Goal: Information Seeking & Learning: Learn about a topic

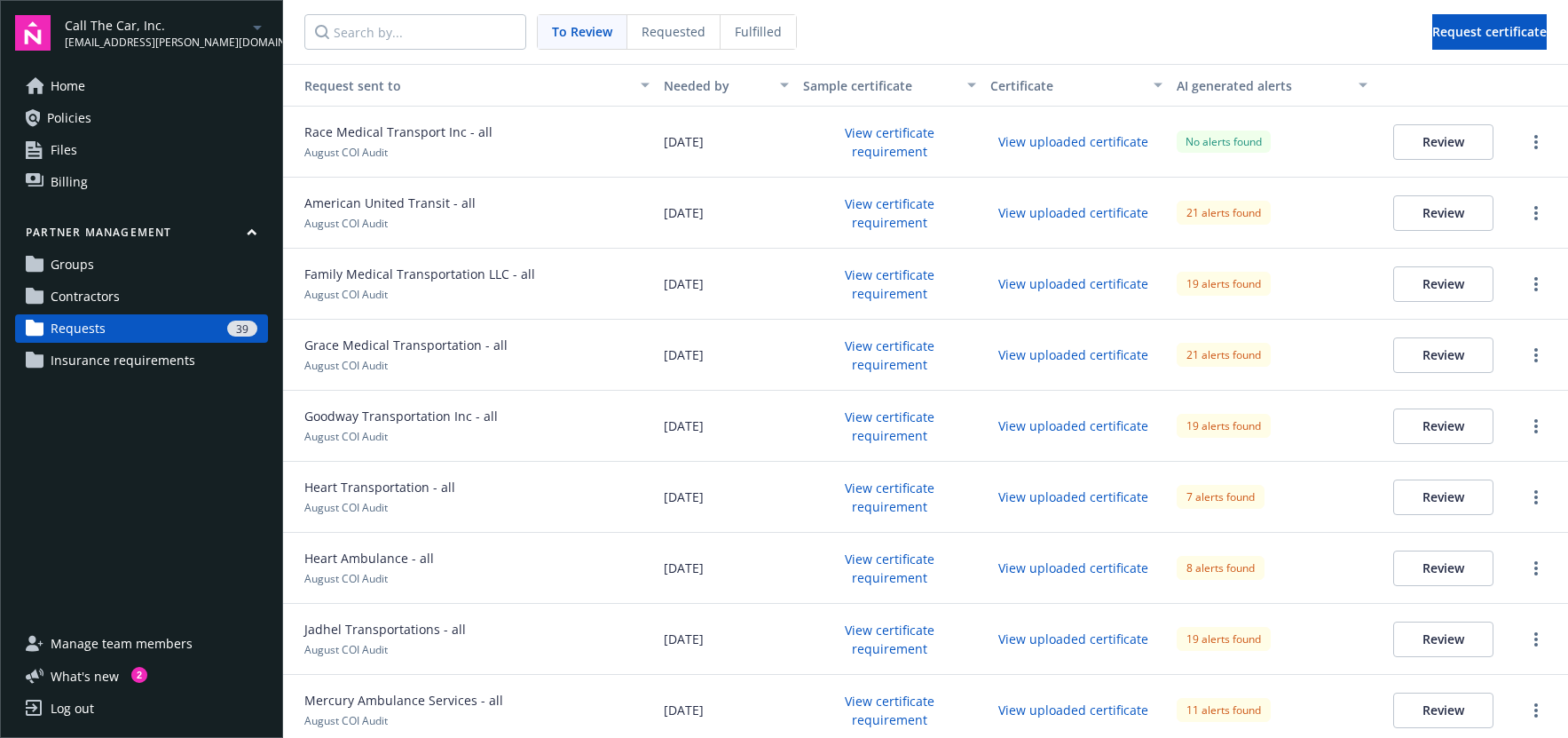
click at [1412, 144] on button "Review" at bounding box center [1443, 142] width 100 height 35
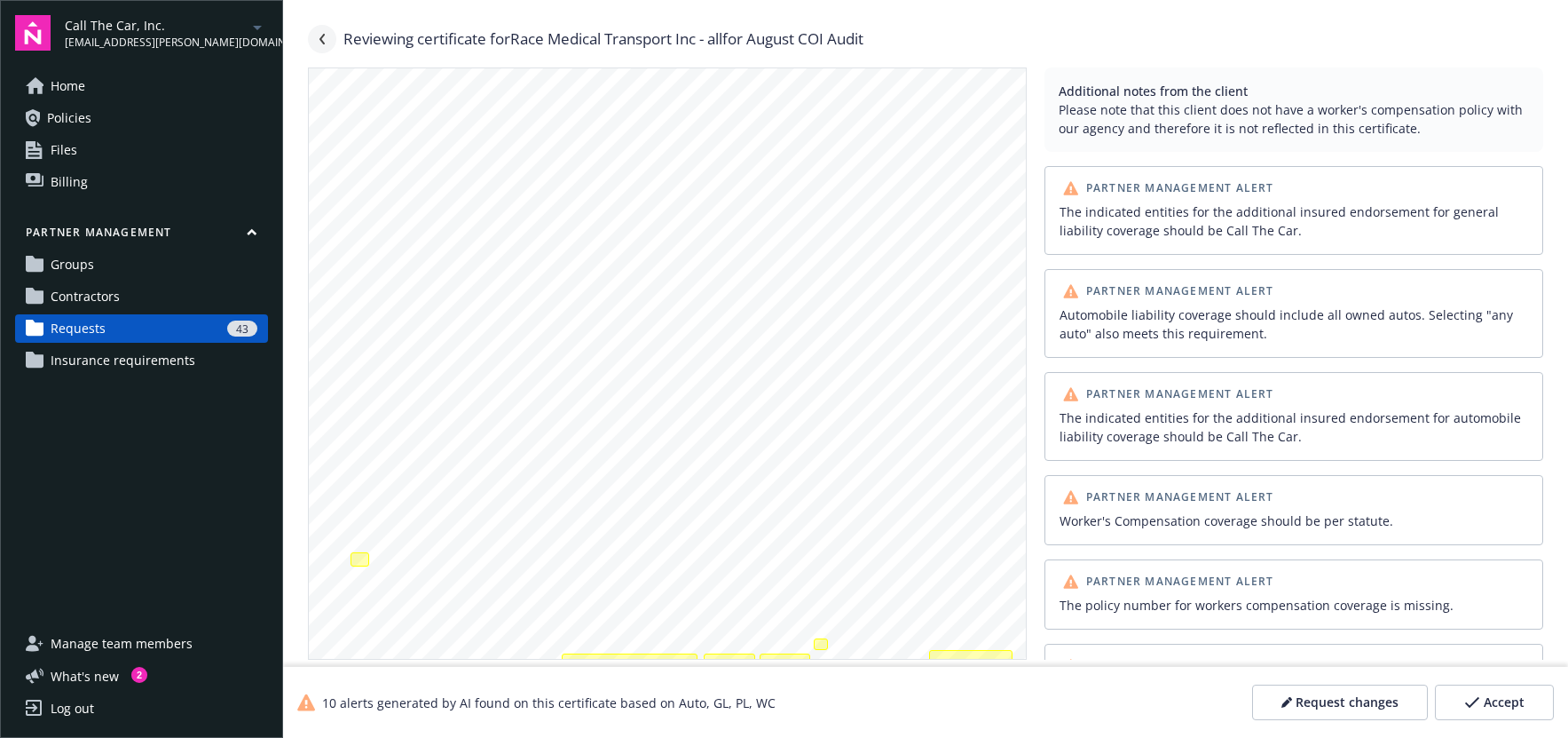
click at [326, 38] on icon "Navigate back" at bounding box center [322, 39] width 11 height 11
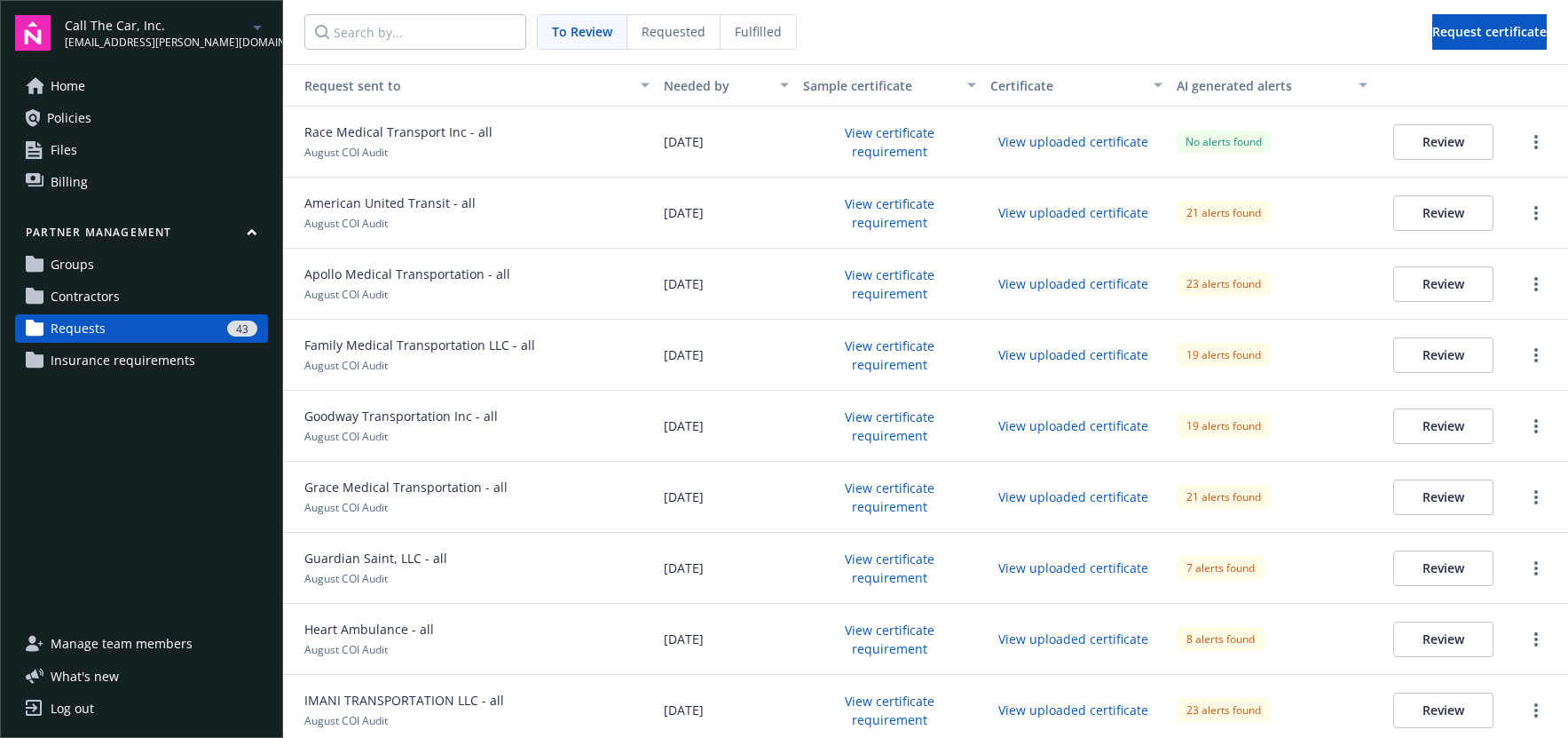
click at [1428, 142] on button "Review" at bounding box center [1443, 142] width 100 height 35
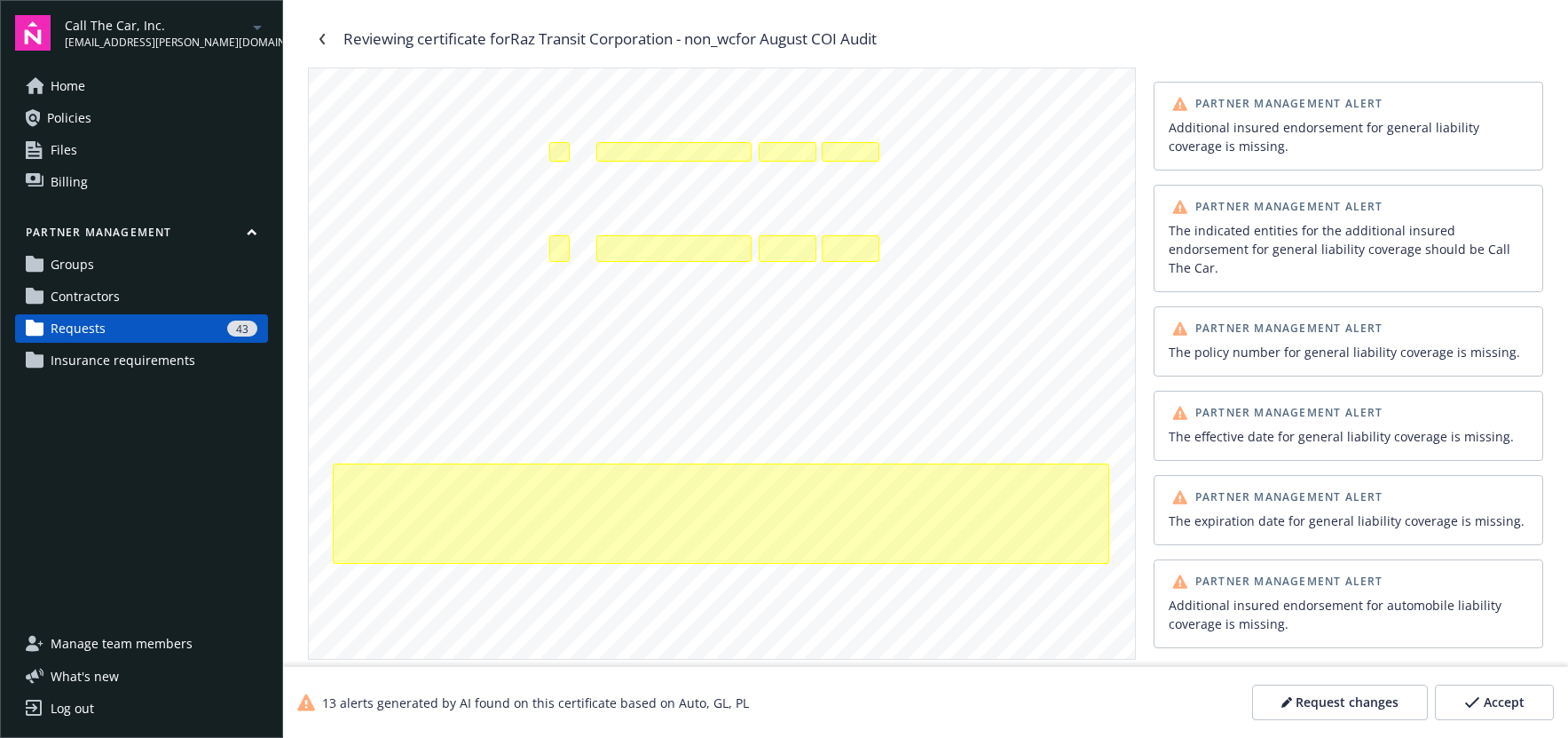
scroll to position [407, 0]
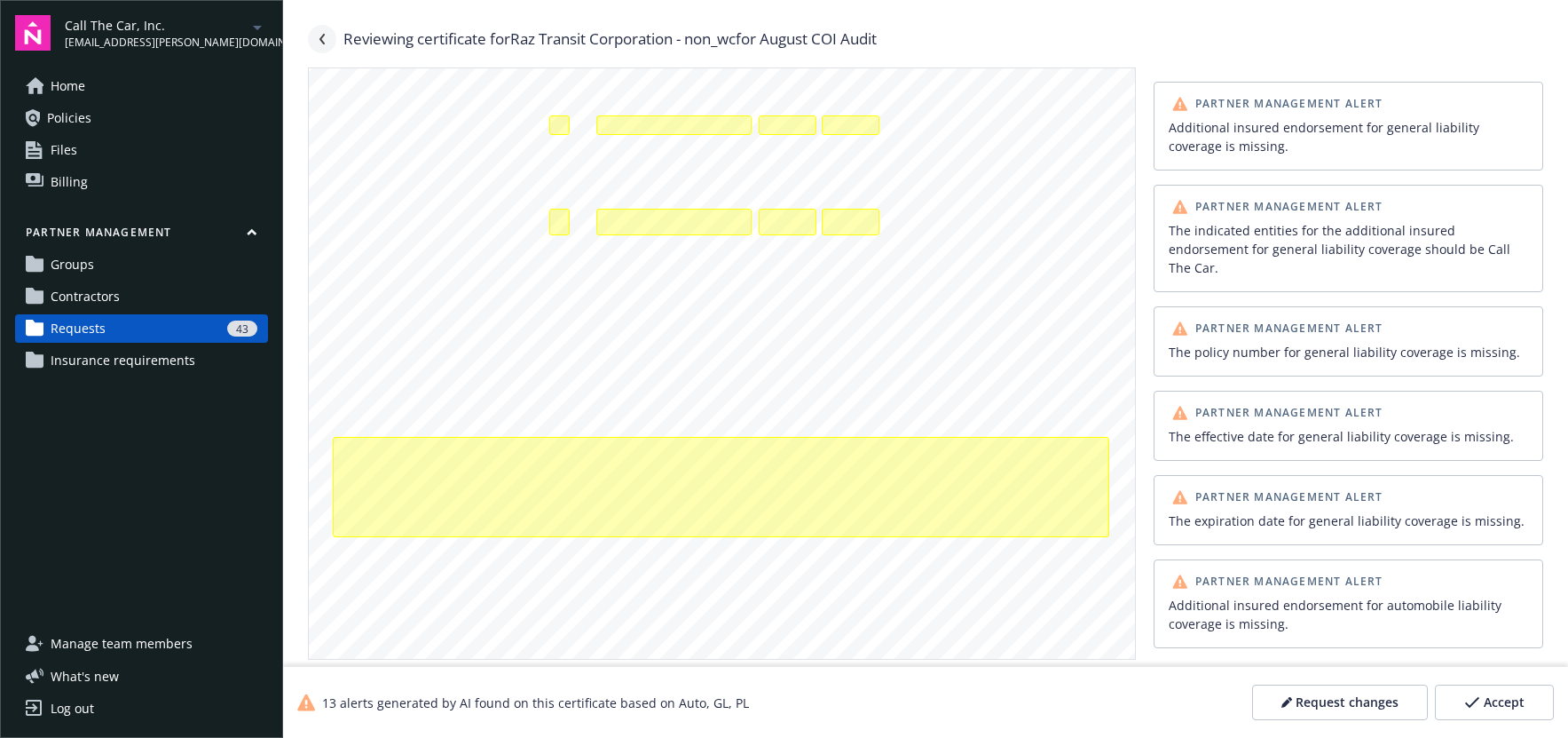
click at [321, 41] on icon "Navigate back" at bounding box center [322, 39] width 5 height 11
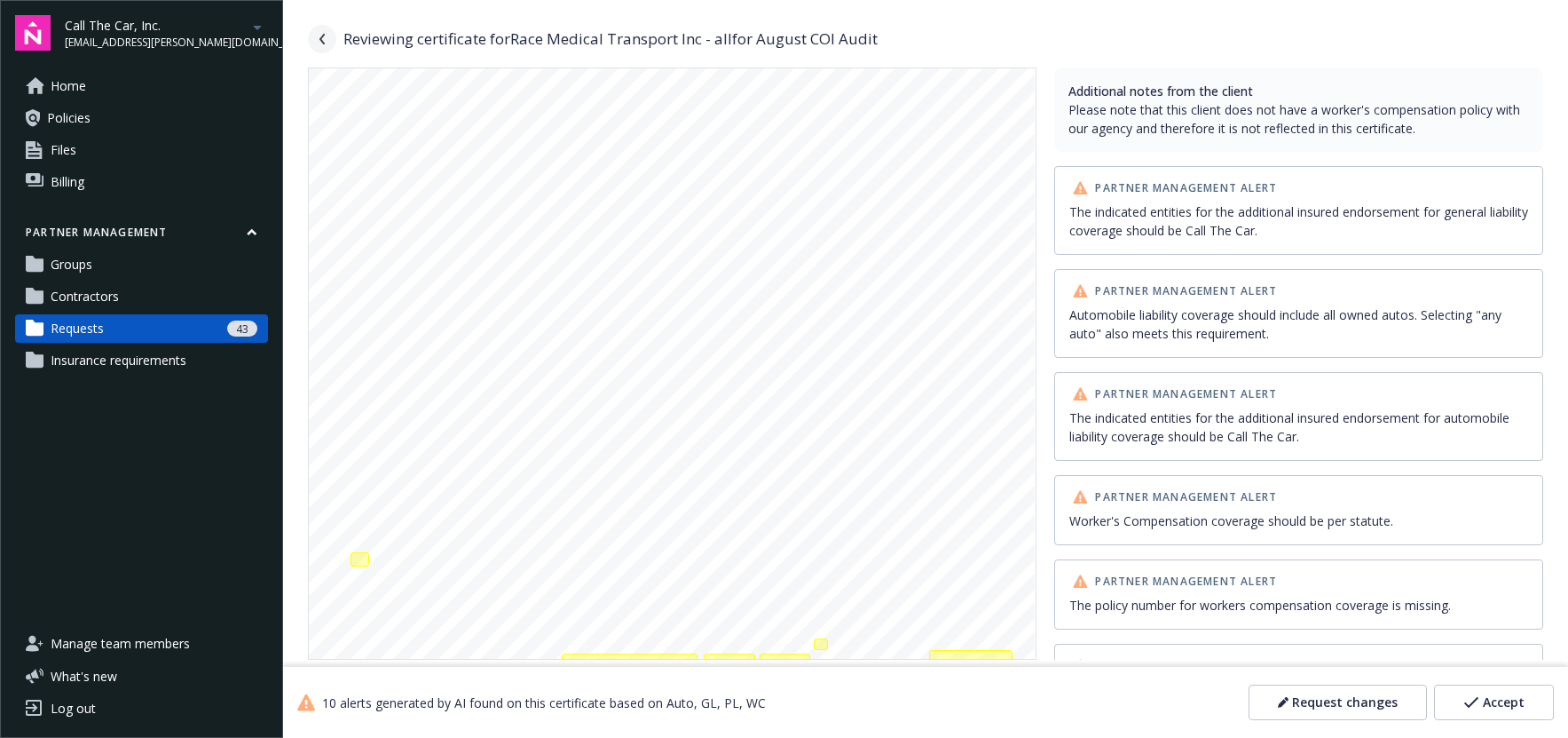
click at [325, 42] on icon "Navigate back" at bounding box center [322, 39] width 11 height 11
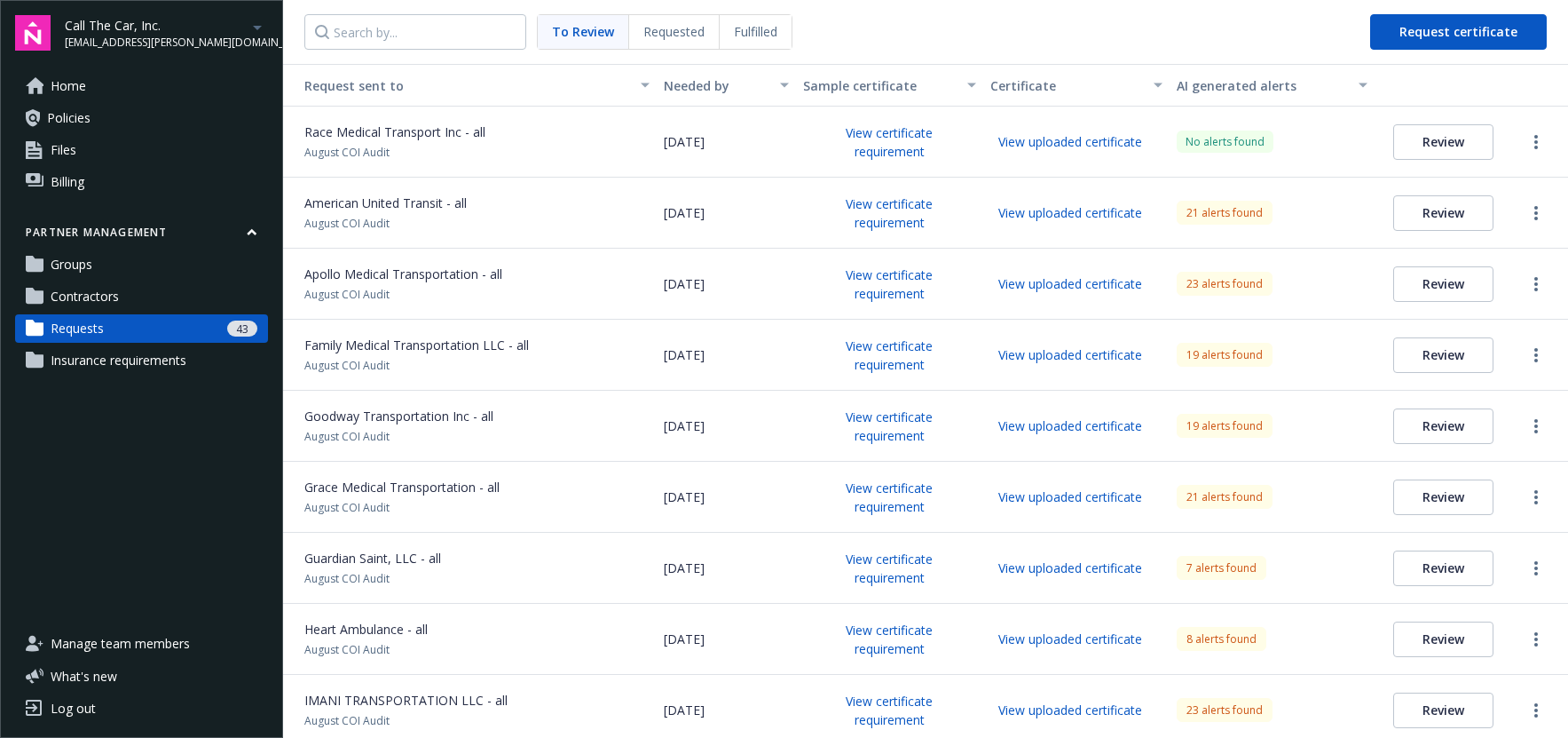
click at [1445, 146] on button "Review" at bounding box center [1443, 142] width 100 height 35
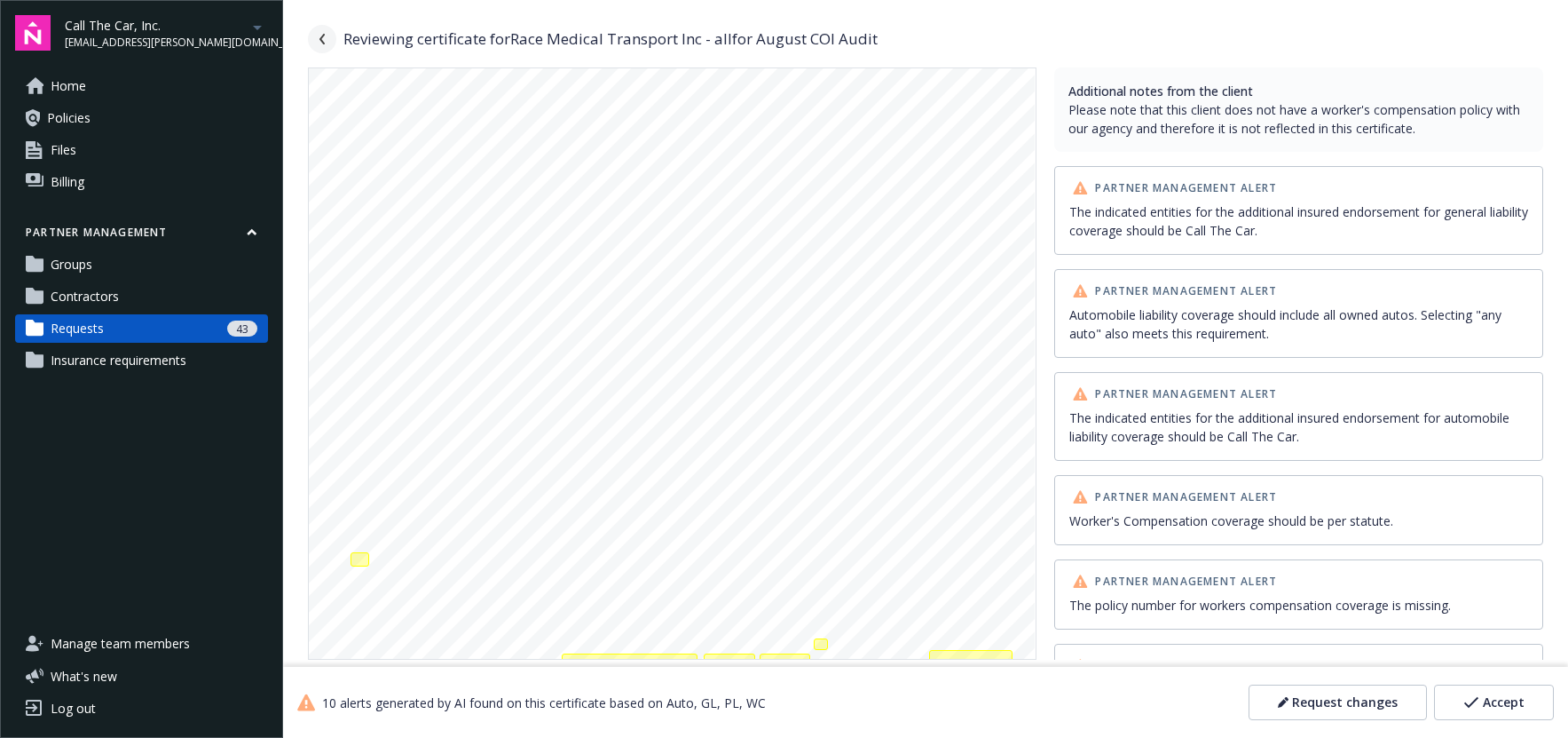
click at [320, 41] on icon "Navigate back" at bounding box center [322, 39] width 5 height 11
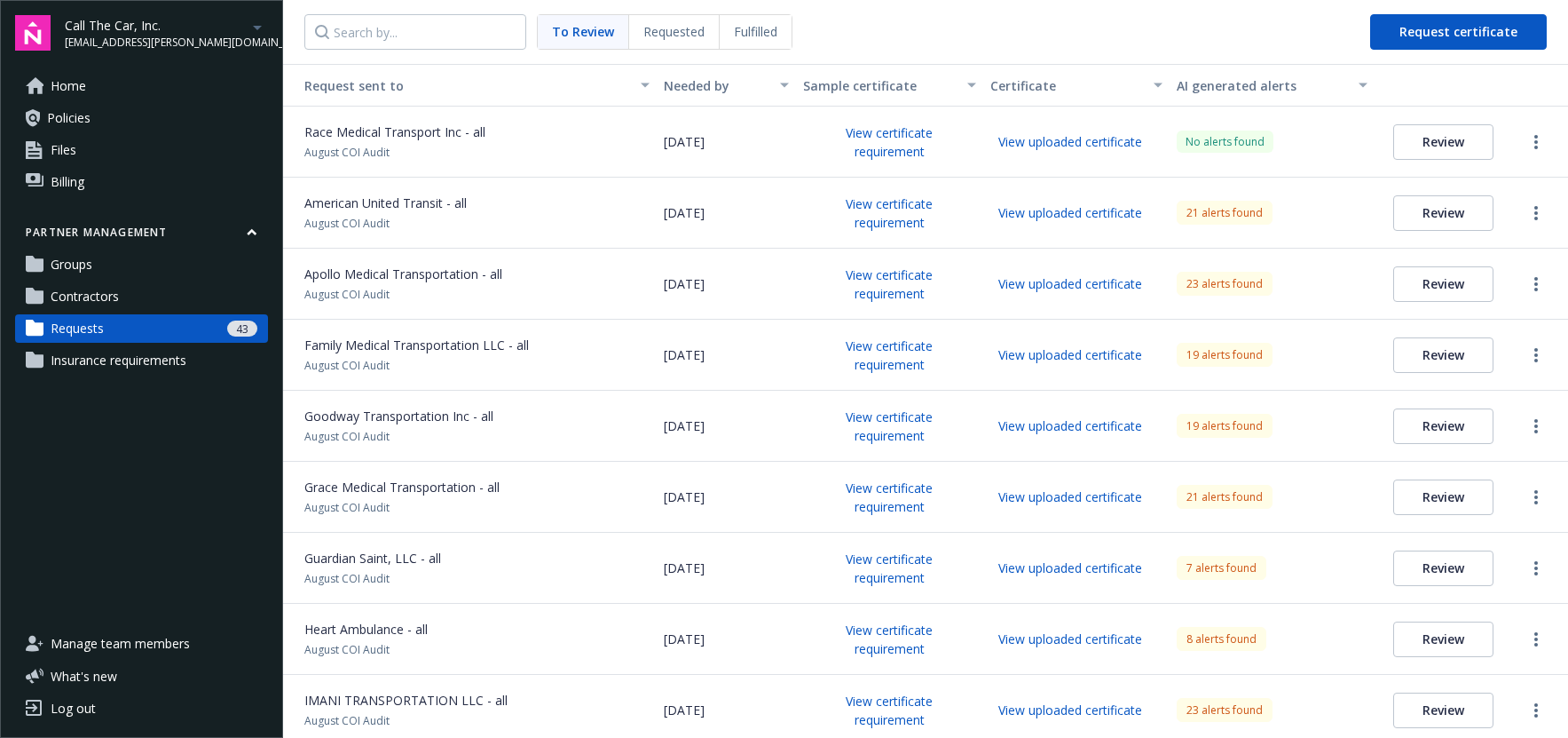
click at [1432, 142] on button "Review" at bounding box center [1443, 142] width 100 height 35
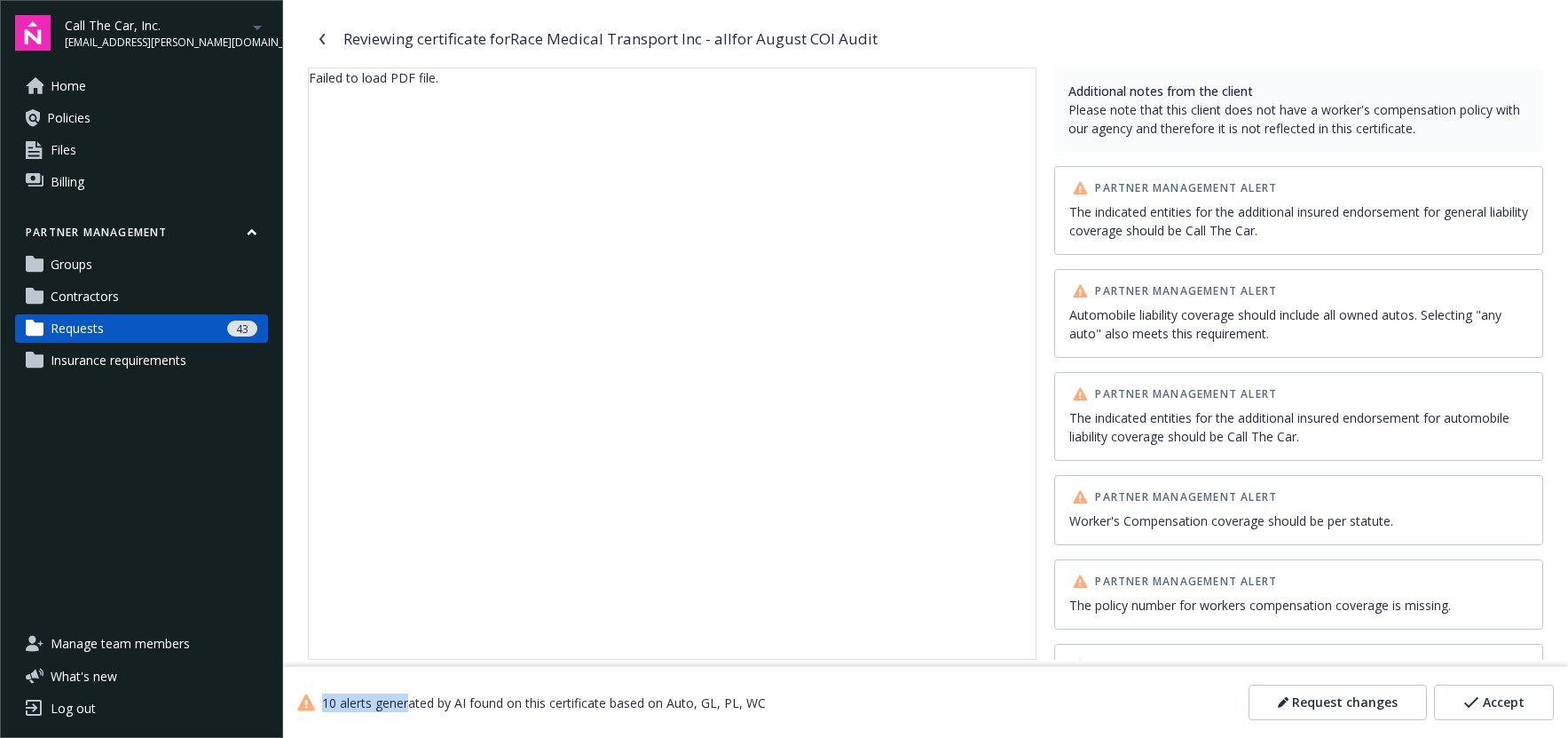
drag, startPoint x: 337, startPoint y: 703, endPoint x: 427, endPoint y: 693, distance: 90.6
click at [410, 707] on div "10 alerts generated by AI found on this certificate based on Auto, GL, PL, WC" at bounding box center [531, 703] width 469 height 18
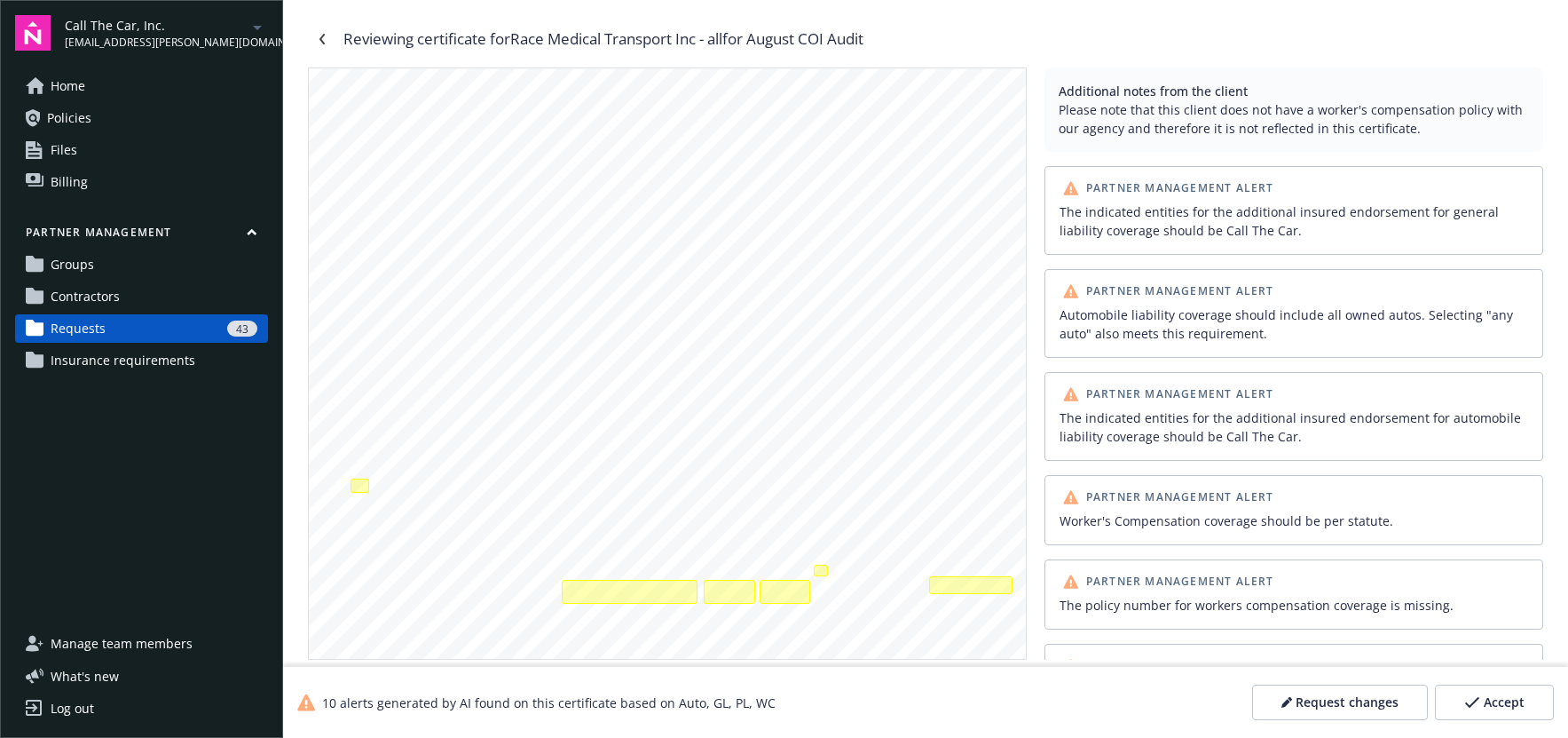
scroll to position [78, 0]
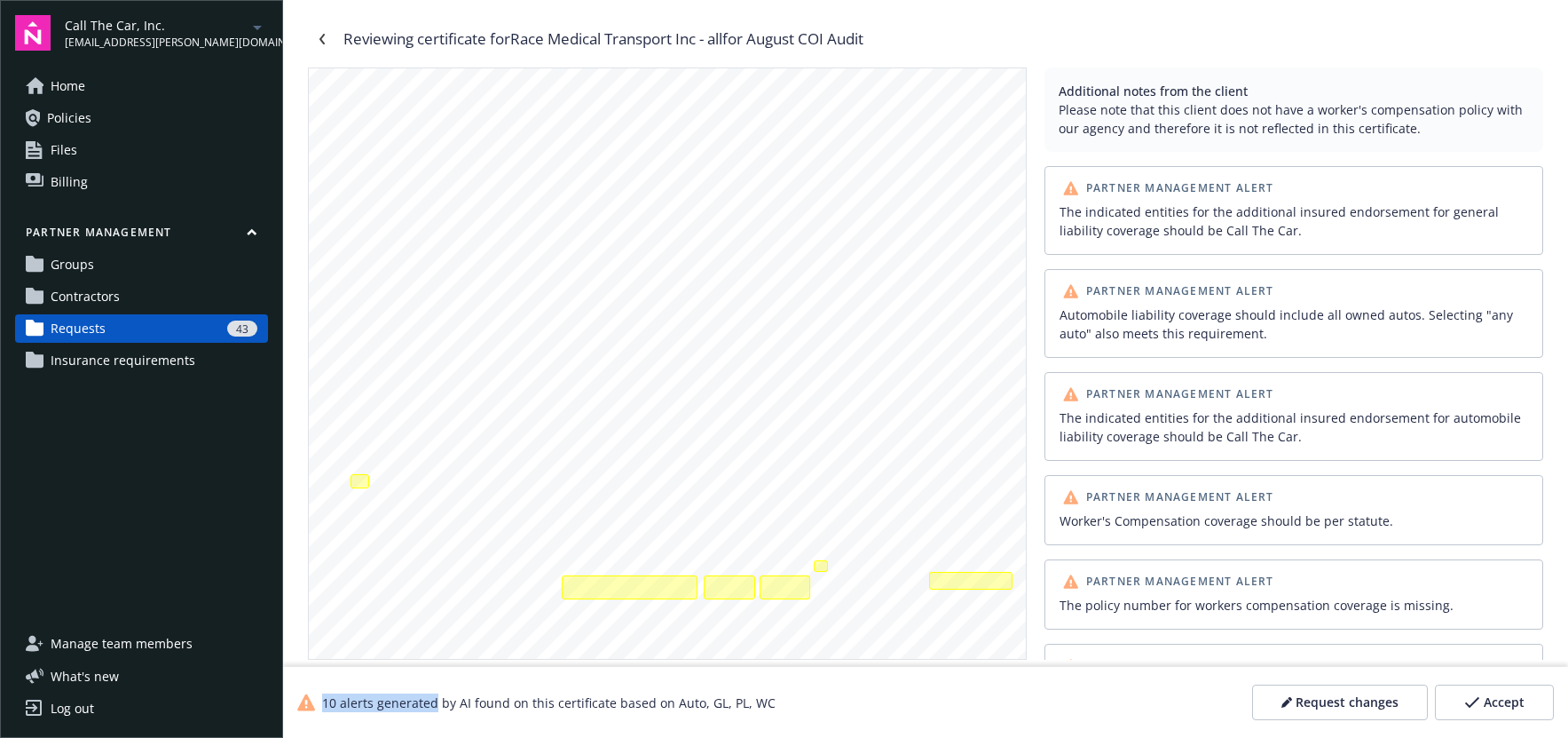
drag, startPoint x: 327, startPoint y: 703, endPoint x: 434, endPoint y: 703, distance: 107.0
click at [431, 703] on div "10 alerts generated by AI found on this certificate based on Auto, GL, PL, WC" at bounding box center [537, 703] width 479 height 18
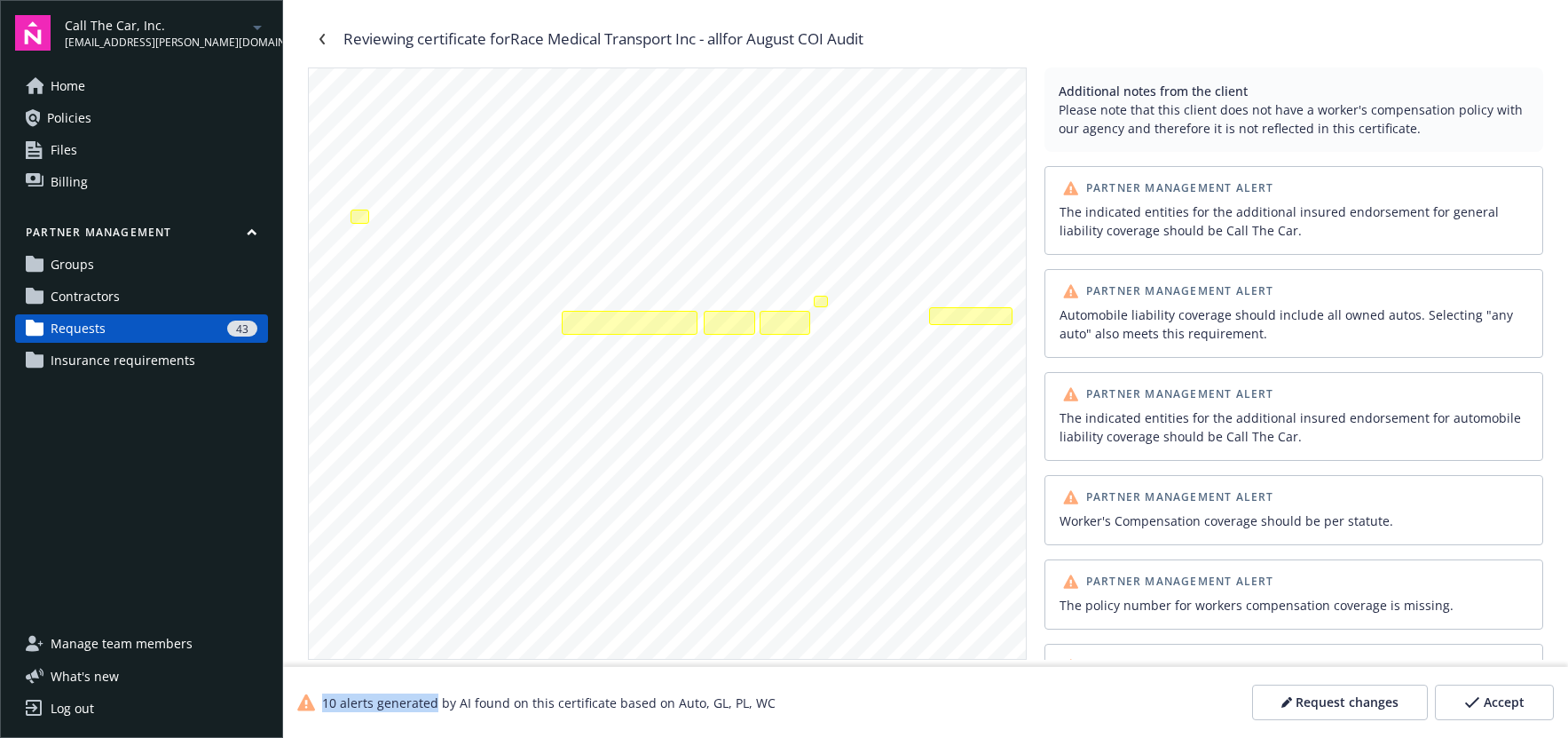
scroll to position [349, 0]
click at [328, 42] on link "Navigate back" at bounding box center [321, 38] width 28 height 28
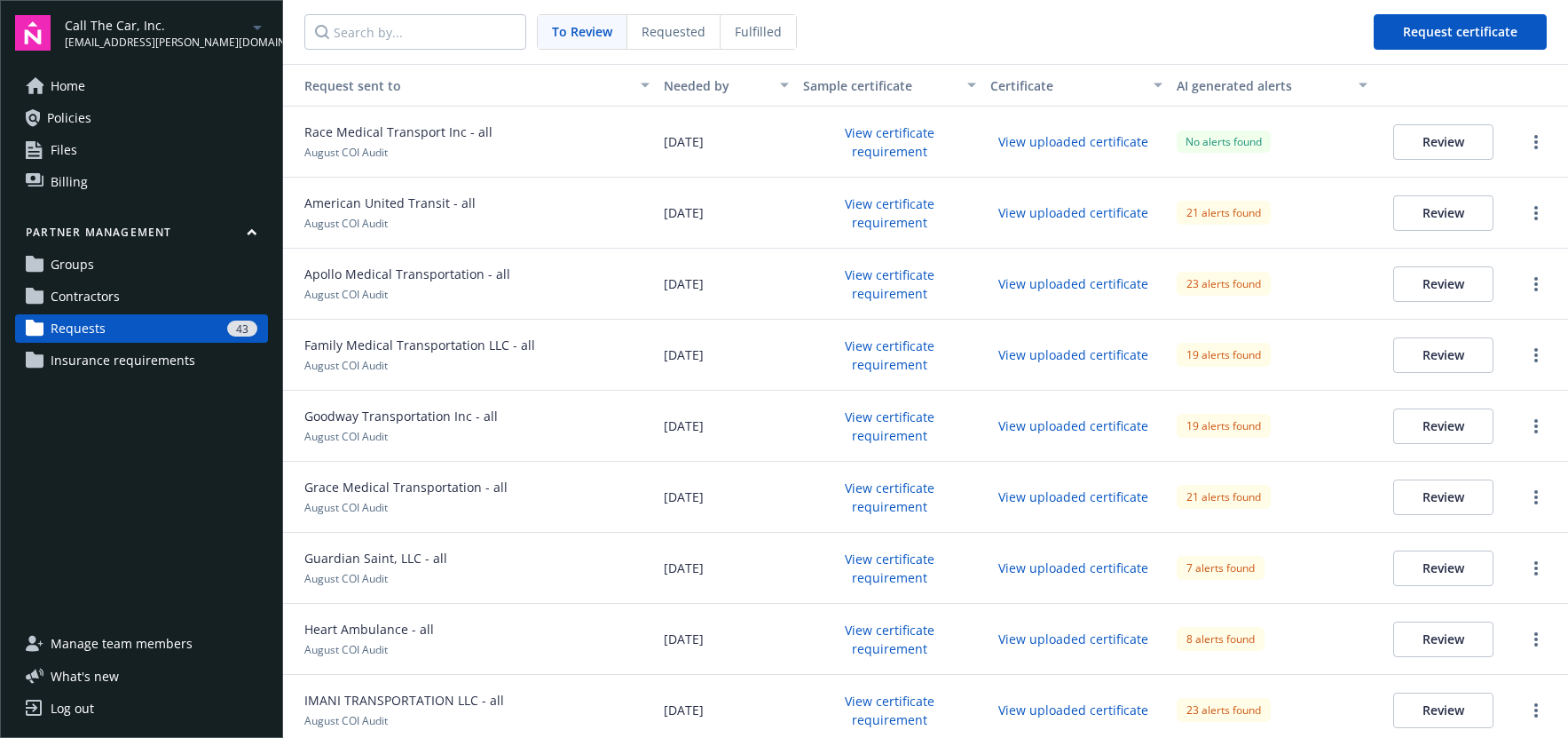
click at [1418, 147] on button "Review" at bounding box center [1443, 142] width 100 height 35
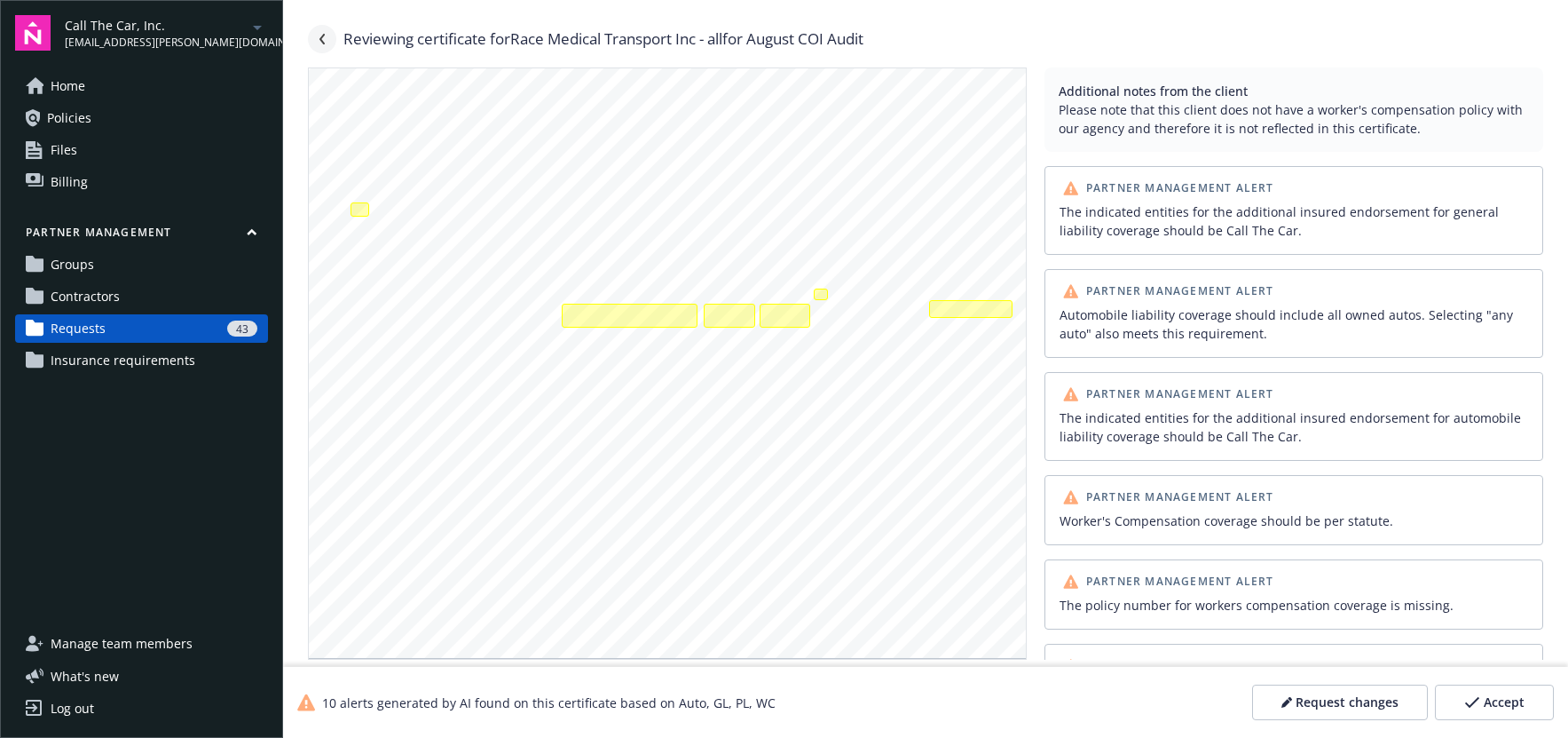
click at [324, 40] on icon "Navigate back" at bounding box center [322, 39] width 11 height 11
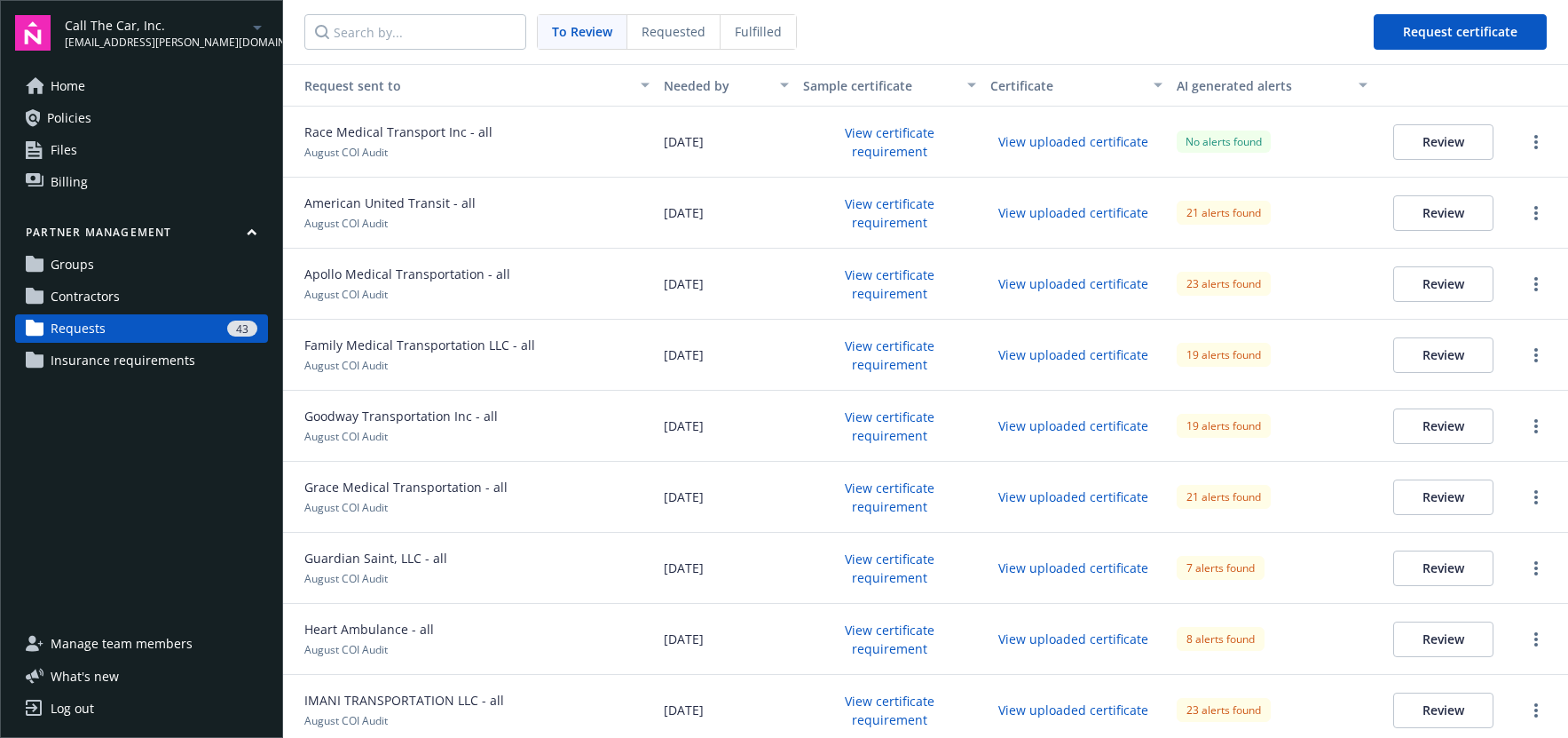
click at [884, 152] on button "View certificate requirement" at bounding box center [889, 142] width 172 height 46
click at [1443, 146] on button "Review" at bounding box center [1443, 142] width 100 height 35
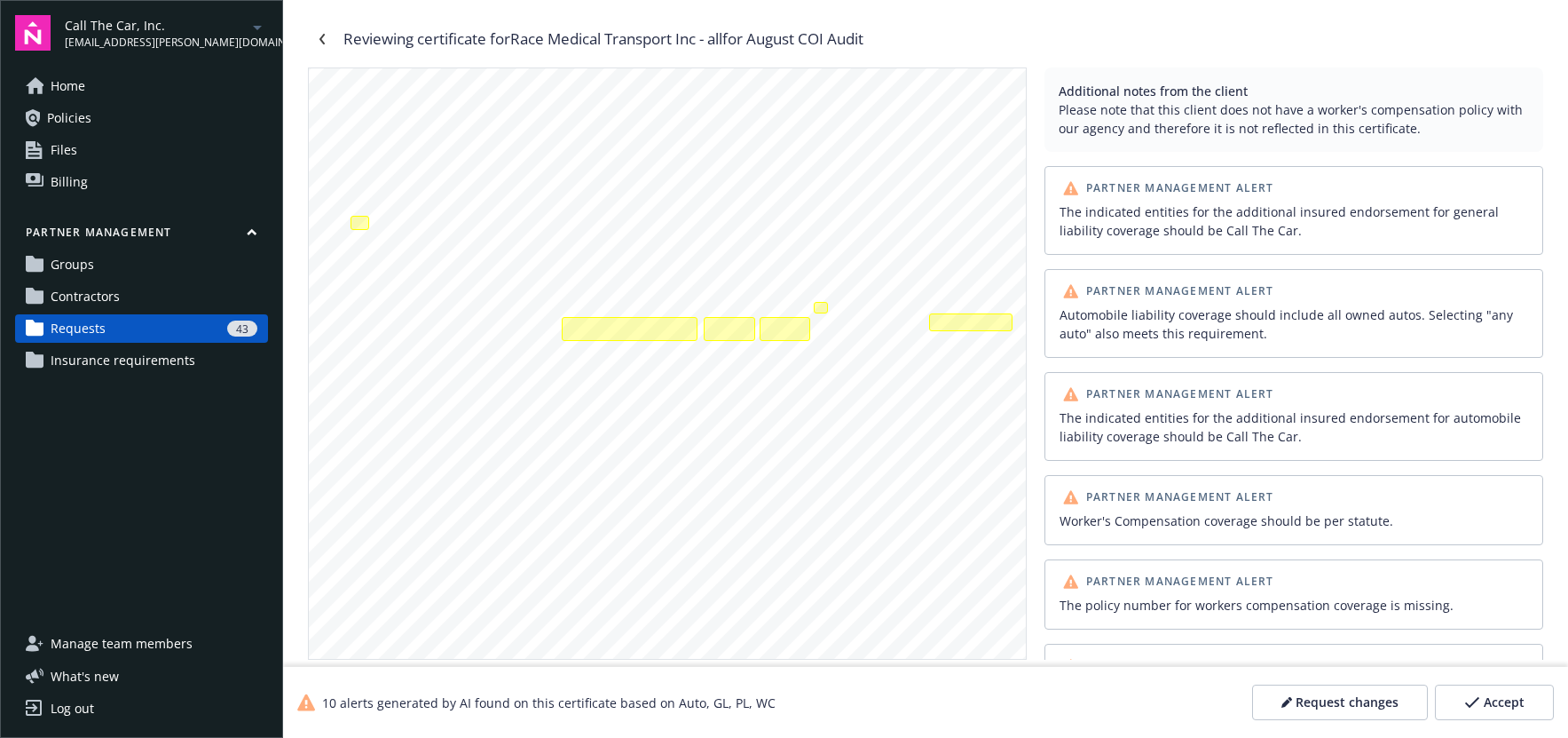
scroll to position [349, 0]
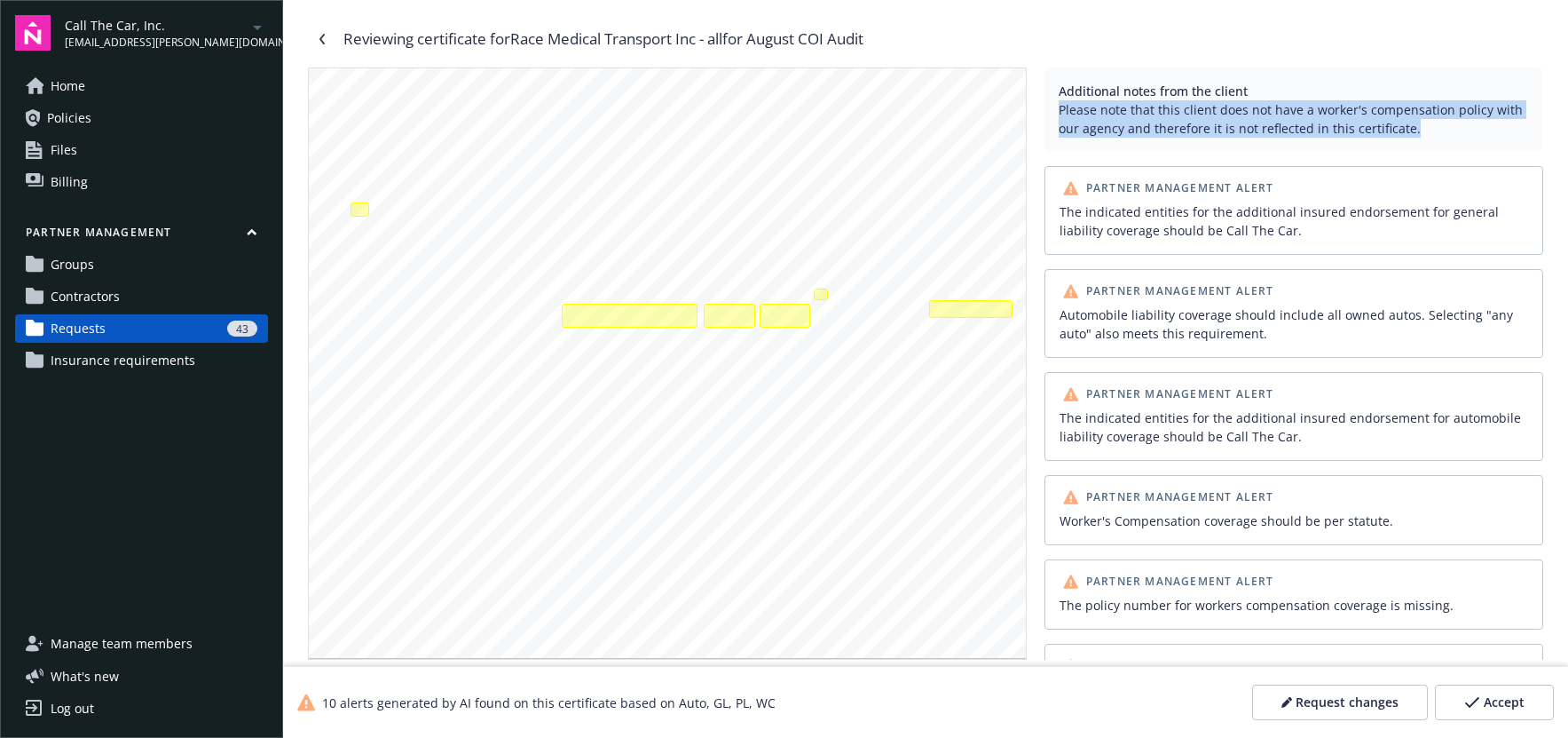
drag, startPoint x: 1069, startPoint y: 110, endPoint x: 1406, endPoint y: 139, distance: 338.2
click at [1407, 138] on div "Additional notes from the client Please note that this client does not have a w…" at bounding box center [1294, 109] width 499 height 85
click at [1270, 116] on p "Please note that this client does not have a worker's compensation policy with …" at bounding box center [1294, 118] width 470 height 37
drag, startPoint x: 1070, startPoint y: 112, endPoint x: 1481, endPoint y: 150, distance: 412.8
click at [1433, 130] on p "Please note that this client does not have a worker's compensation policy with …" at bounding box center [1294, 118] width 470 height 37
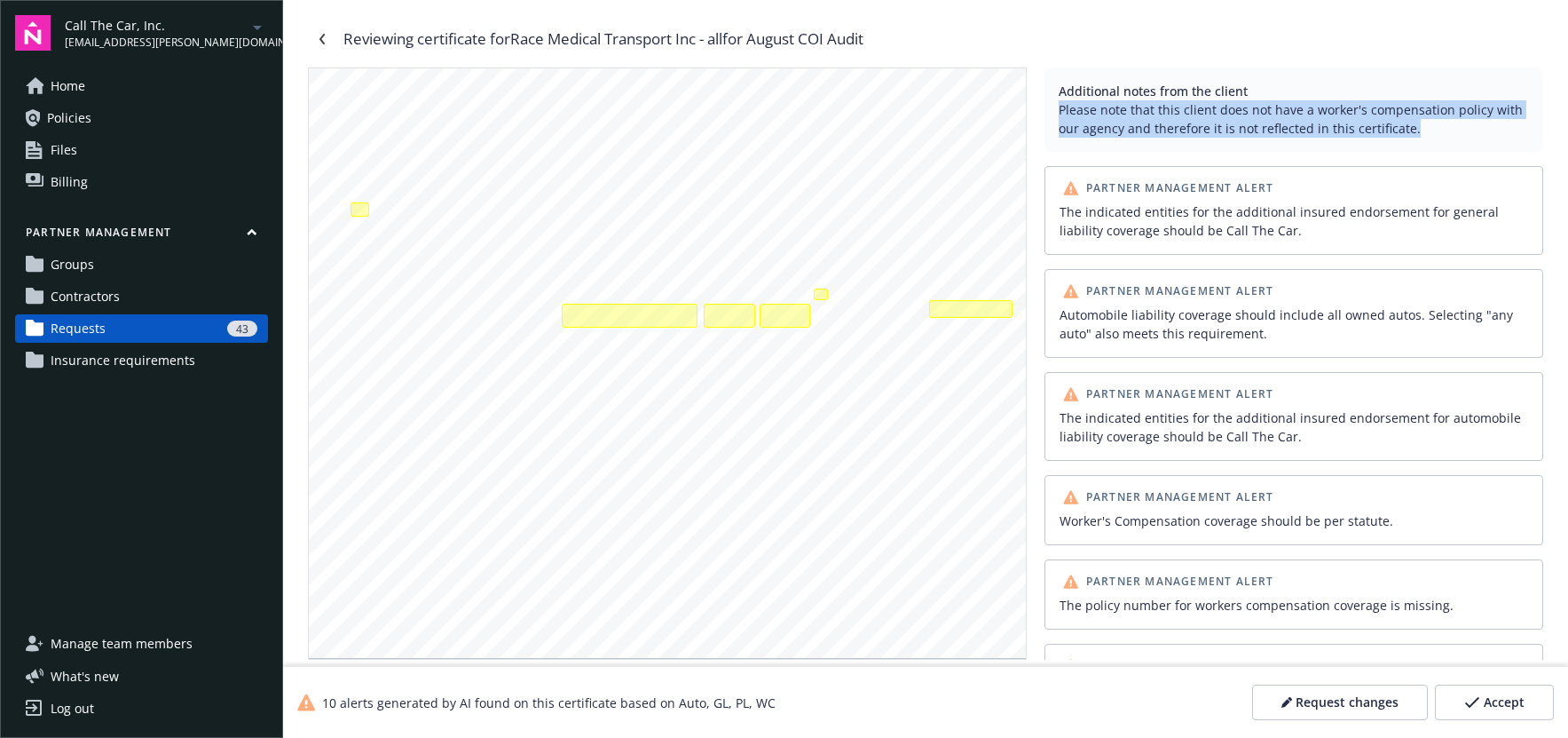
copy p "Please note that this client does not have a worker's compensation policy with …"
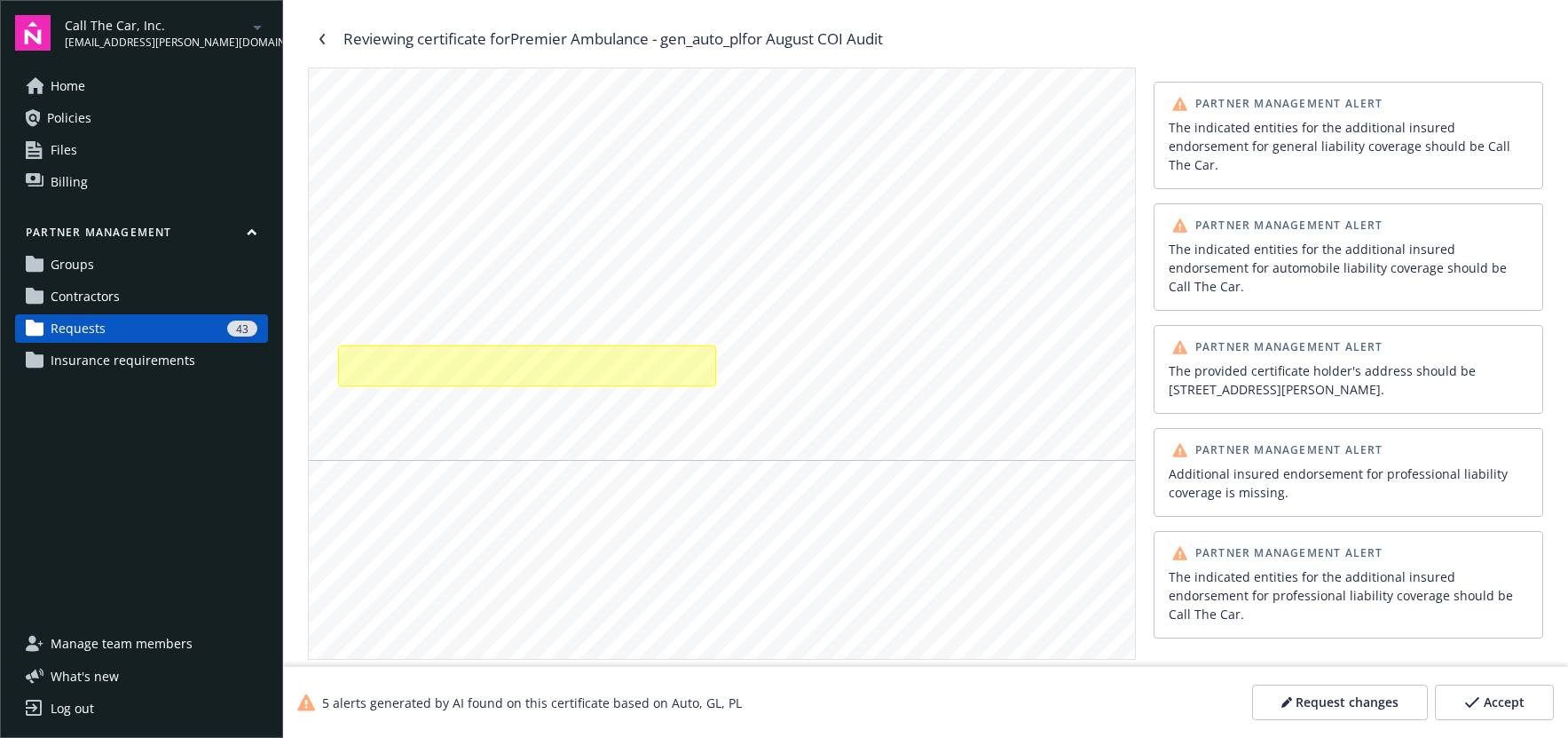
scroll to position [647, 0]
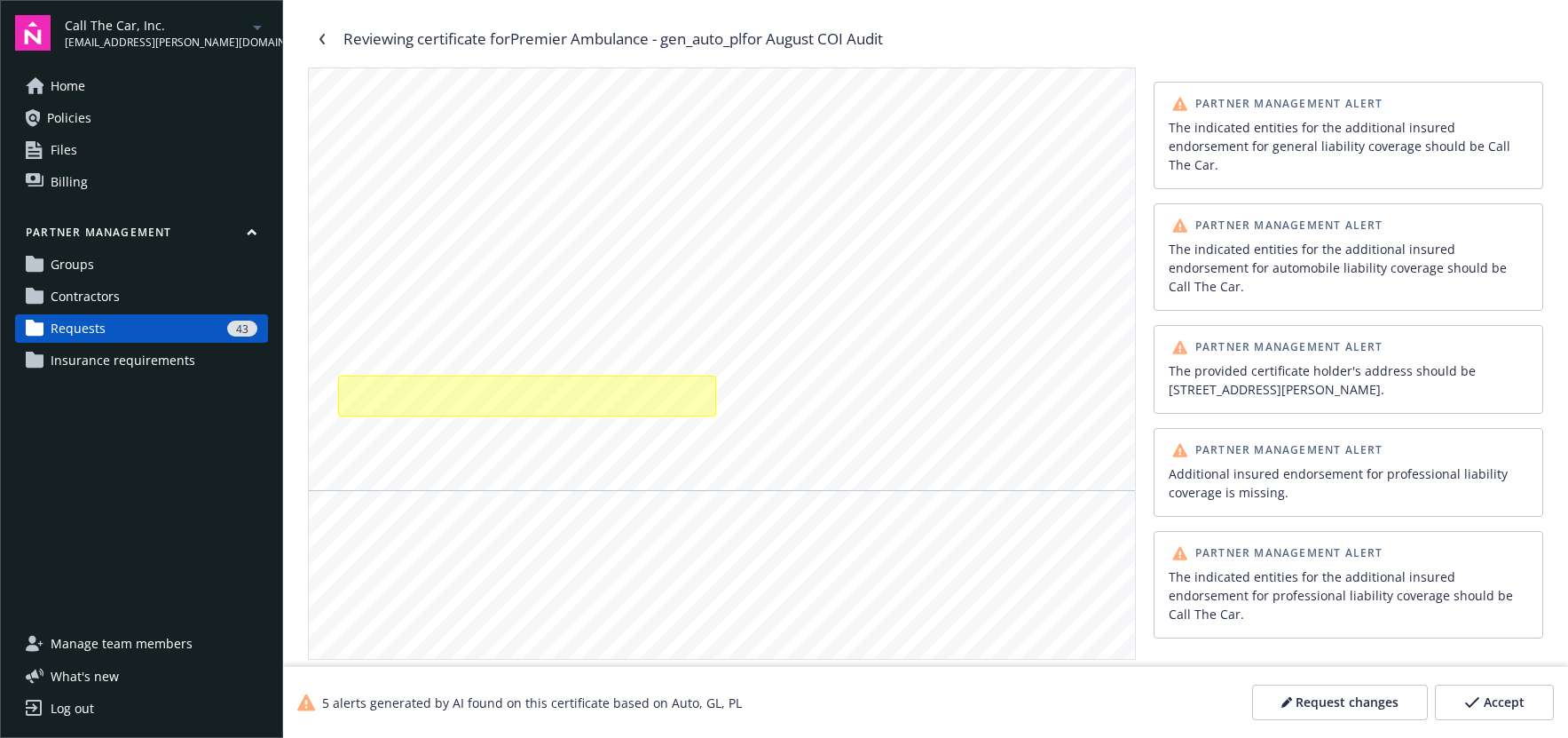
click at [366, 217] on span "Call The Car is included as additional insured with respect to professional lia…" at bounding box center [582, 217] width 483 height 10
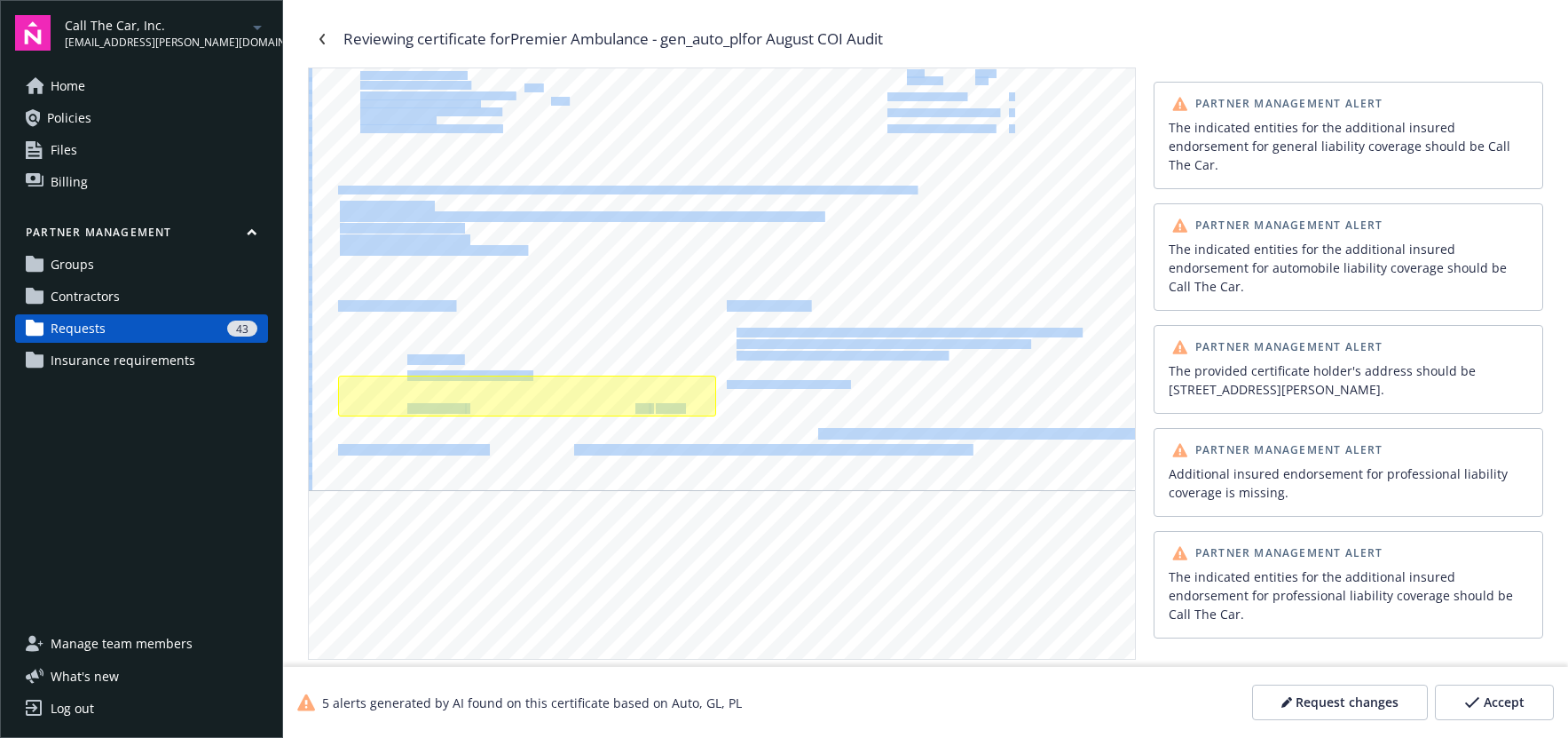
drag, startPoint x: 341, startPoint y: 206, endPoint x: 542, endPoint y: 256, distance: 207.1
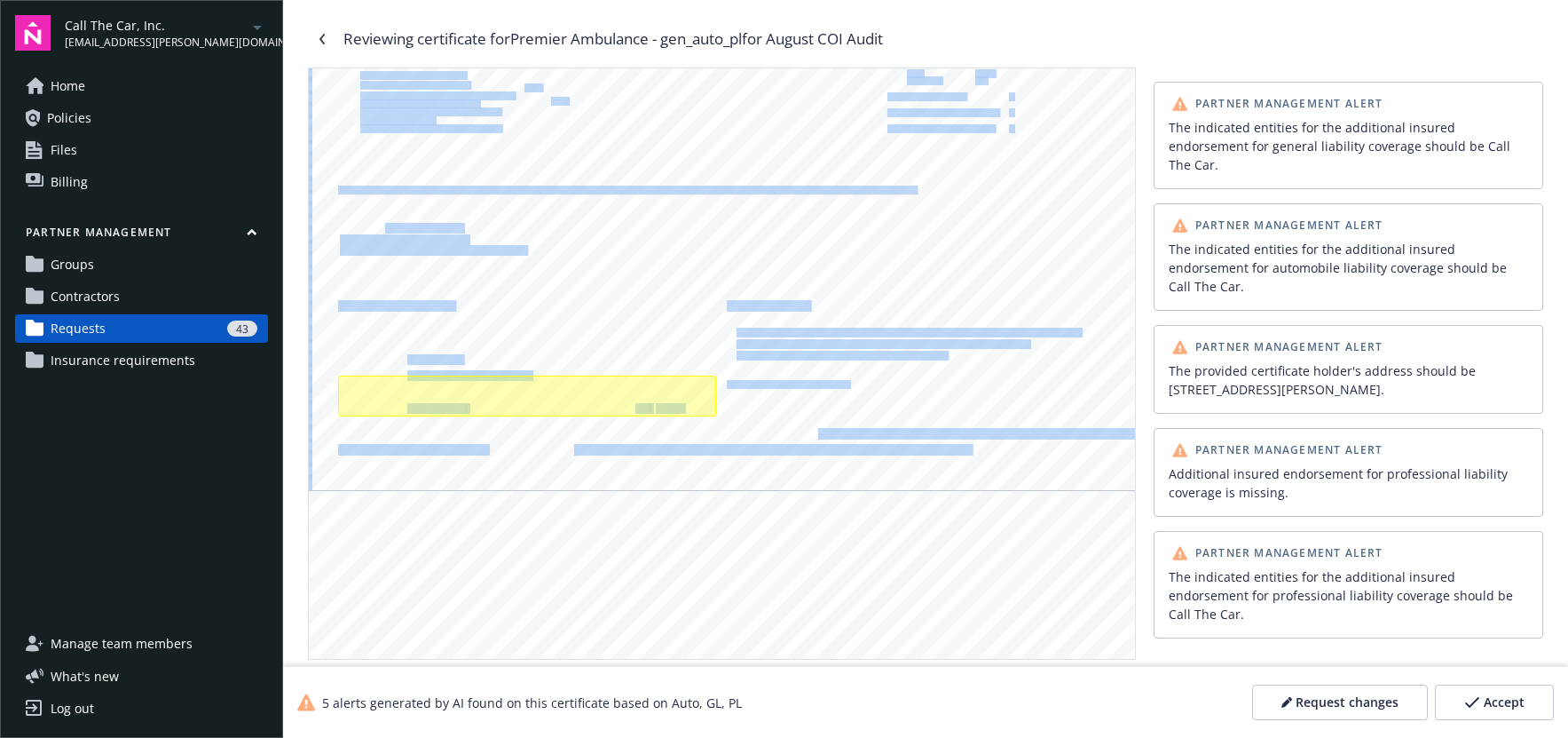
drag, startPoint x: 522, startPoint y: 248, endPoint x: 417, endPoint y: 231, distance: 106.4
drag, startPoint x: 442, startPoint y: 234, endPoint x: 413, endPoint y: 230, distance: 29.3
click at [442, 235] on span "Each Claim Limit: $1,000,000" at bounding box center [404, 239] width 127 height 10
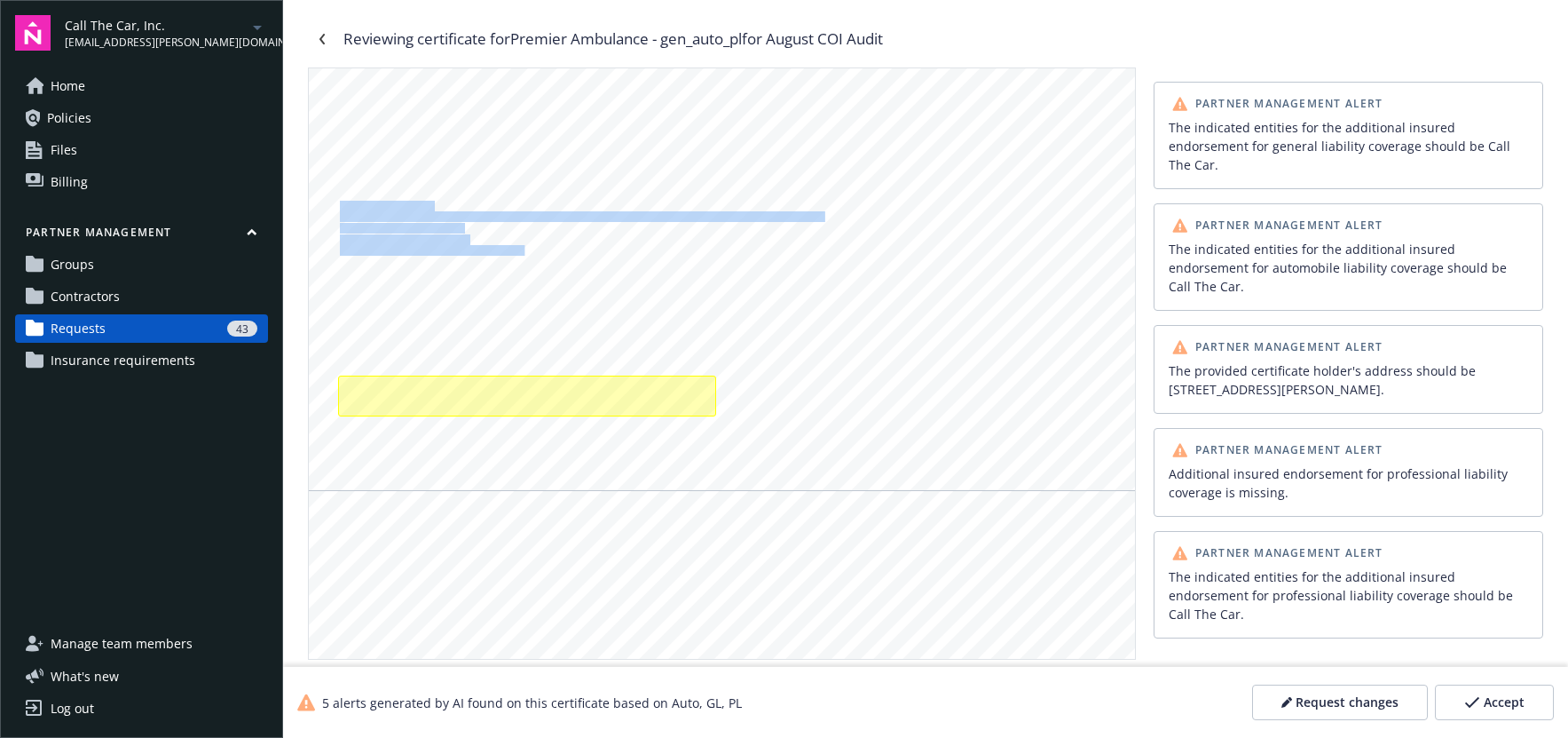
drag, startPoint x: 523, startPoint y: 249, endPoint x: 342, endPoint y: 209, distance: 185.4
copy div "Professional Liability: Call The Car is included as additional insured with res…"
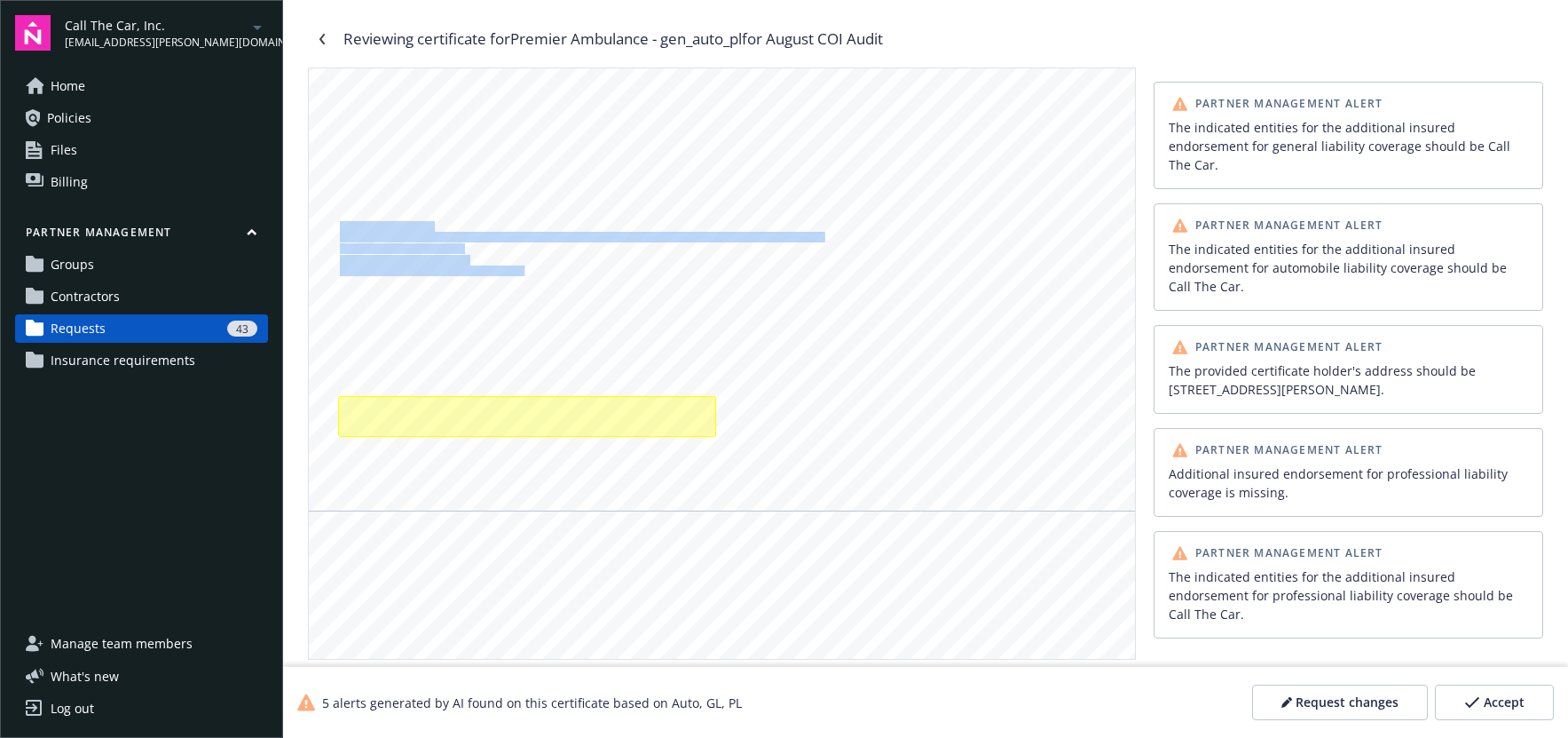
scroll to position [612, 0]
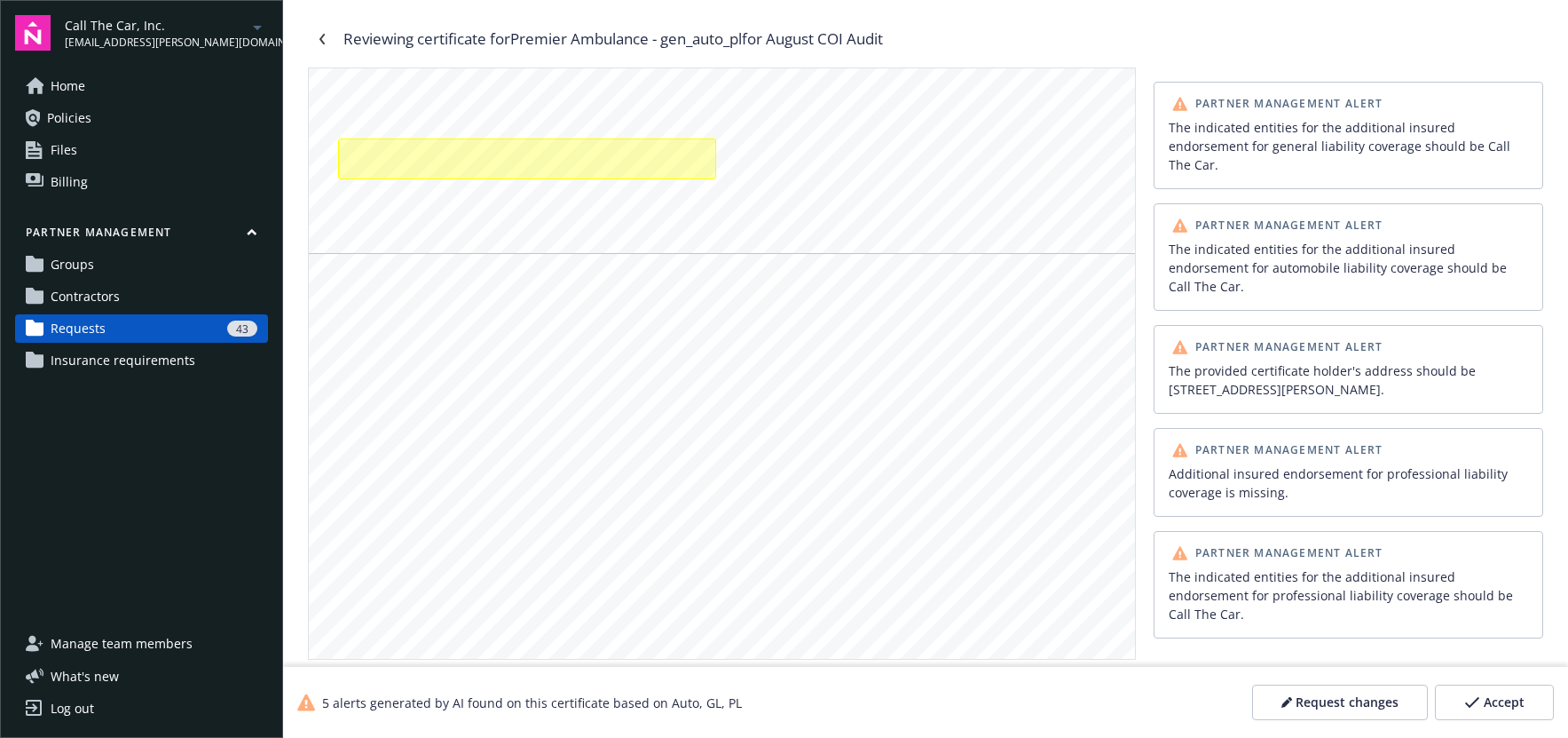
scroll to position [887, 0]
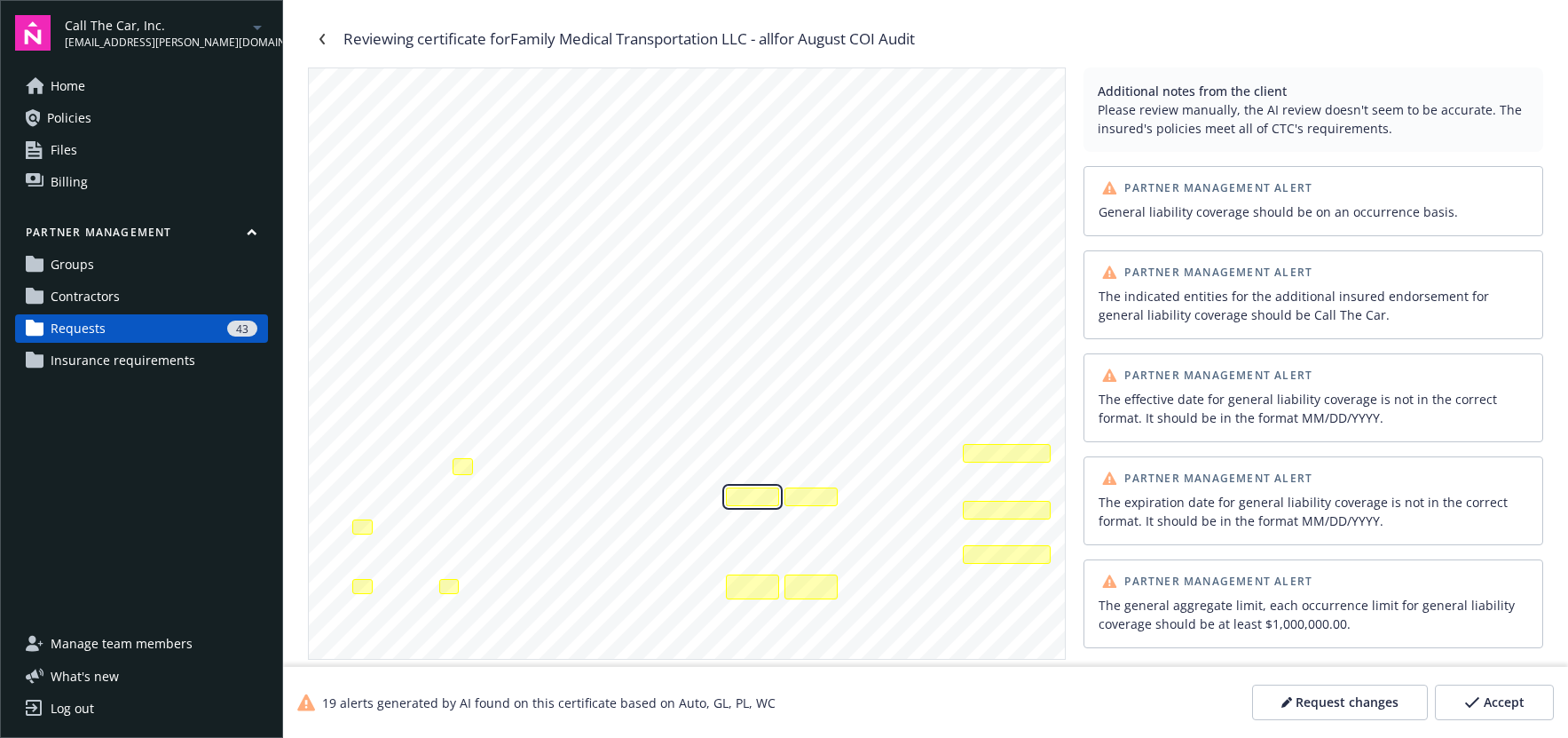
click at [764, 497] on div "The effective date for general liability coverage is not in the correct format.…" at bounding box center [753, 496] width 54 height 18
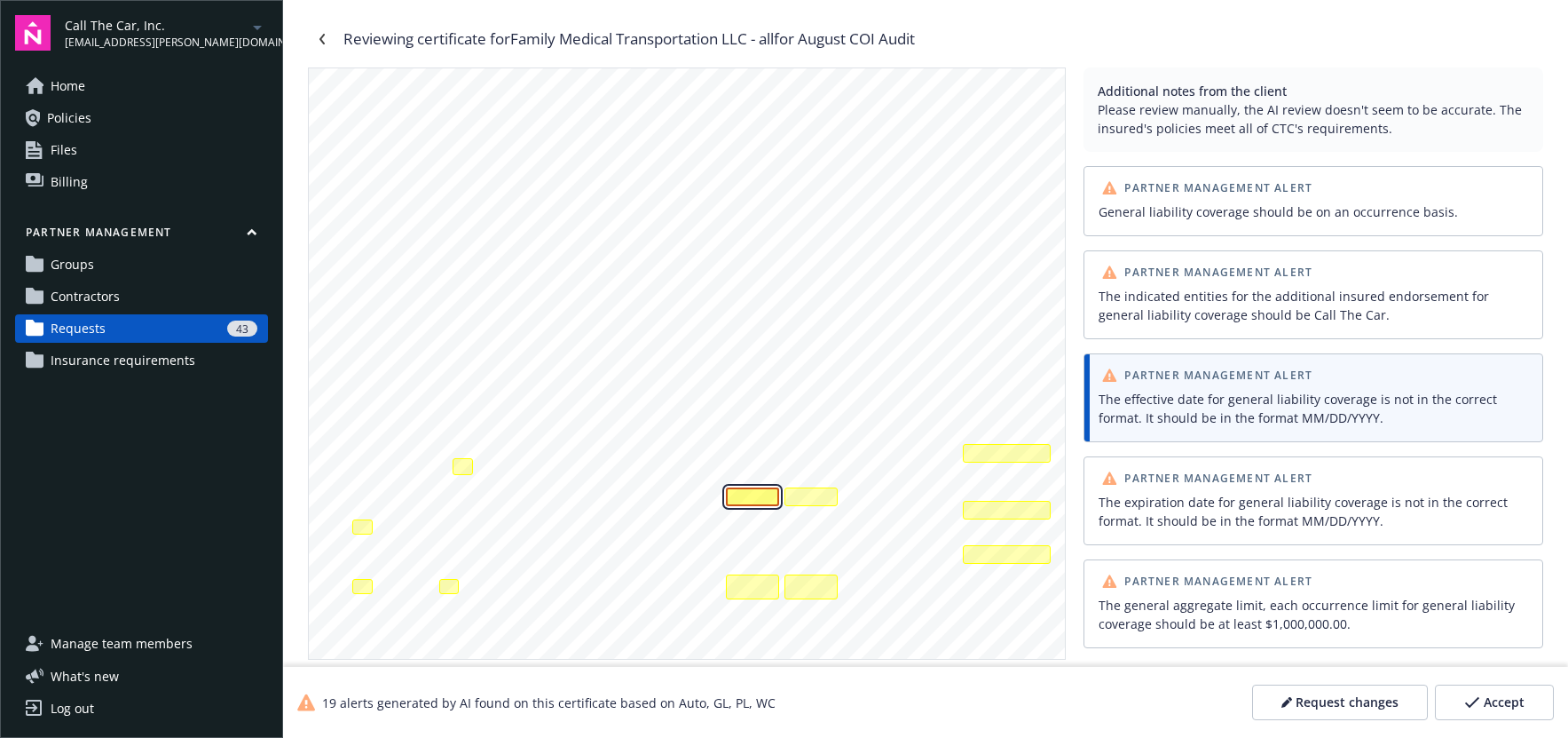
scroll to position [133, 0]
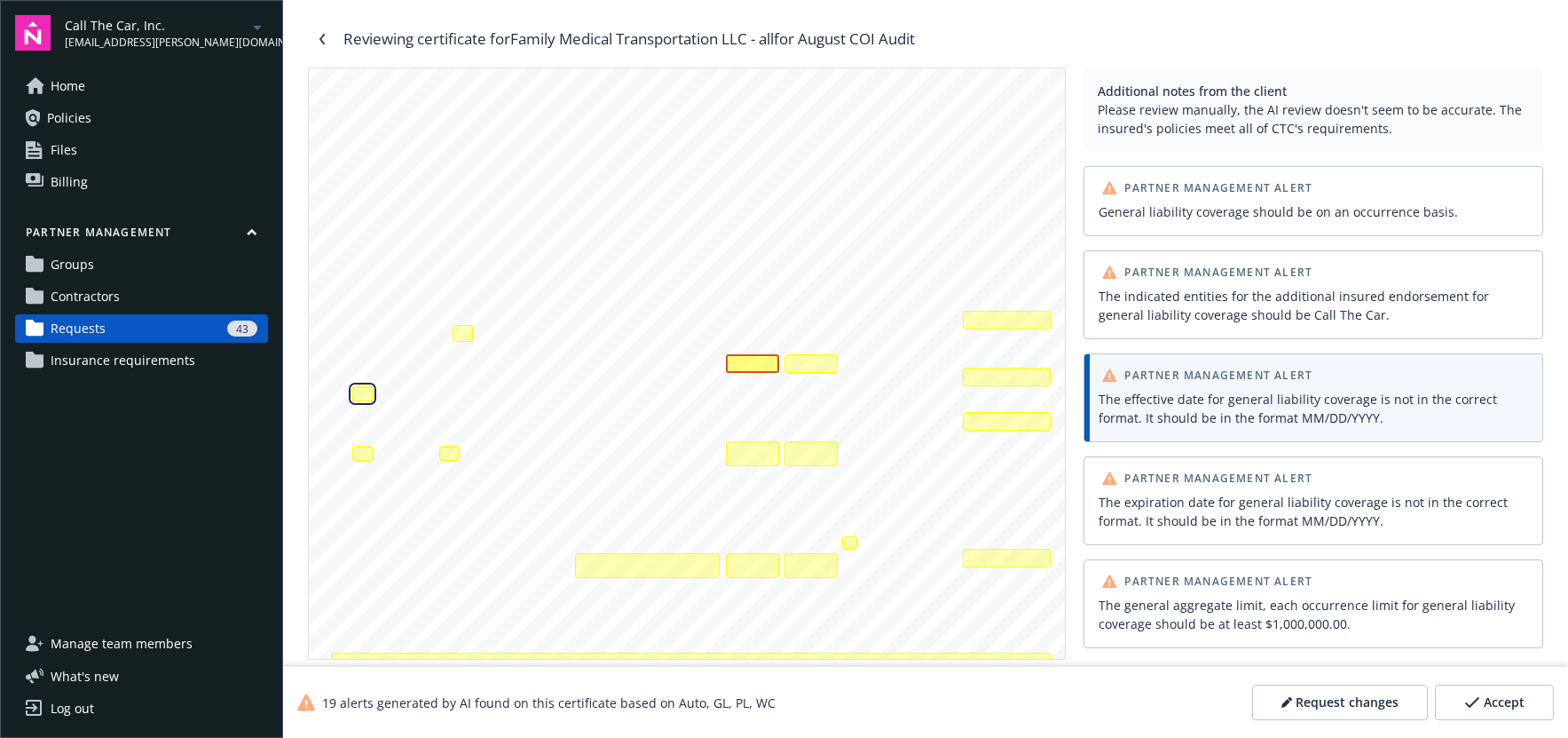
click at [361, 390] on div "The general aggregate limit for general liability coverage should apply per pol…" at bounding box center [362, 393] width 20 height 15
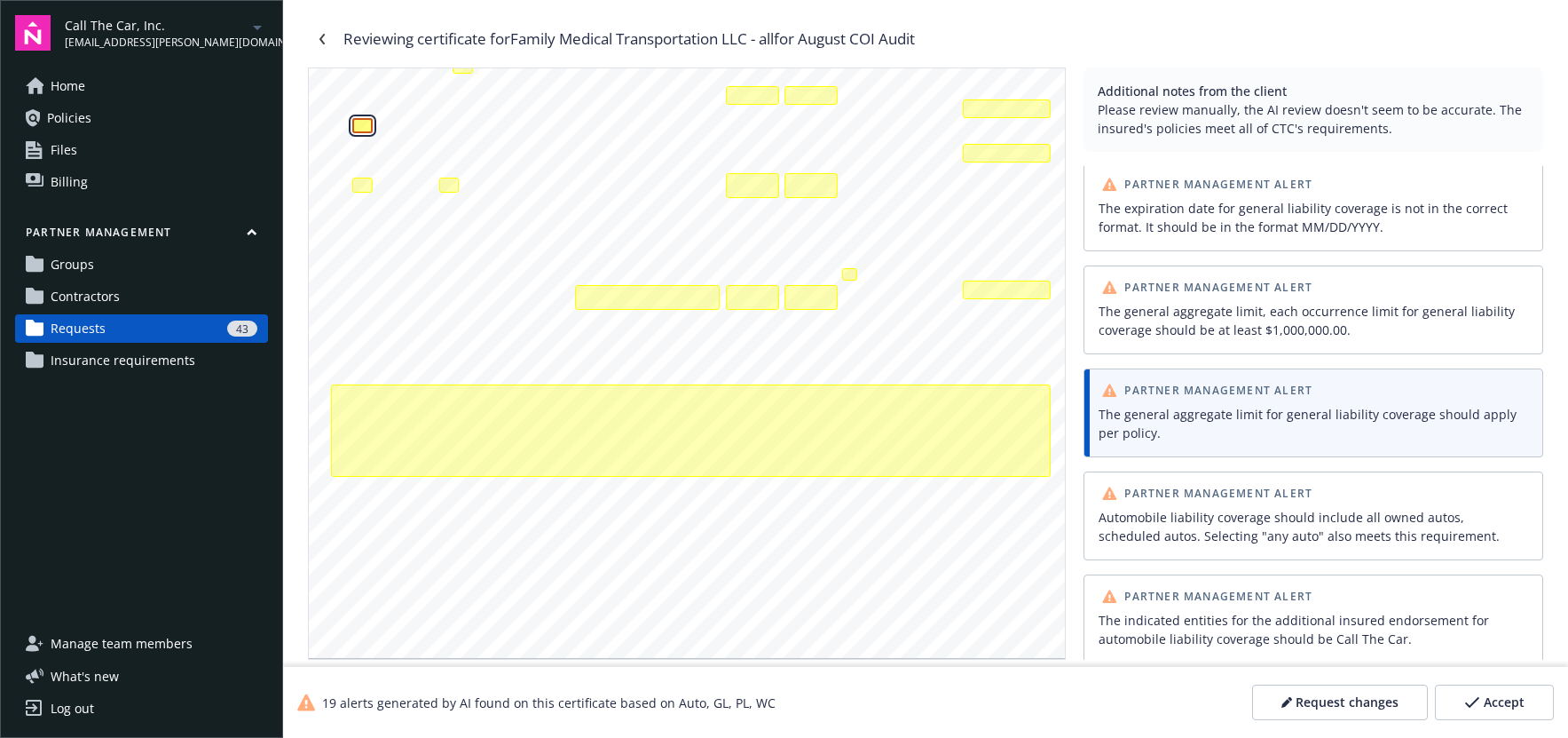
scroll to position [0, 0]
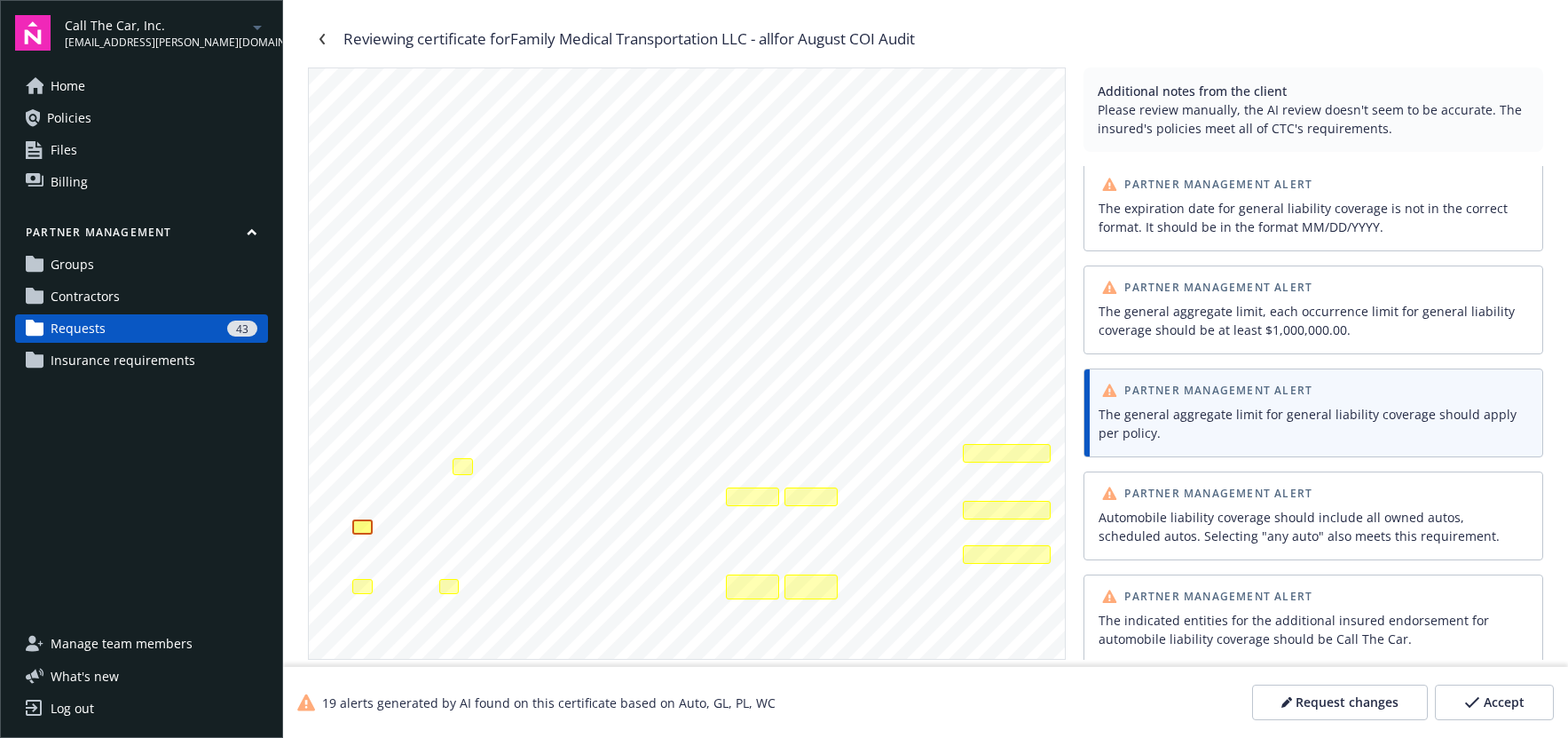
click at [1176, 217] on div "The expiration date for general liability coverage is not in the correct format…" at bounding box center [1313, 217] width 430 height 37
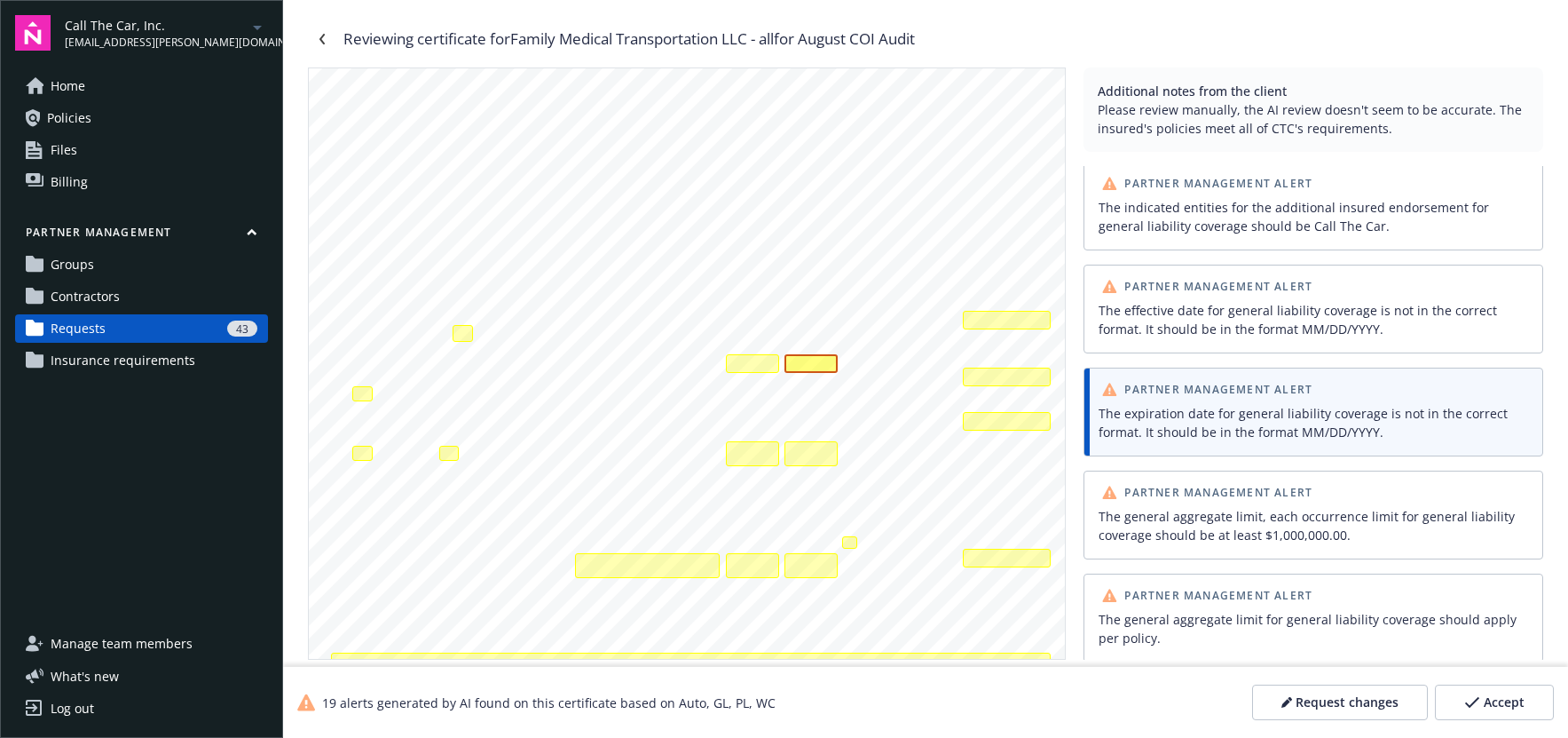
scroll to position [88, 0]
click at [986, 318] on div "The general aggregate limit, each occurrence limit for general liability covera…" at bounding box center [1007, 319] width 88 height 18
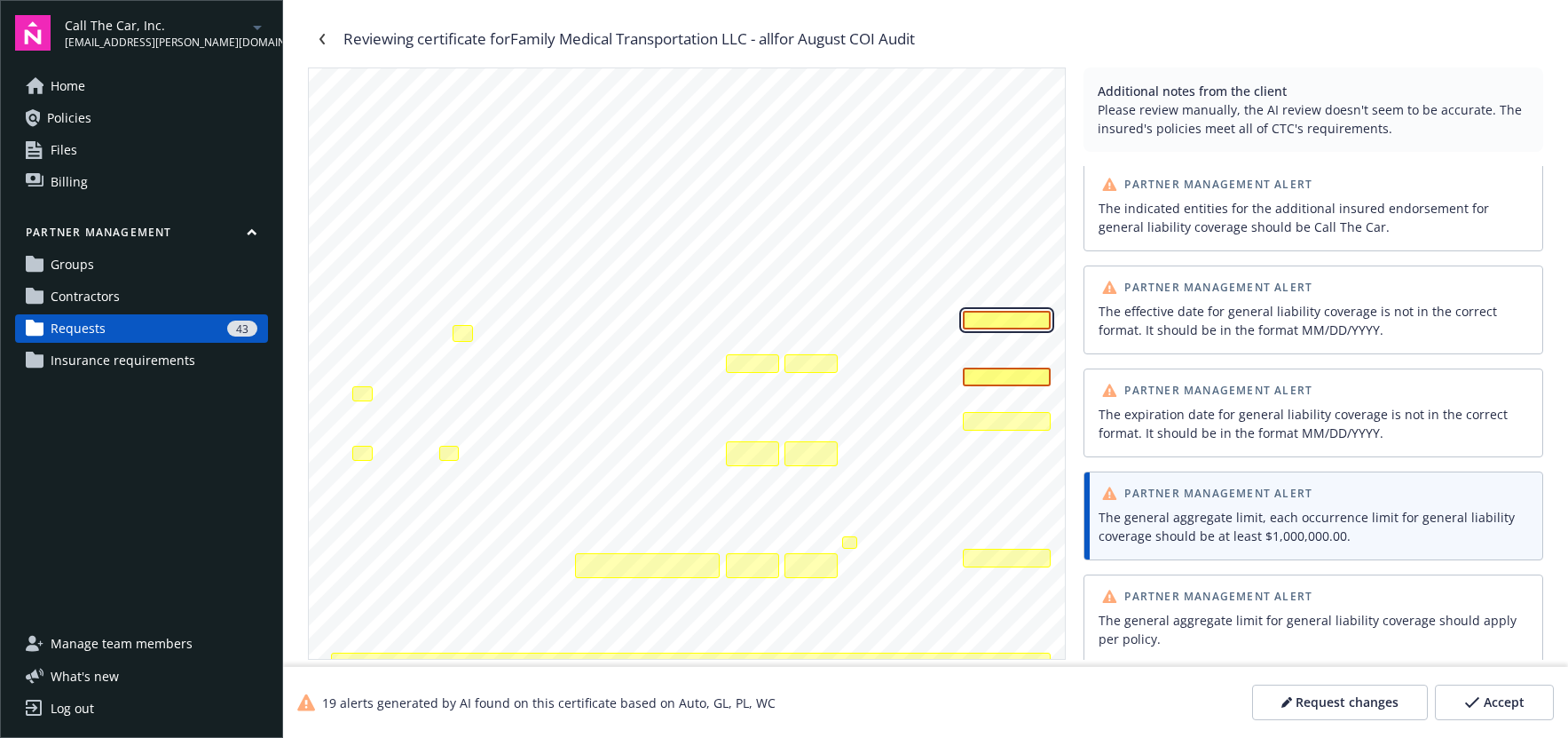
scroll to position [191, 0]
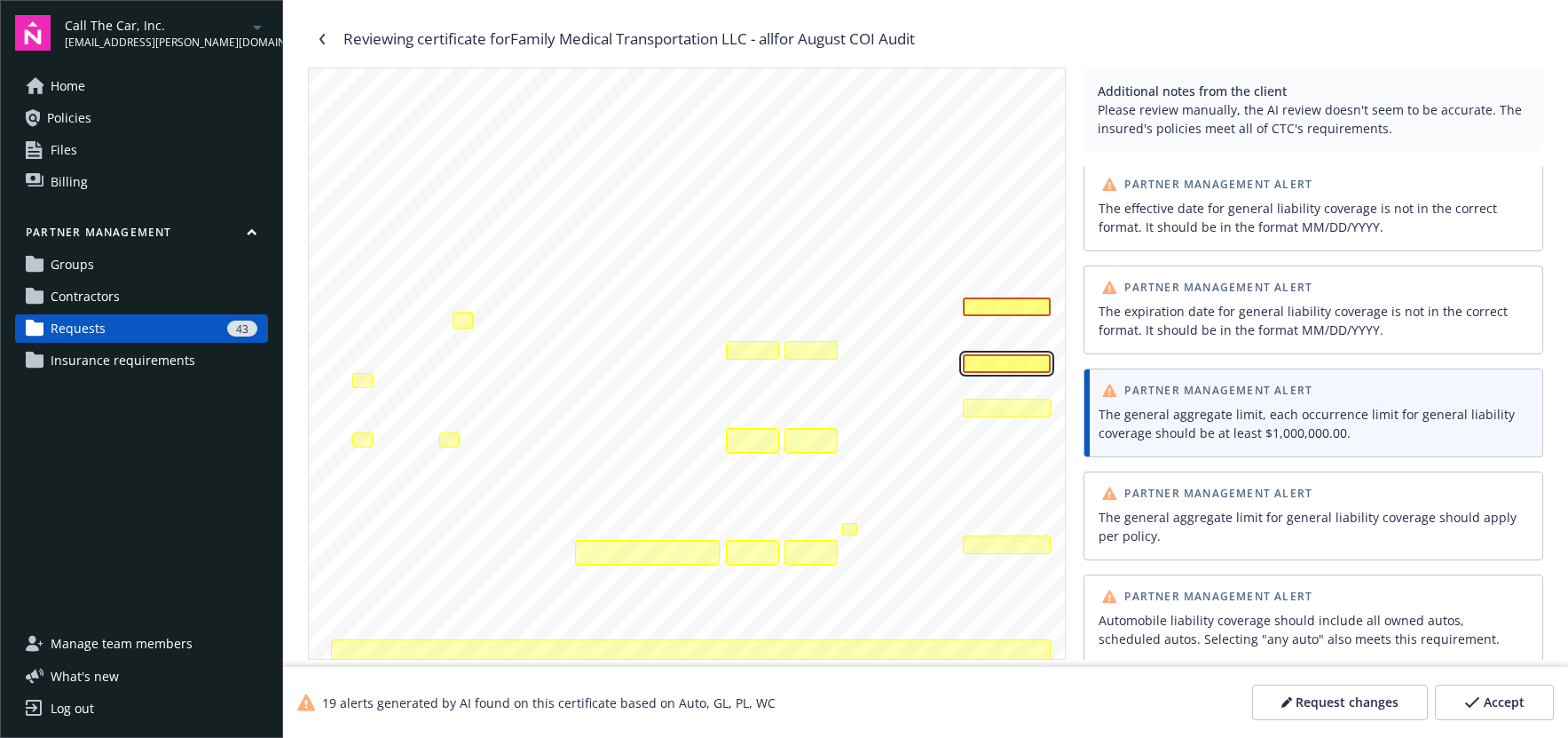
click at [992, 366] on div "The general aggregate limit, each occurrence limit for general liability covera…" at bounding box center [1007, 363] width 88 height 18
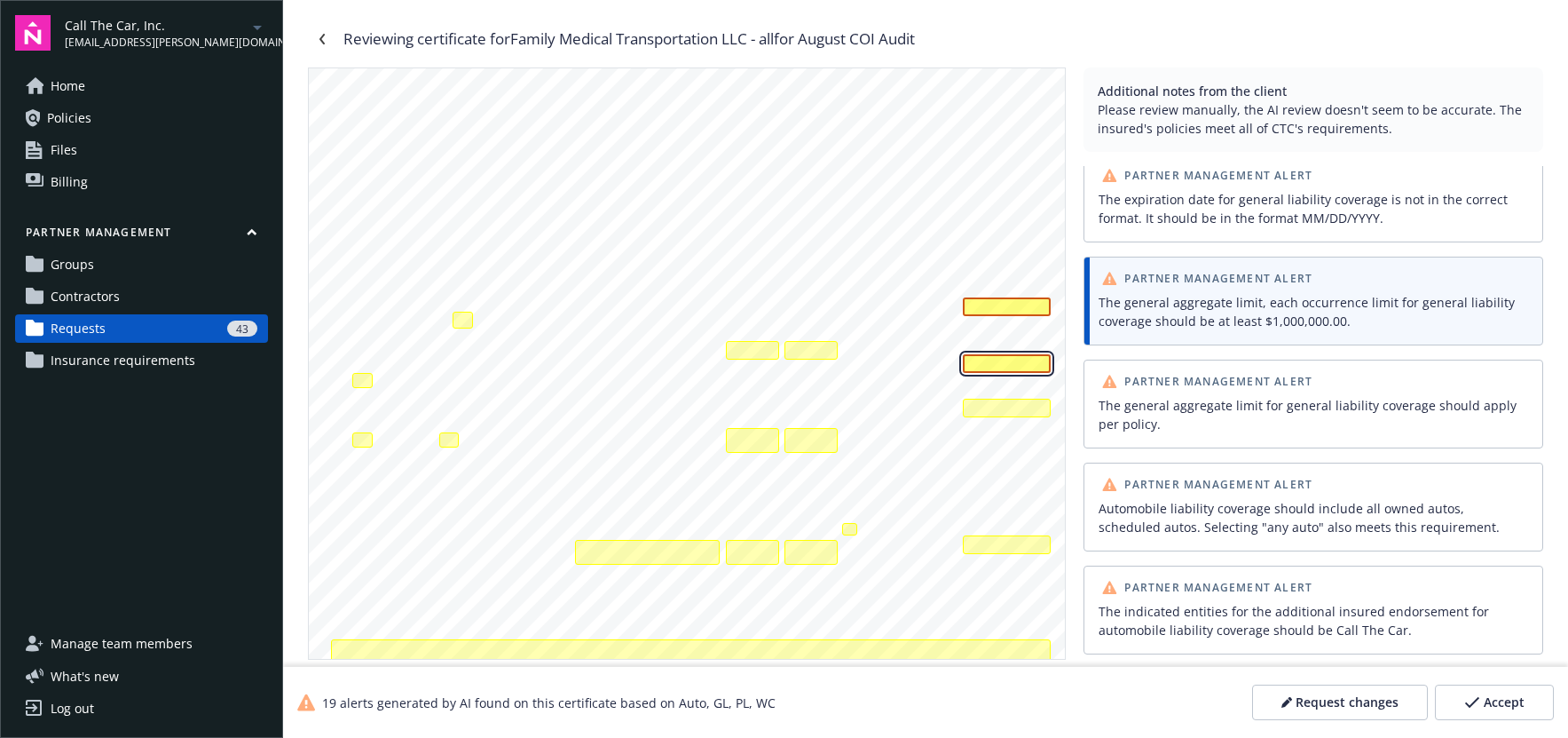
scroll to position [306, 0]
click at [1017, 359] on div "The general aggregate limit, each occurrence limit for general liability covera…" at bounding box center [1007, 363] width 88 height 18
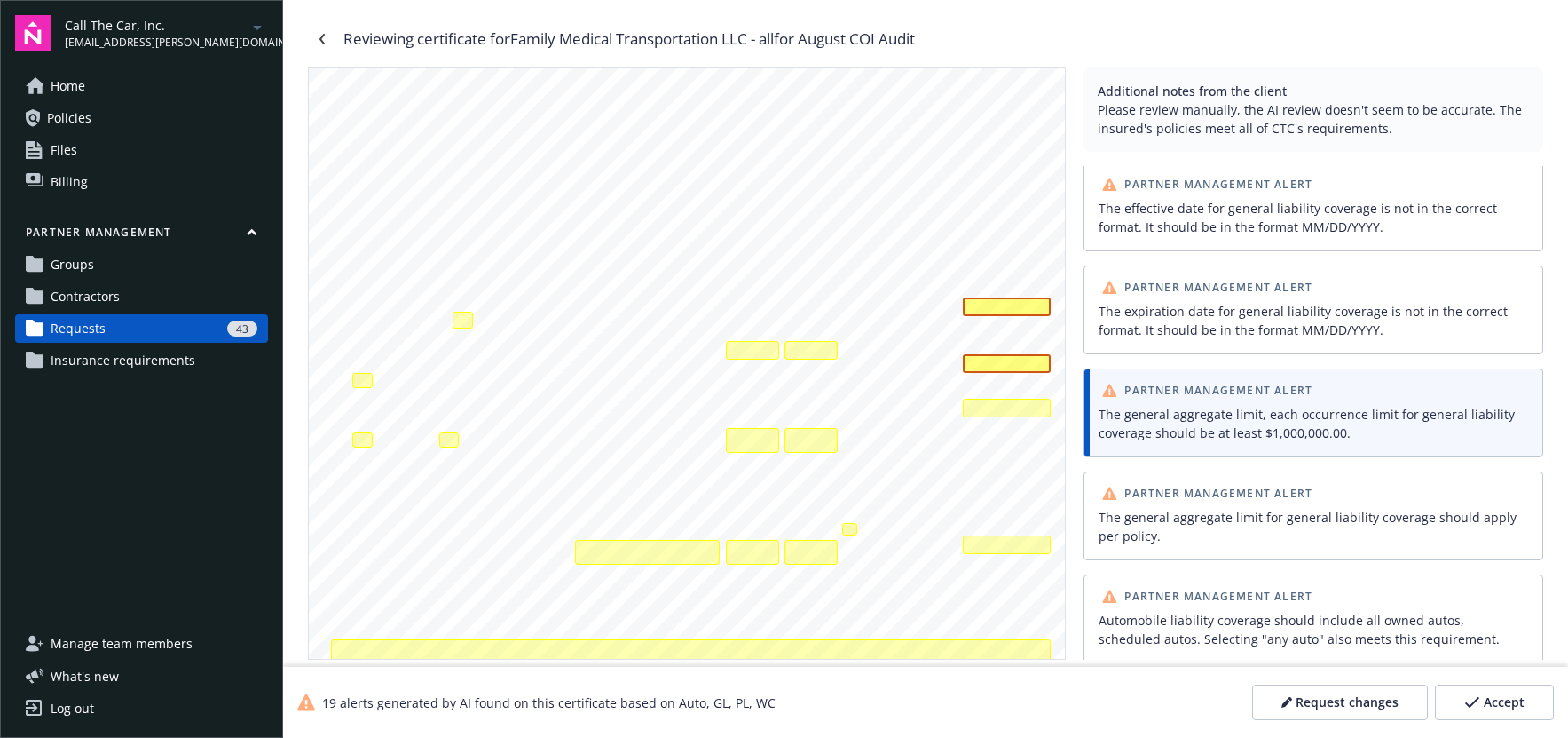
click at [1348, 415] on div "The general aggregate limit, each occurrence limit for general liability covera…" at bounding box center [1313, 423] width 430 height 37
click at [1027, 406] on div "The combined single limit for automobile liability coverage should be at least …" at bounding box center [1007, 408] width 88 height 18
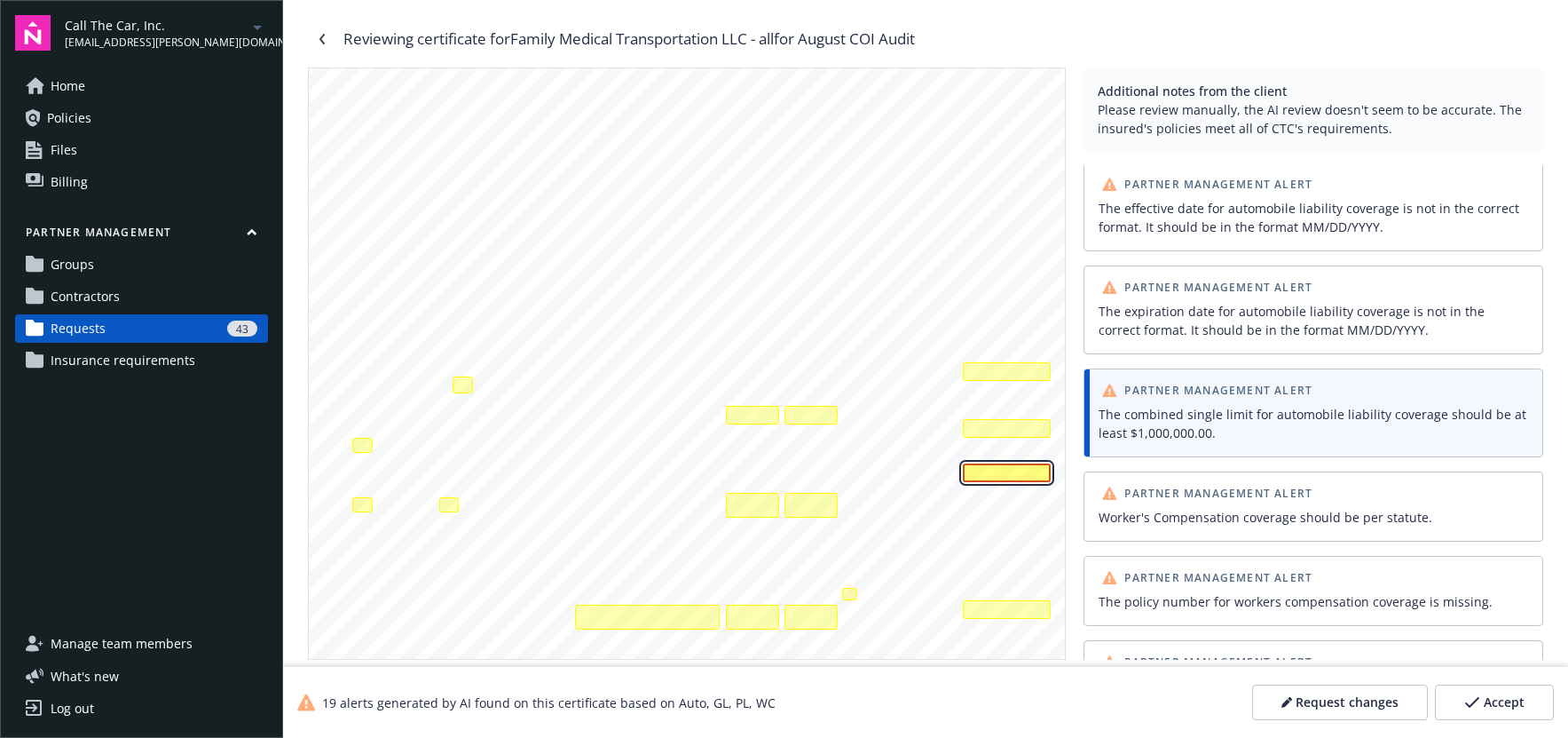
scroll to position [80, 0]
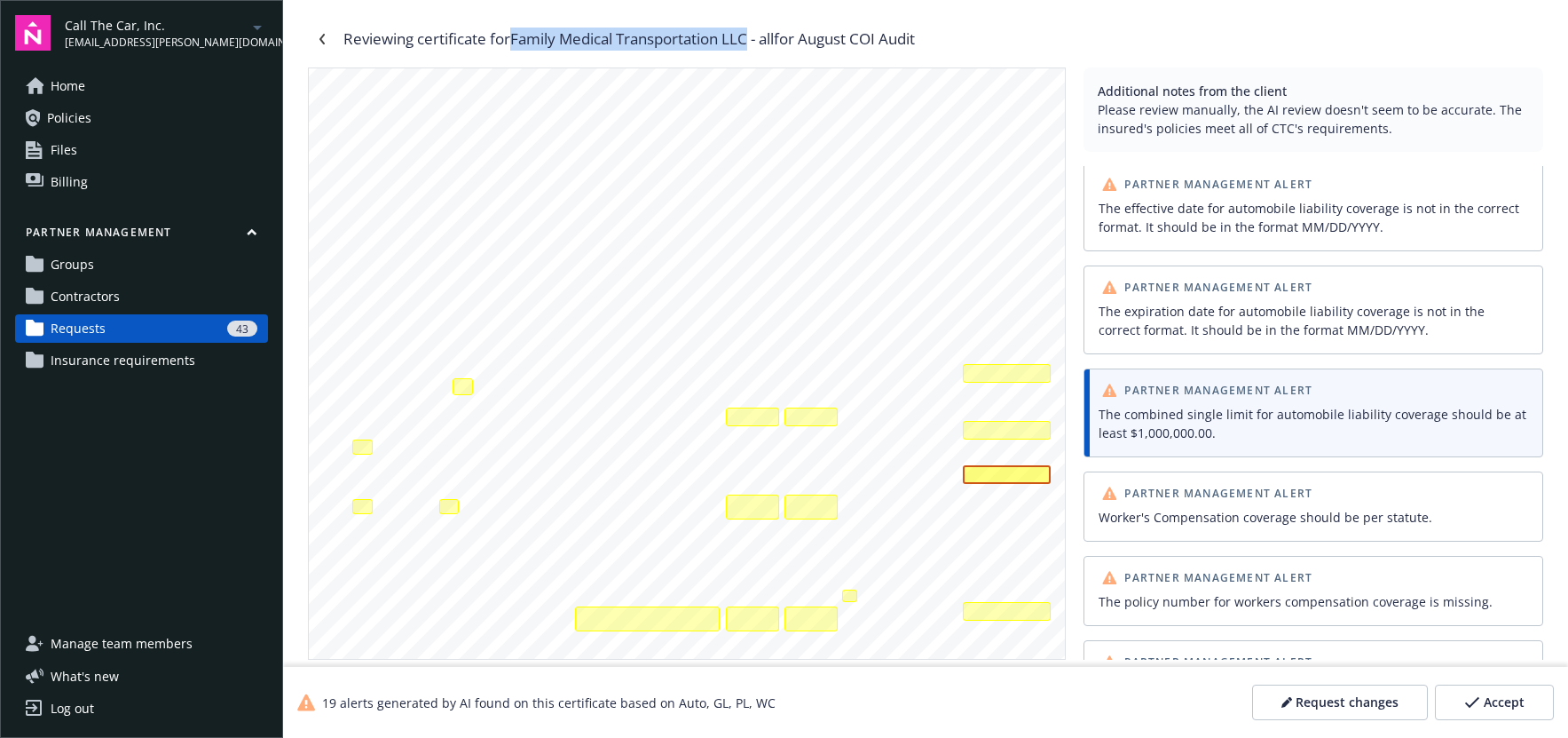
drag, startPoint x: 515, startPoint y: 35, endPoint x: 766, endPoint y: 33, distance: 251.0
click at [756, 30] on div "Reviewing certificate for Family Medical Transportation LLC - all for August CO…" at bounding box center [629, 38] width 572 height 23
copy div "Family Medical Transportation LLC"
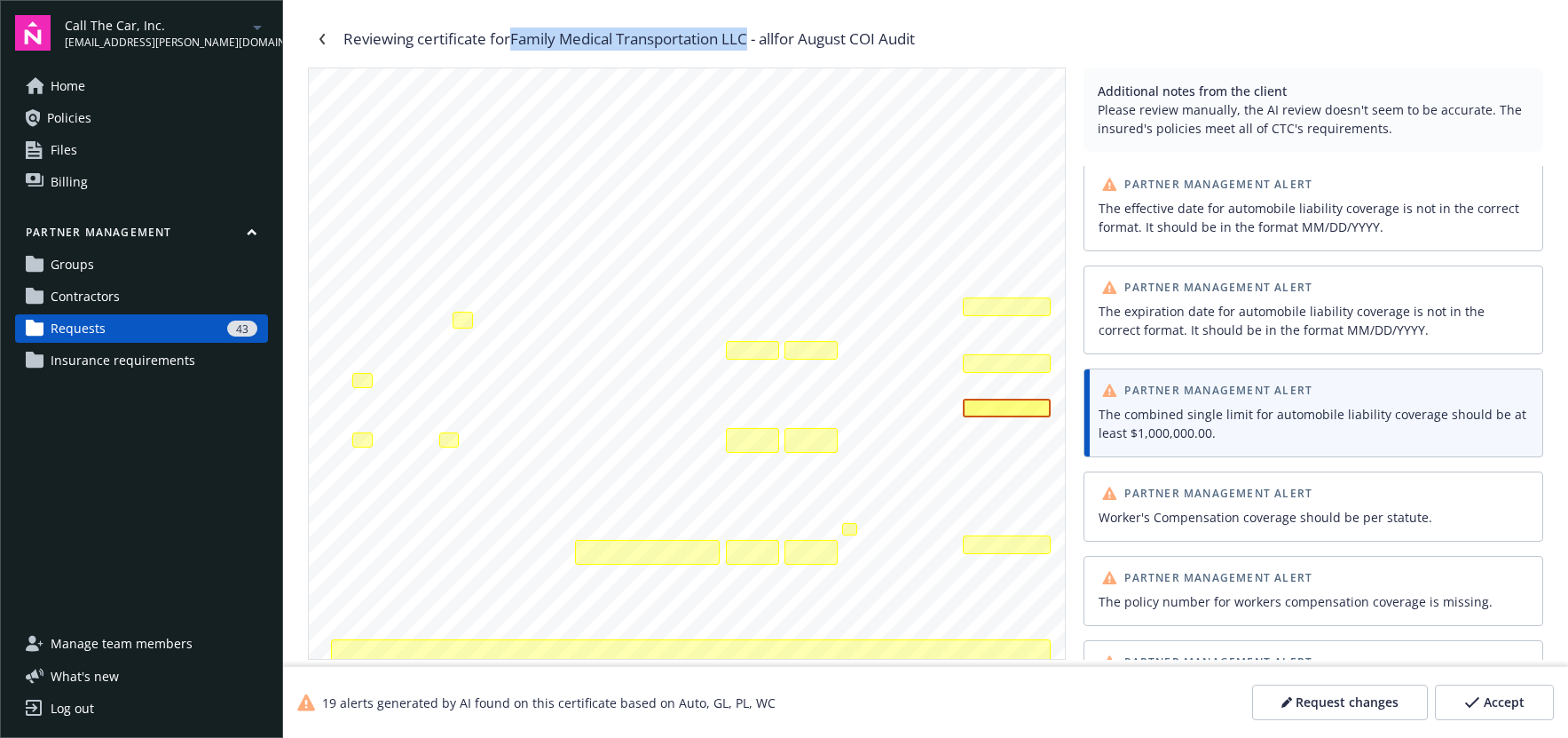
scroll to position [125, 0]
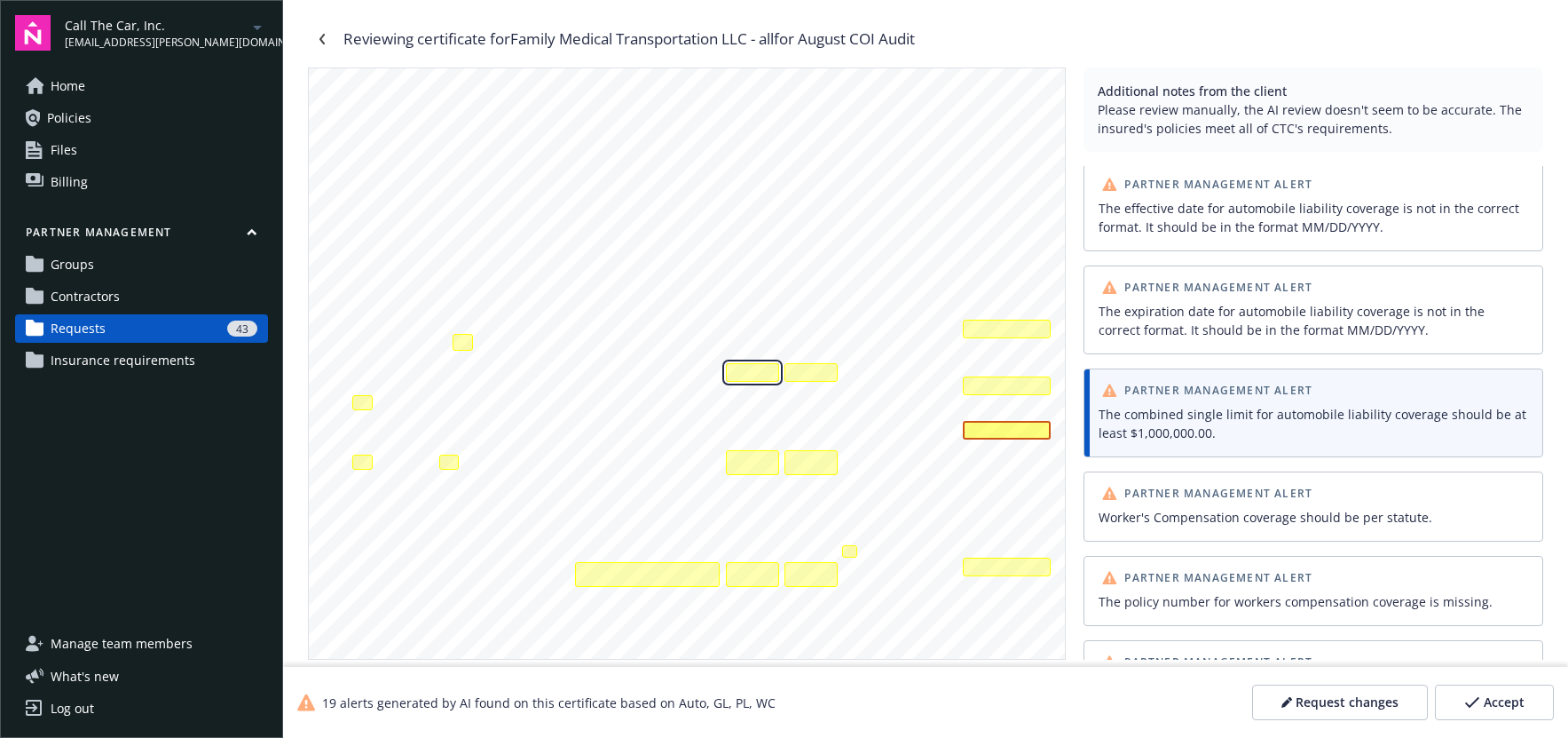
click at [750, 370] on div "The effective date for general liability coverage is not in the correct format.…" at bounding box center [753, 372] width 54 height 18
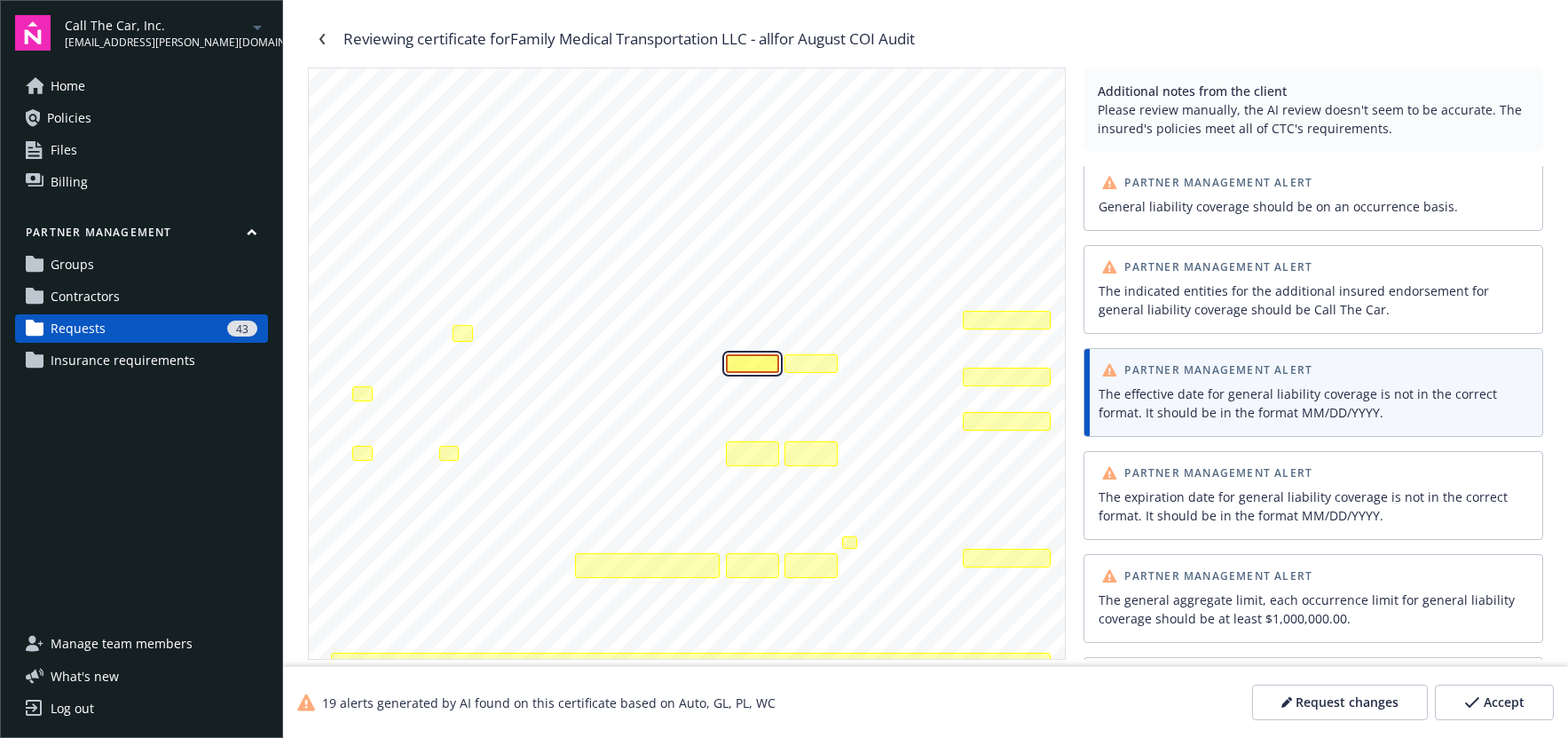
scroll to position [0, 0]
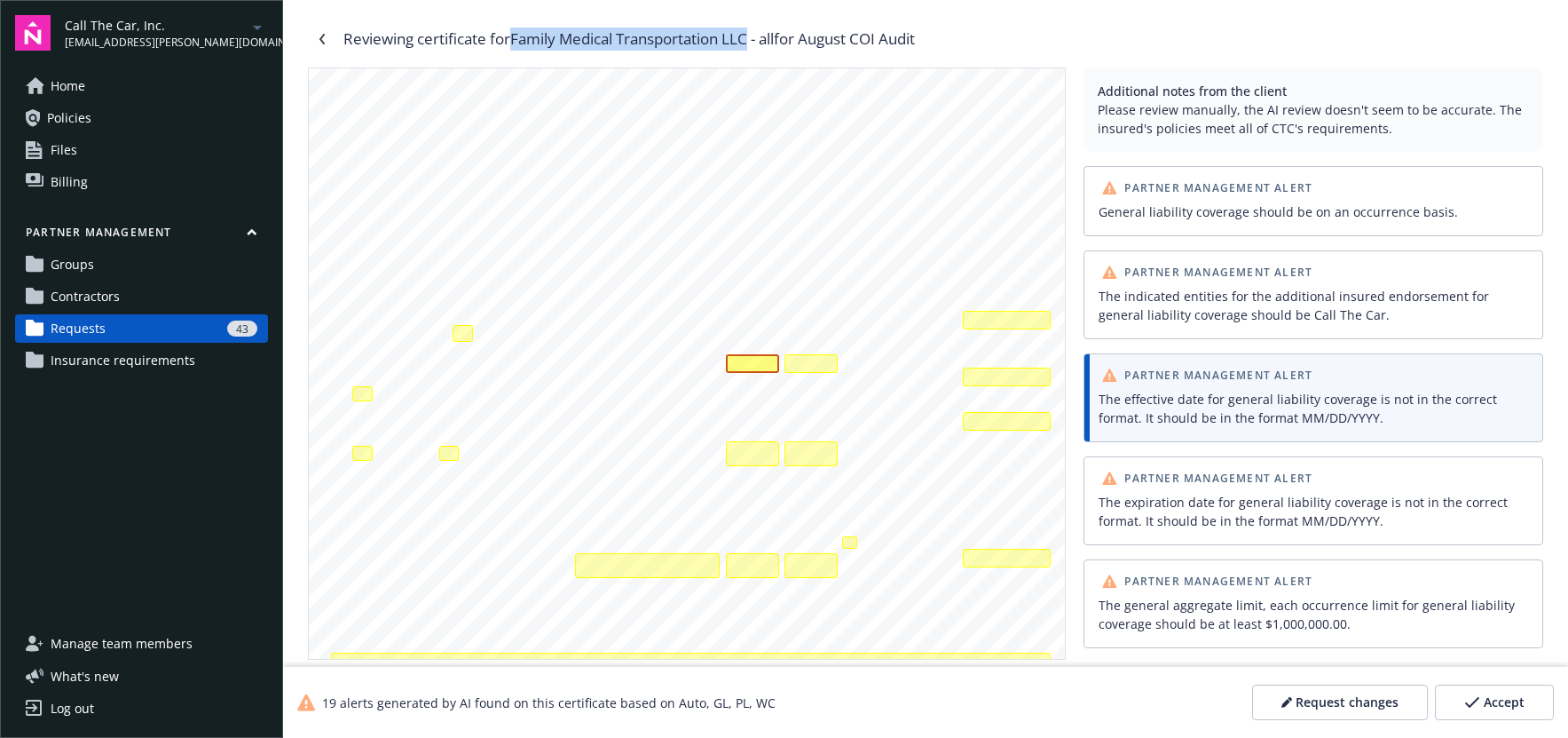
drag, startPoint x: 517, startPoint y: 38, endPoint x: 779, endPoint y: 38, distance: 262.0
click at [757, 38] on div "Reviewing certificate for Family Medical Transportation LLC - all for August CO…" at bounding box center [629, 38] width 572 height 23
copy div "Family Medical Transportation LLC"
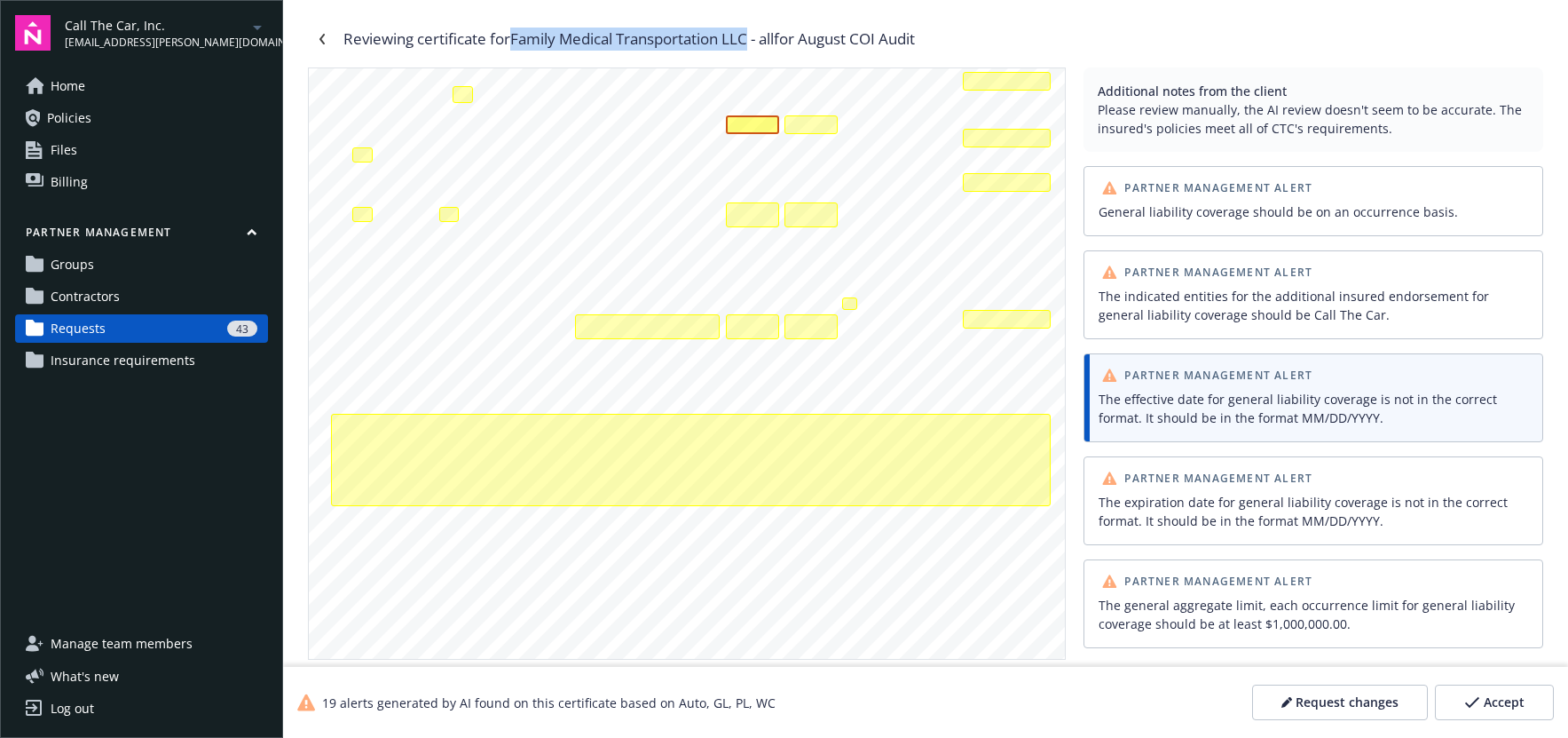
scroll to position [401, 0]
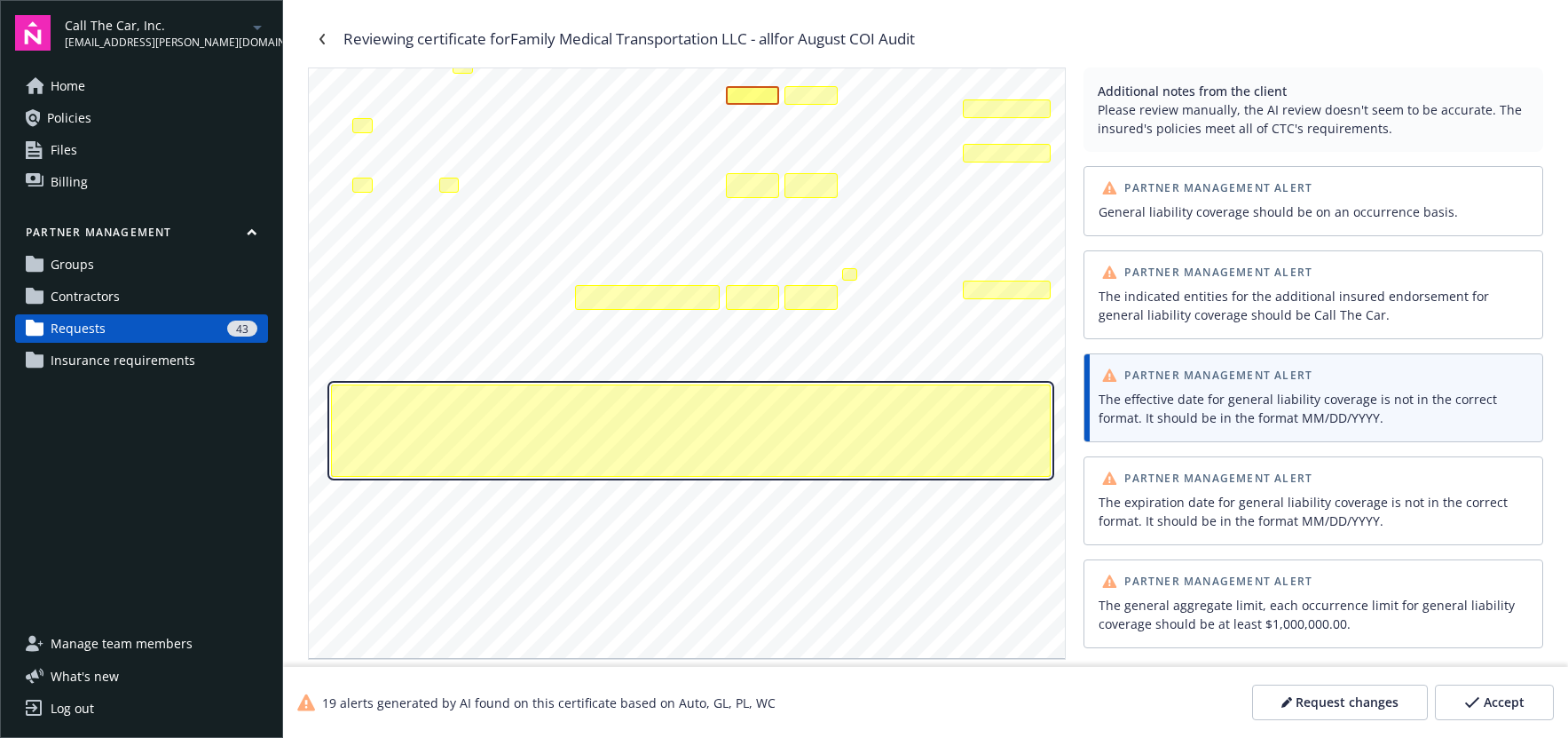
click at [642, 453] on div "The aggregate limit, each claim limit for professional liability coverage shoul…" at bounding box center [691, 430] width 720 height 93
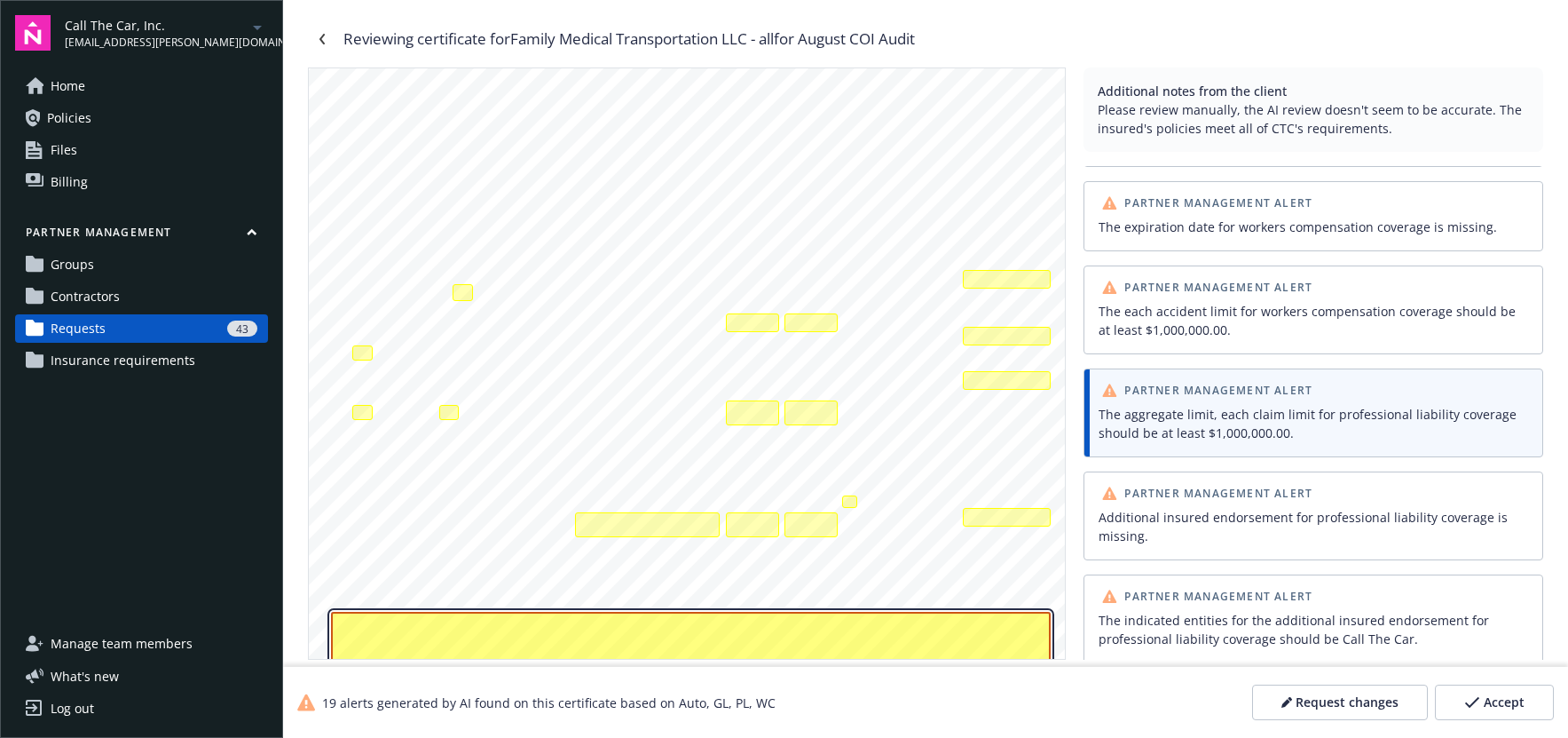
scroll to position [166, 0]
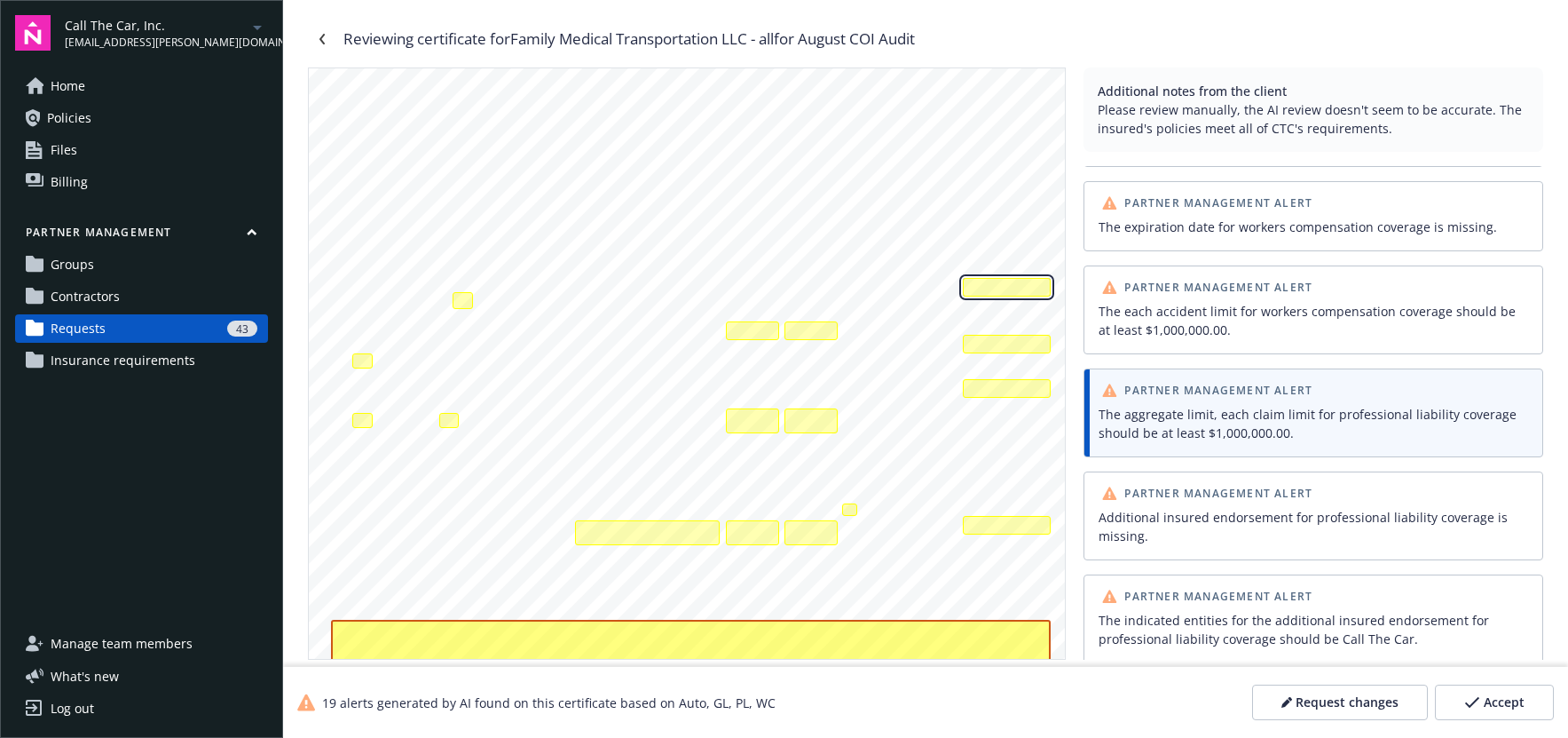
click at [996, 284] on div "The general aggregate limit, each occurrence limit for general liability covera…" at bounding box center [1007, 287] width 88 height 18
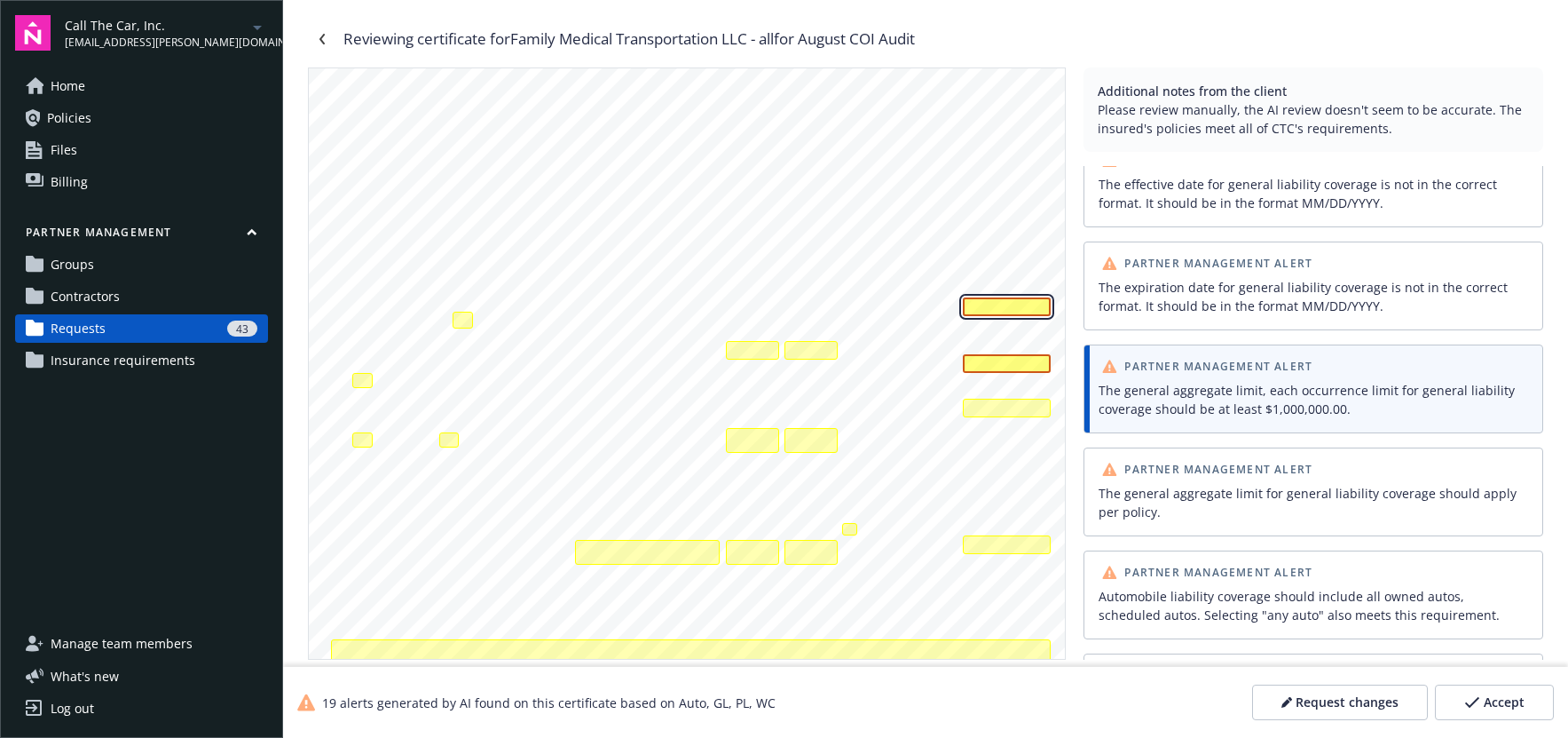
scroll to position [191, 0]
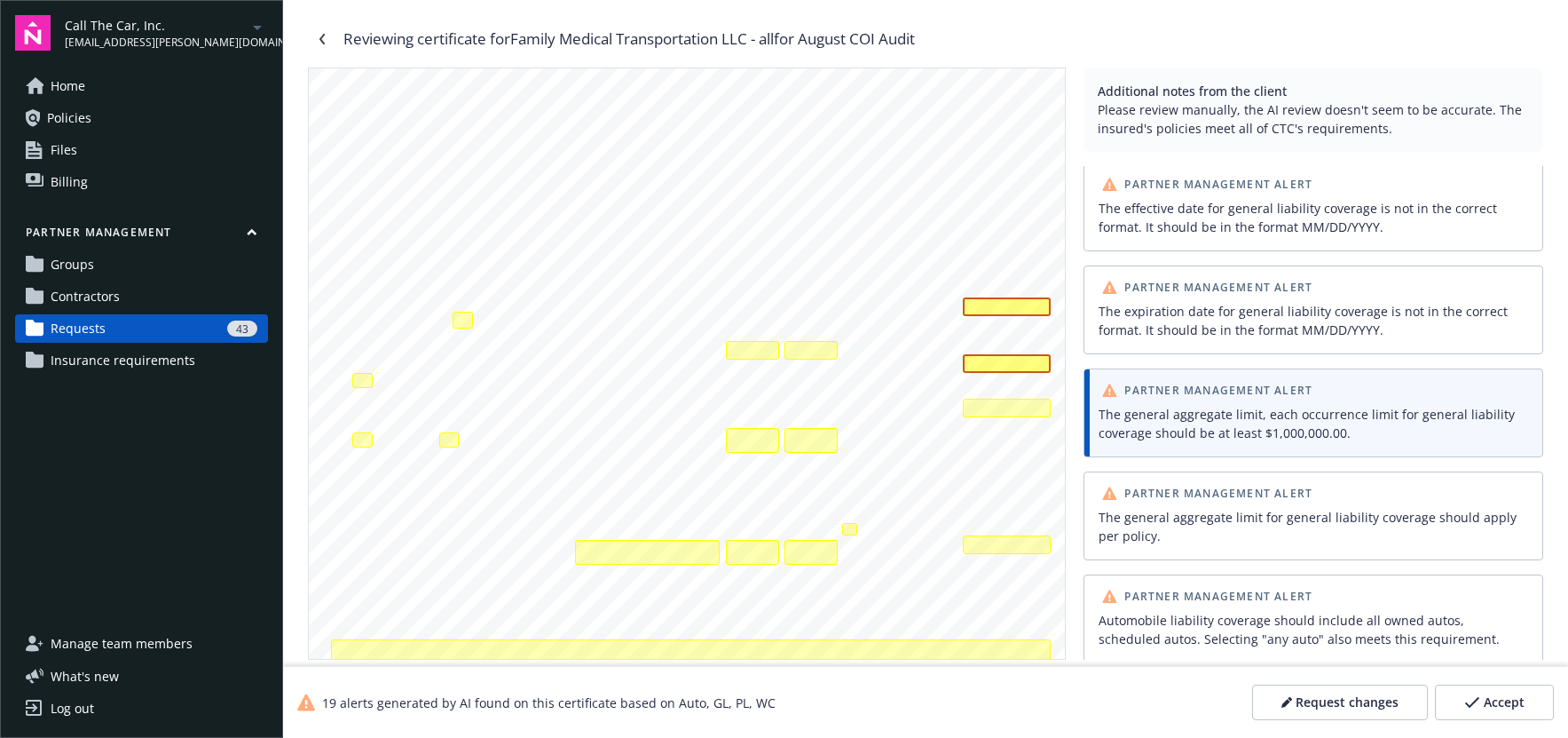
drag, startPoint x: 1211, startPoint y: 431, endPoint x: 1315, endPoint y: 435, distance: 104.1
click at [1314, 434] on div "The general aggregate limit, each occurrence limit for general liability covera…" at bounding box center [1313, 423] width 430 height 37
click at [451, 436] on div at bounding box center [450, 440] width 20 height 15
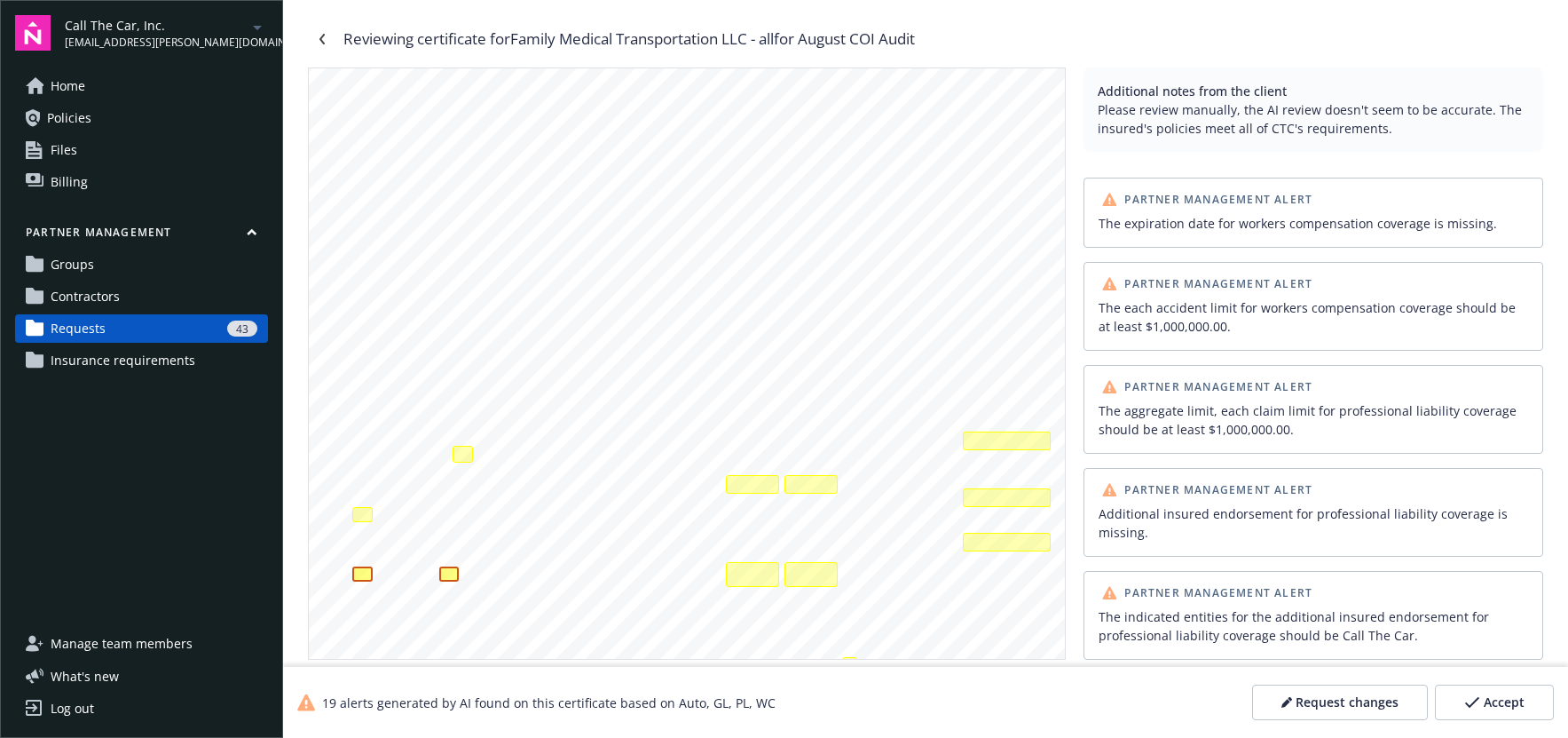
scroll to position [0, 0]
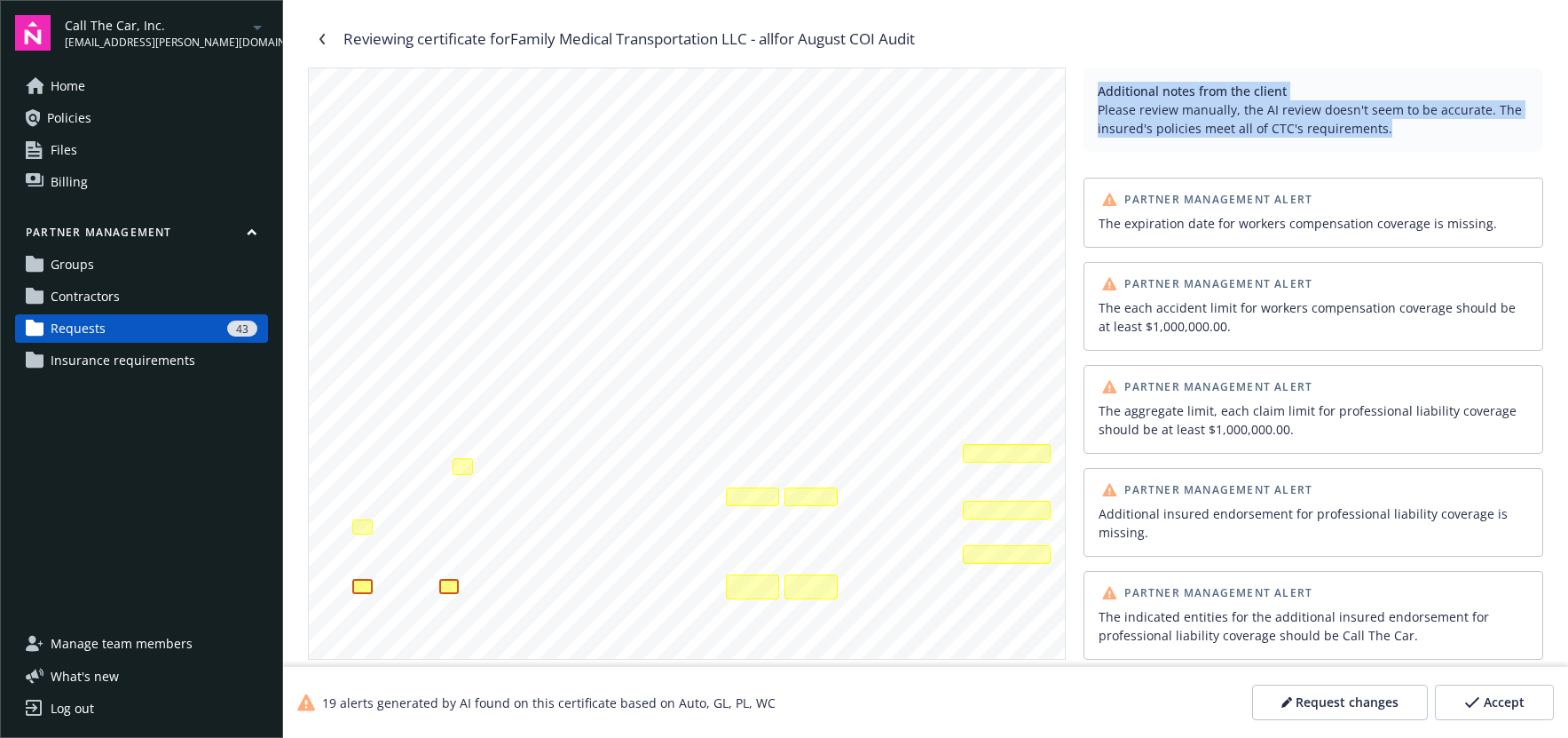
drag, startPoint x: 1108, startPoint y: 87, endPoint x: 1427, endPoint y: 132, distance: 322.2
click at [1394, 127] on div "Additional notes from the client Please review manually, the AI review doesn't …" at bounding box center [1313, 109] width 460 height 85
click at [1384, 131] on p "Please review manually, the AI review doesn't seem to be accurate. The insured'…" at bounding box center [1314, 118] width 431 height 37
drag, startPoint x: 1401, startPoint y: 130, endPoint x: 1102, endPoint y: 88, distance: 301.9
click at [1102, 88] on div "Additional notes from the client Please review manually, the AI review doesn't …" at bounding box center [1313, 109] width 460 height 85
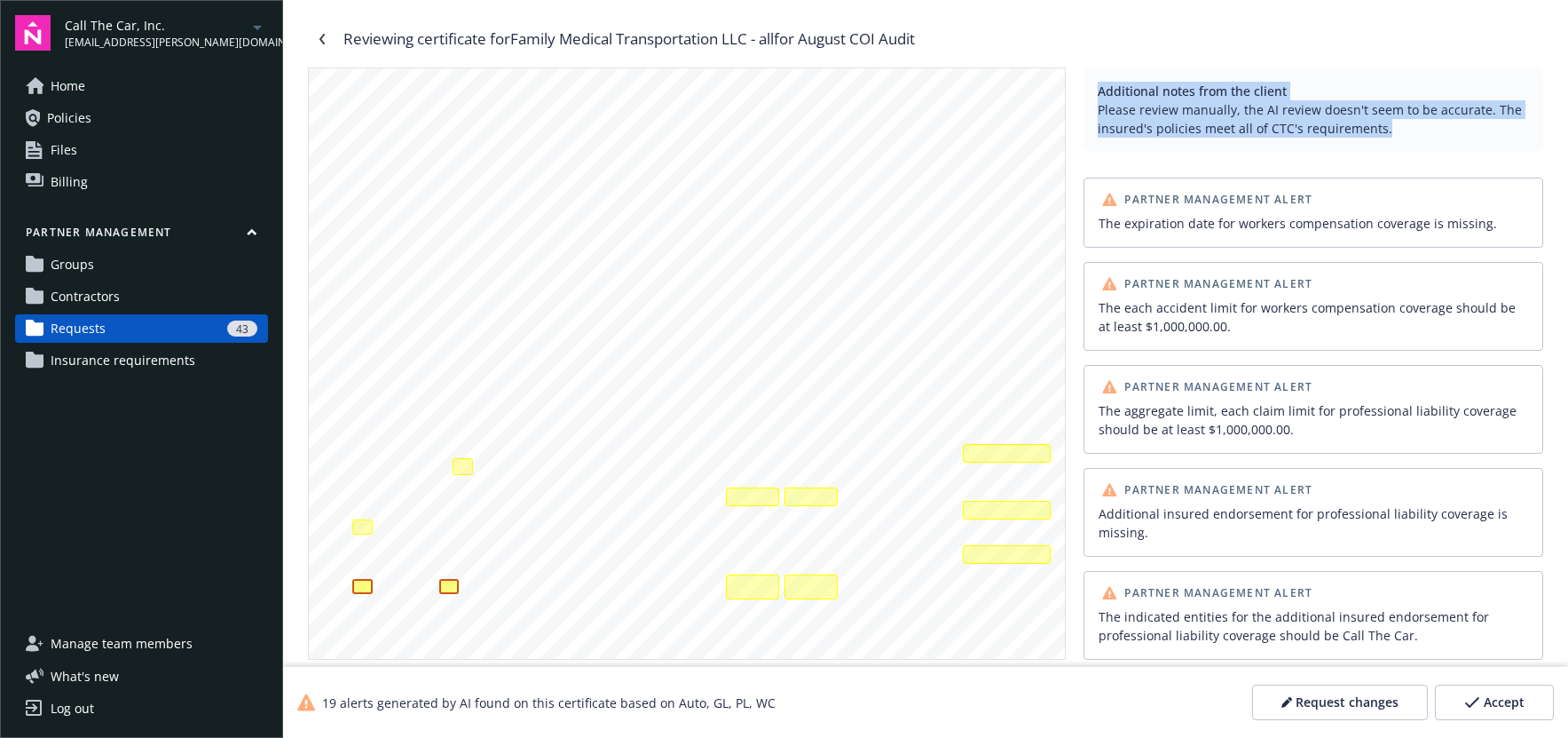
copy div "Additional notes from the client Please review manually, the AI review doesn't …"
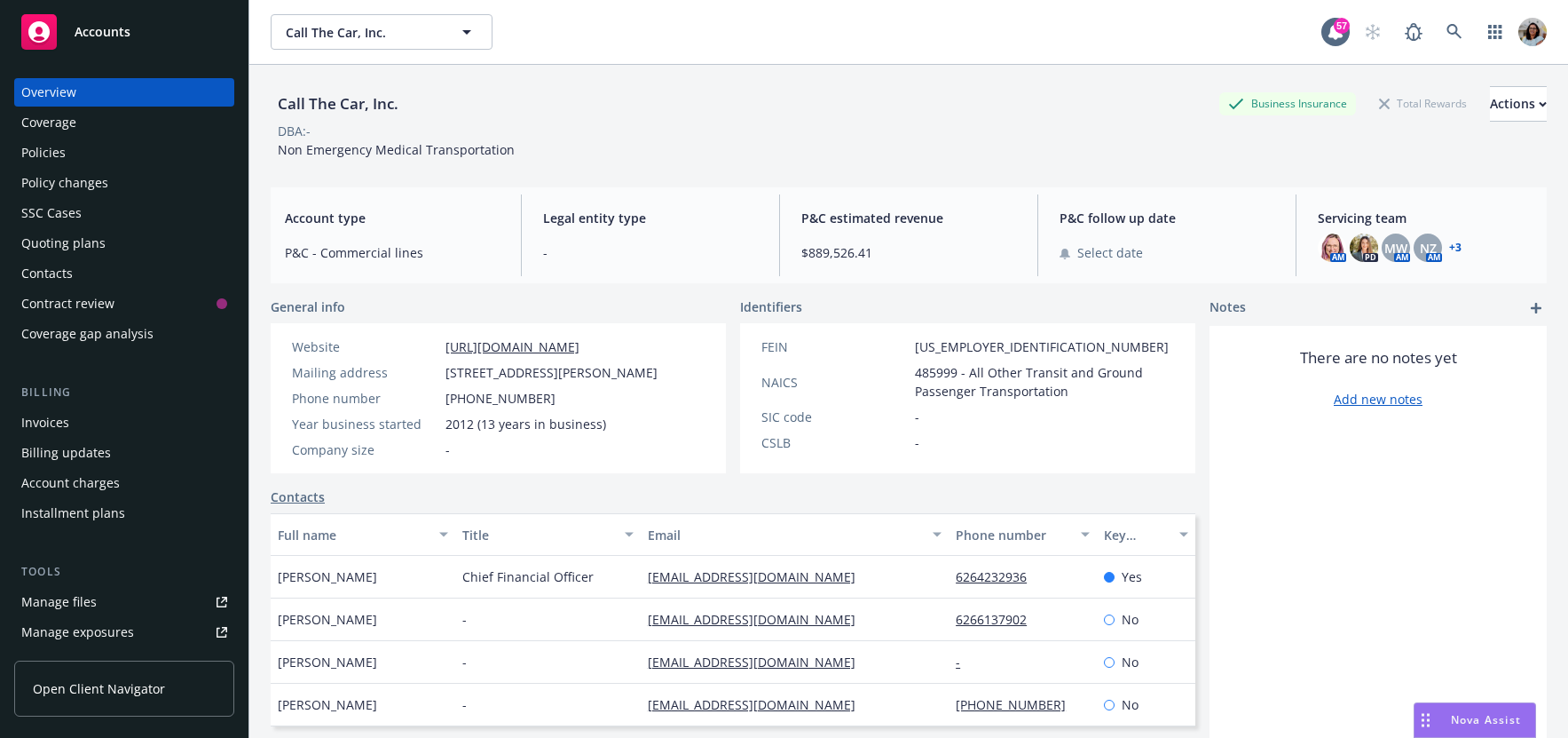
click at [119, 685] on span "Open Client Navigator" at bounding box center [98, 688] width 132 height 18
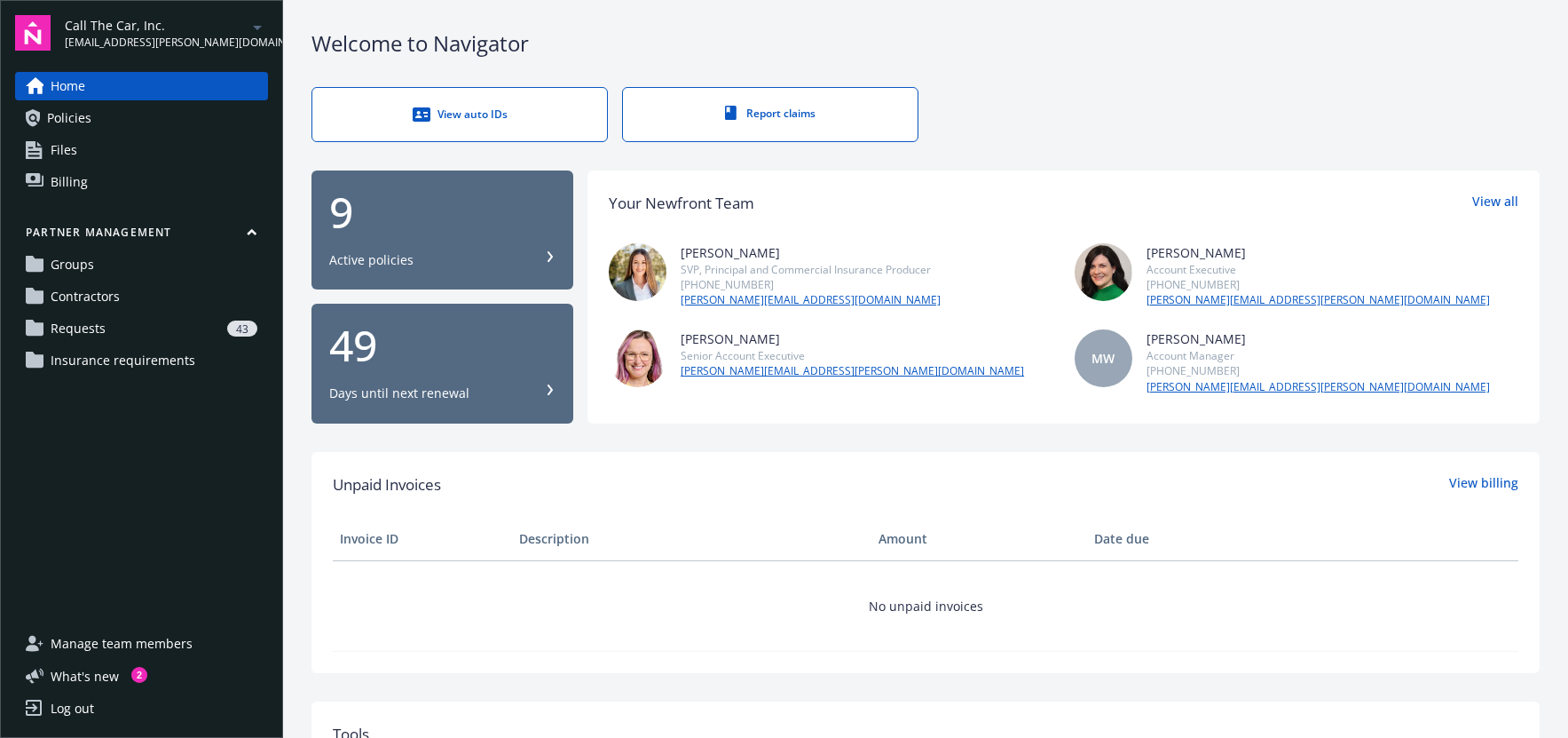
click at [101, 330] on span "Requests" at bounding box center [78, 328] width 55 height 28
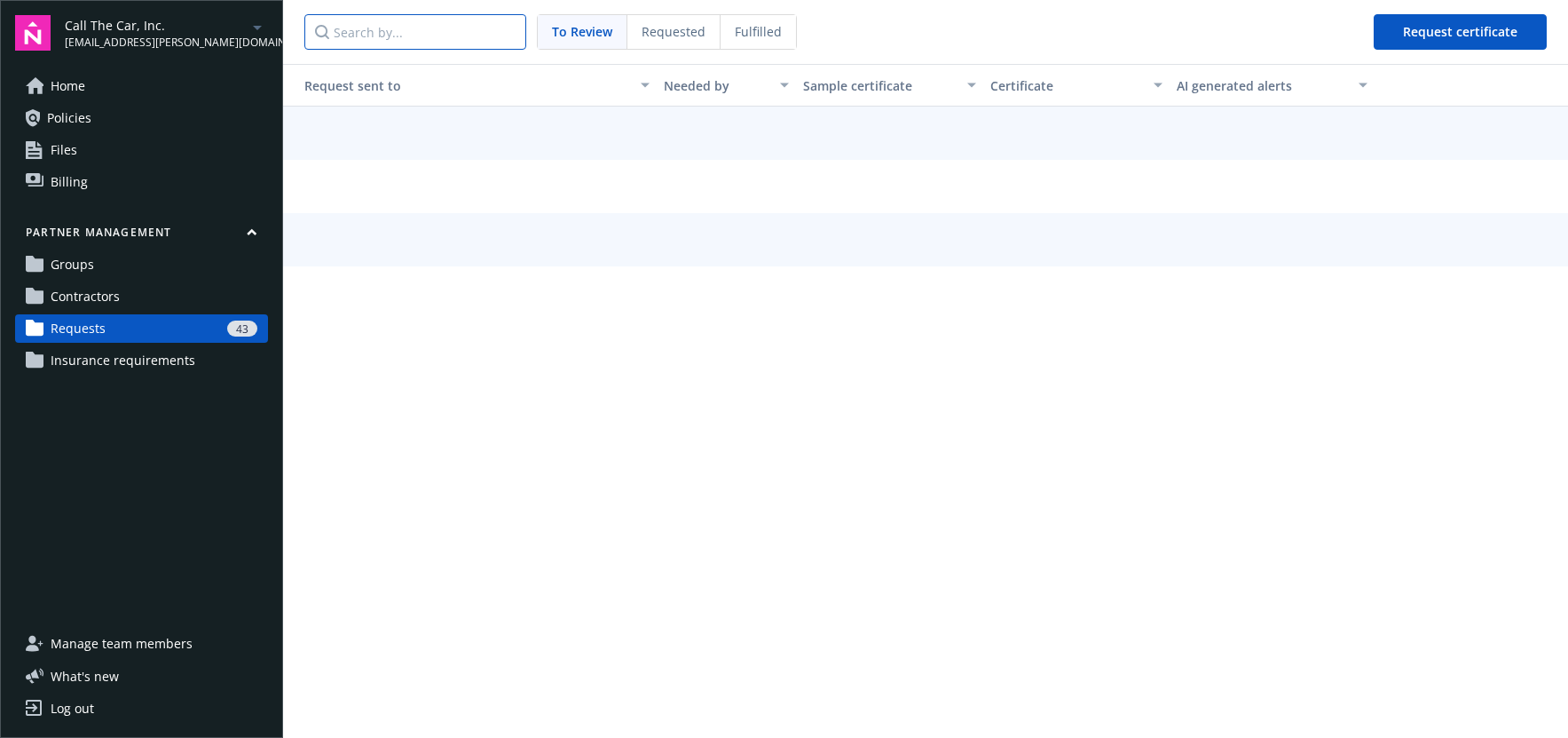
click at [430, 34] on input "Search by..." at bounding box center [416, 32] width 222 height 35
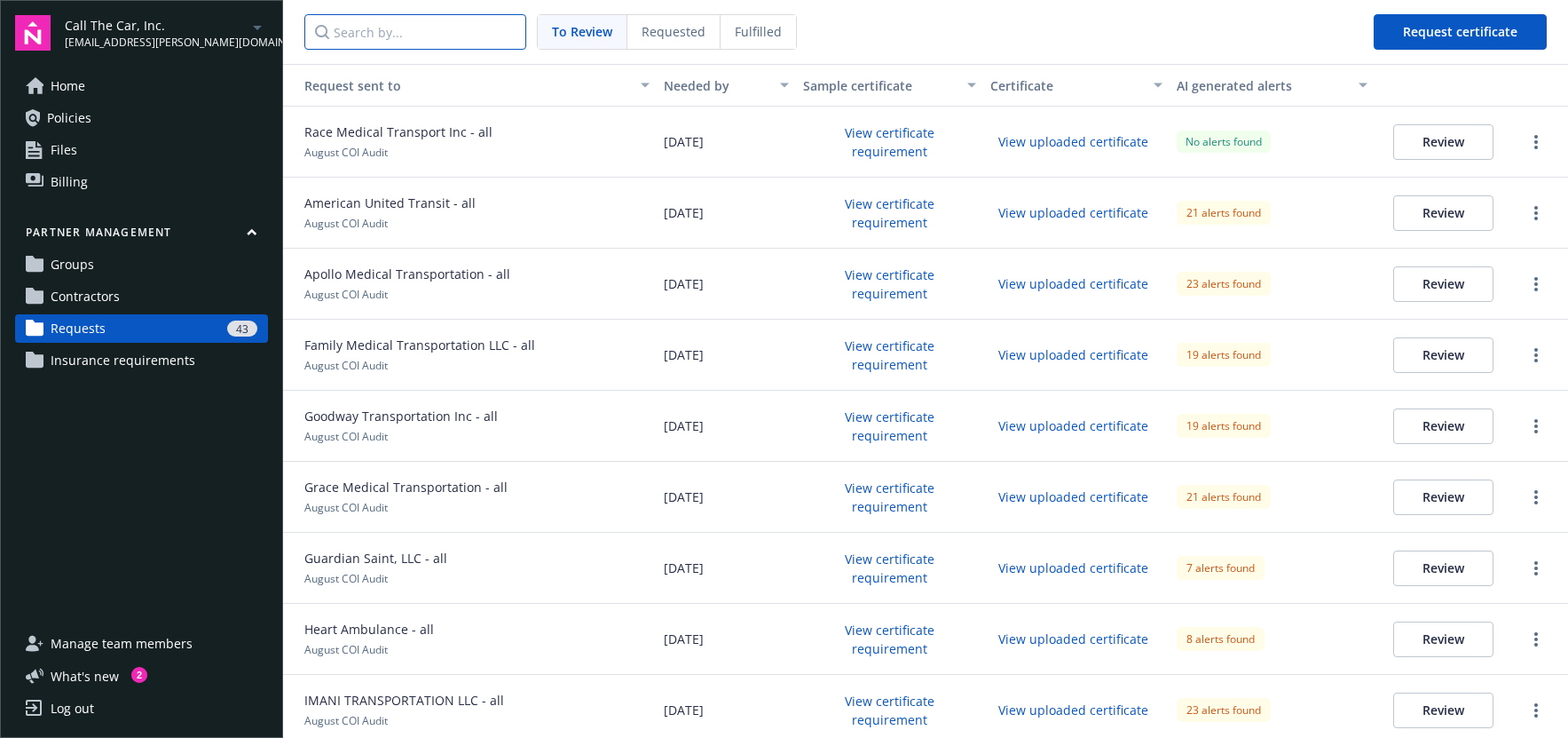
paste input "Family Medical Transportation LLC"
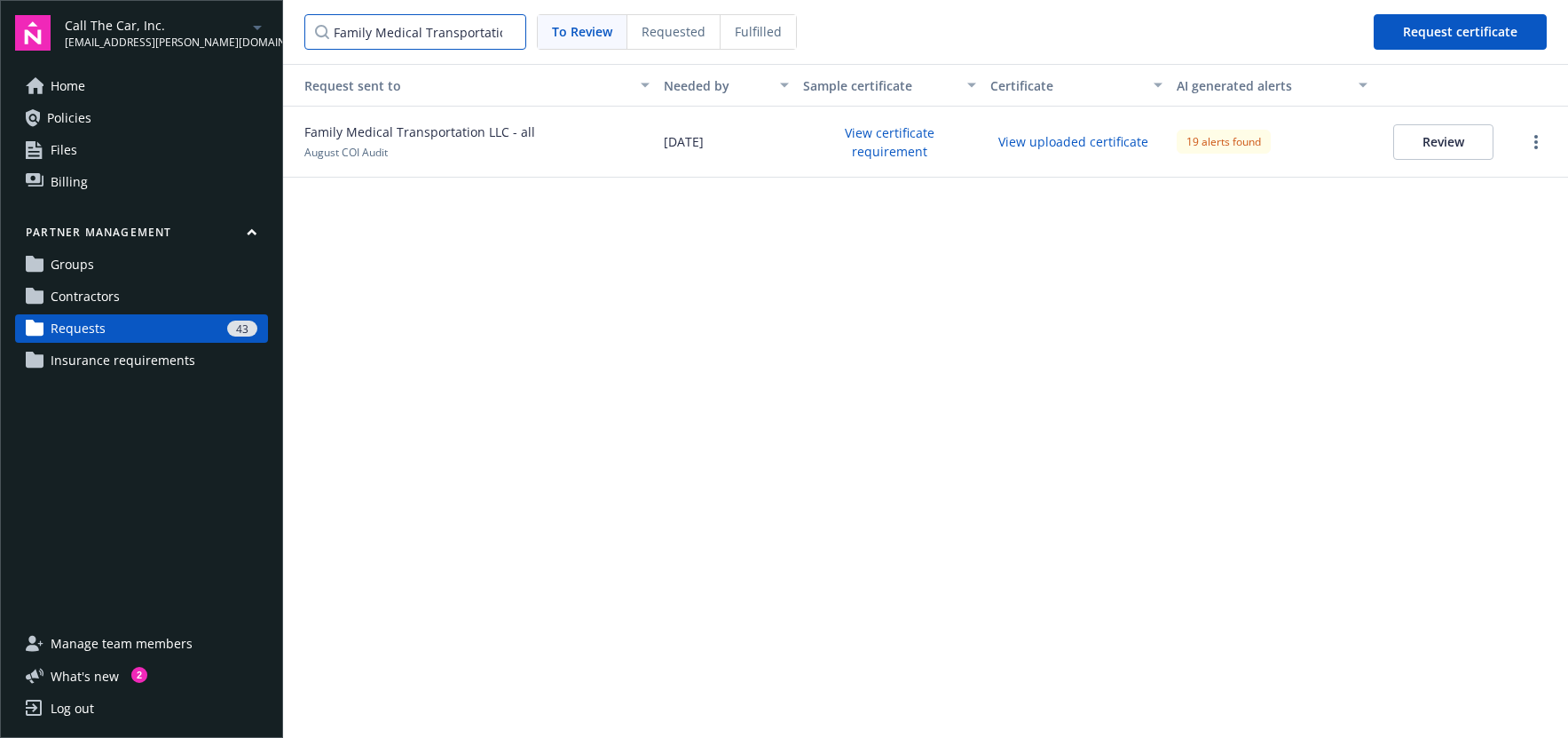
scroll to position [0, 30]
type input "Family Medical Transportation LLC"
click at [511, 31] on input "Family Medical Transportation LLC" at bounding box center [416, 32] width 222 height 35
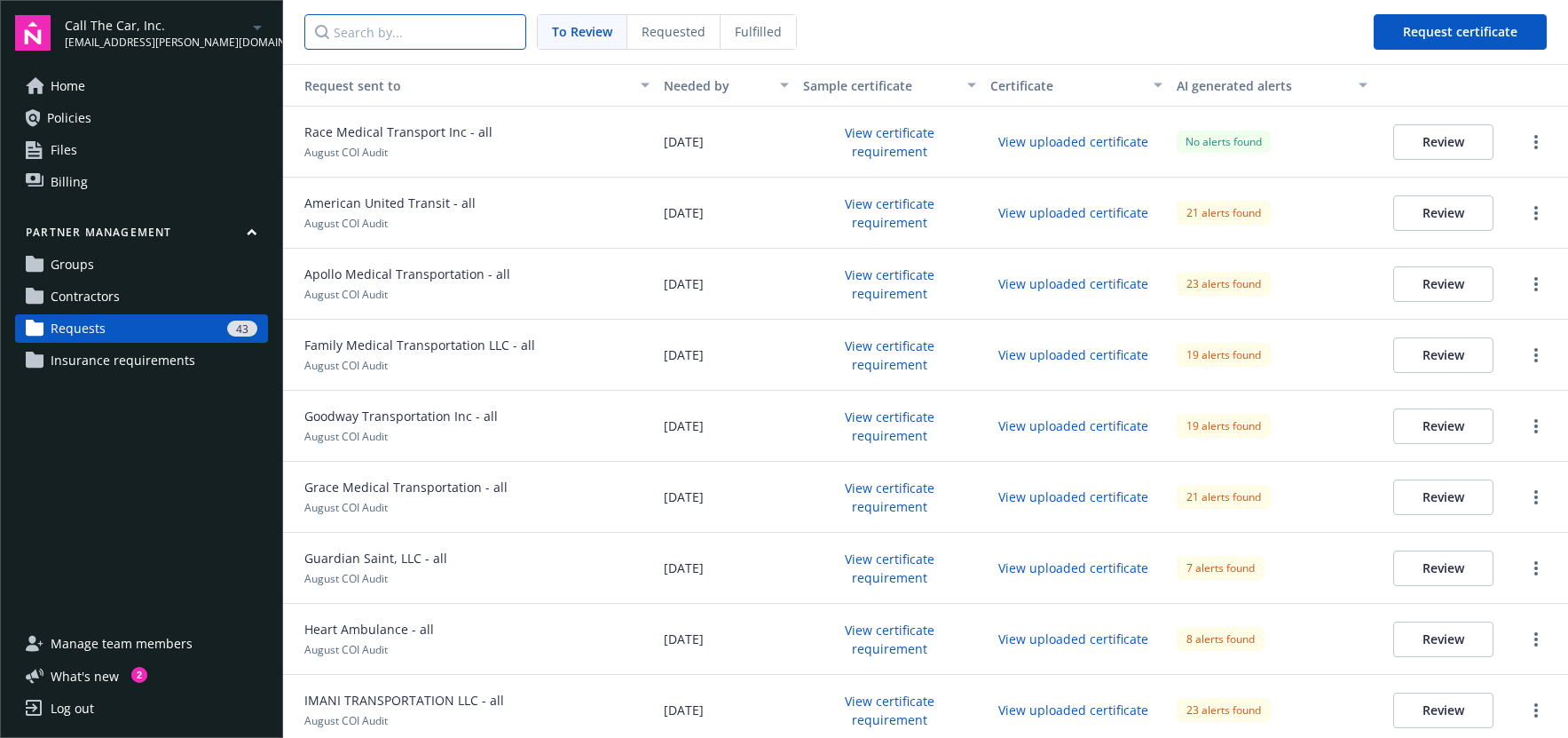
click at [433, 39] on input "Search by..." at bounding box center [416, 32] width 222 height 35
paste input "Family Medical Transportation LLC"
type input "Family Medical Transportation LLC"
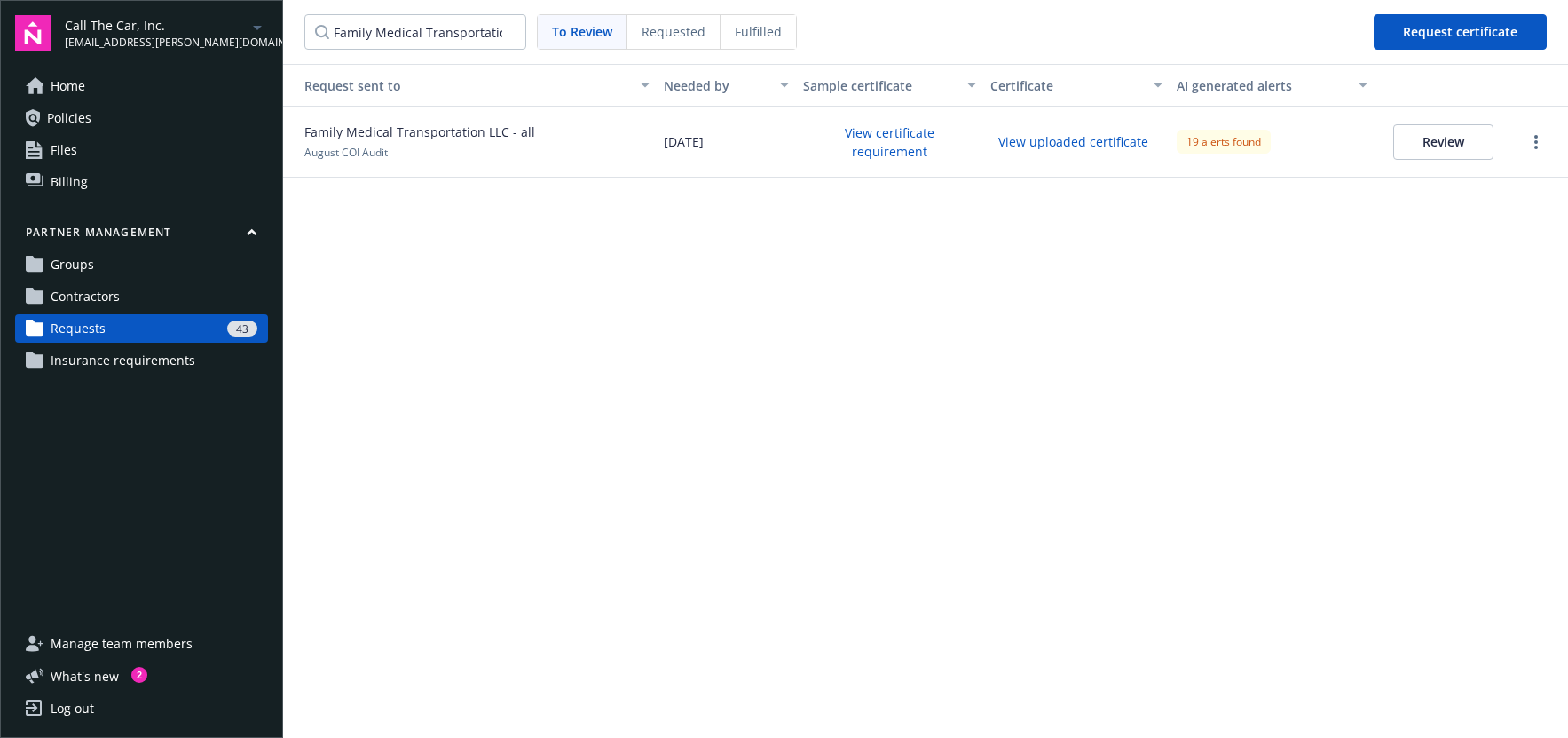
click at [884, 153] on button "View certificate requirement" at bounding box center [889, 142] width 172 height 46
click at [414, 35] on input "Family Medical Transportation LLC" at bounding box center [416, 32] width 222 height 35
click at [511, 31] on input "Family Medical Transportation LLC" at bounding box center [416, 32] width 222 height 35
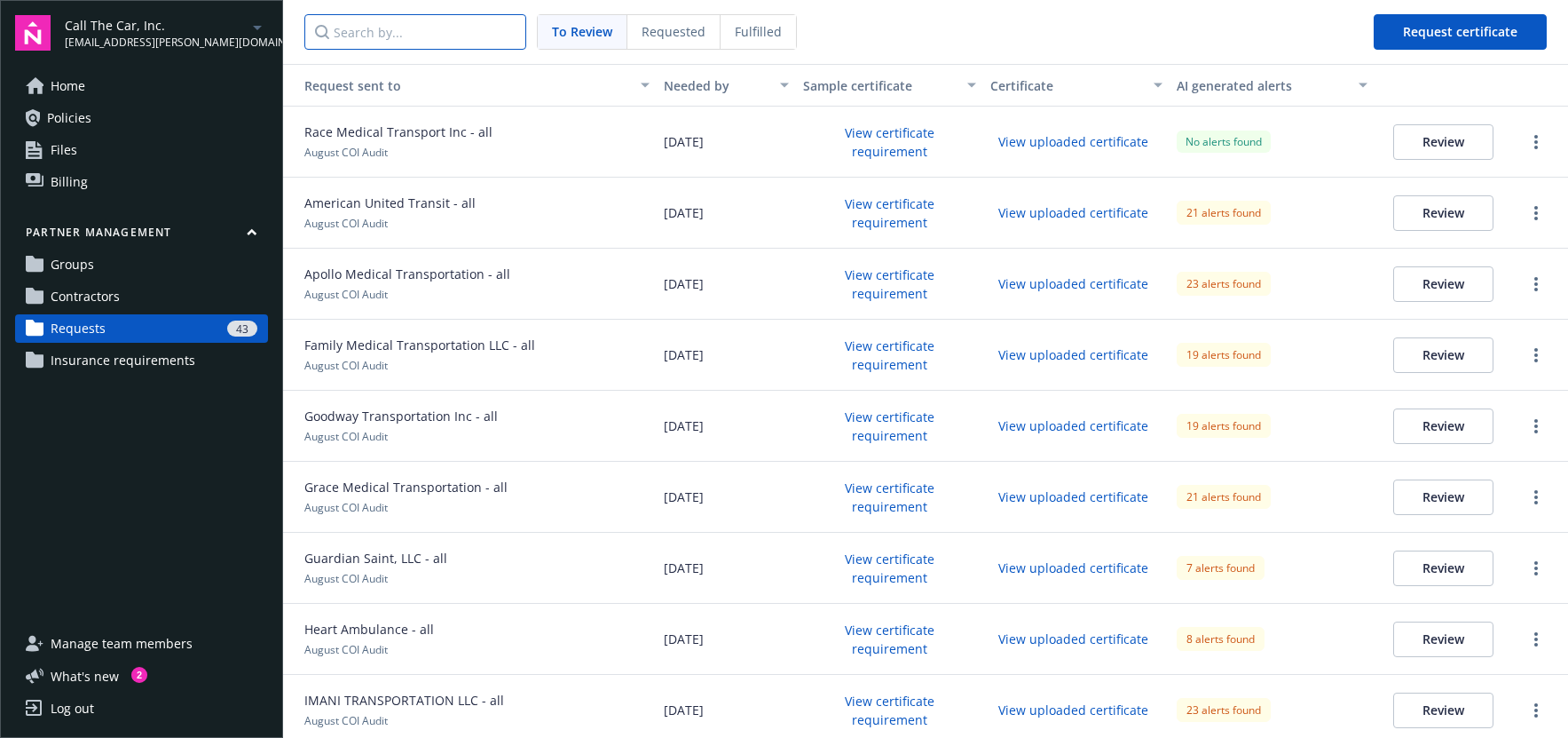
click at [424, 29] on input "Search by..." at bounding box center [416, 32] width 222 height 35
paste input "USA Transport"
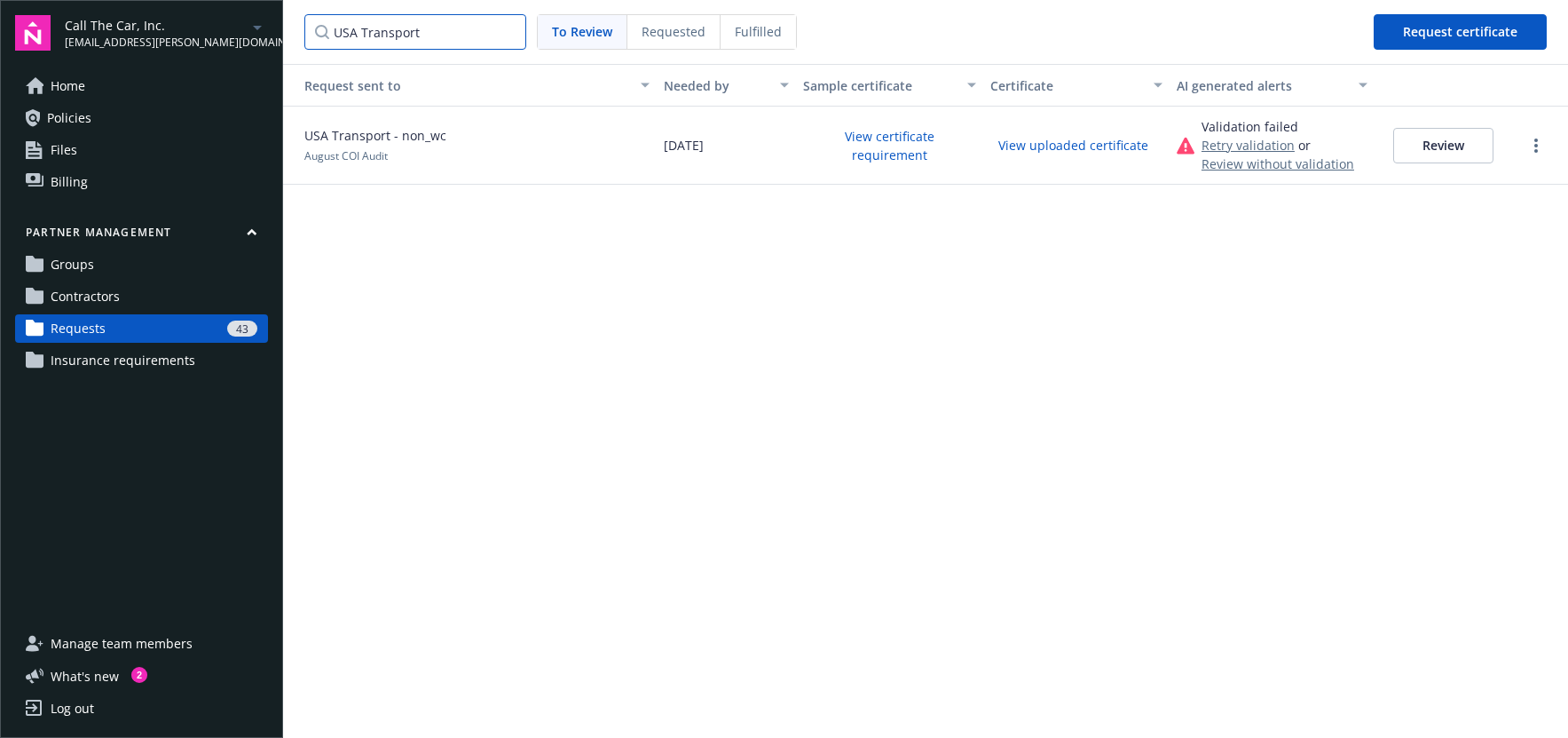
type input "USA Transport"
click at [1079, 137] on button "View uploaded certificate" at bounding box center [1073, 145] width 166 height 27
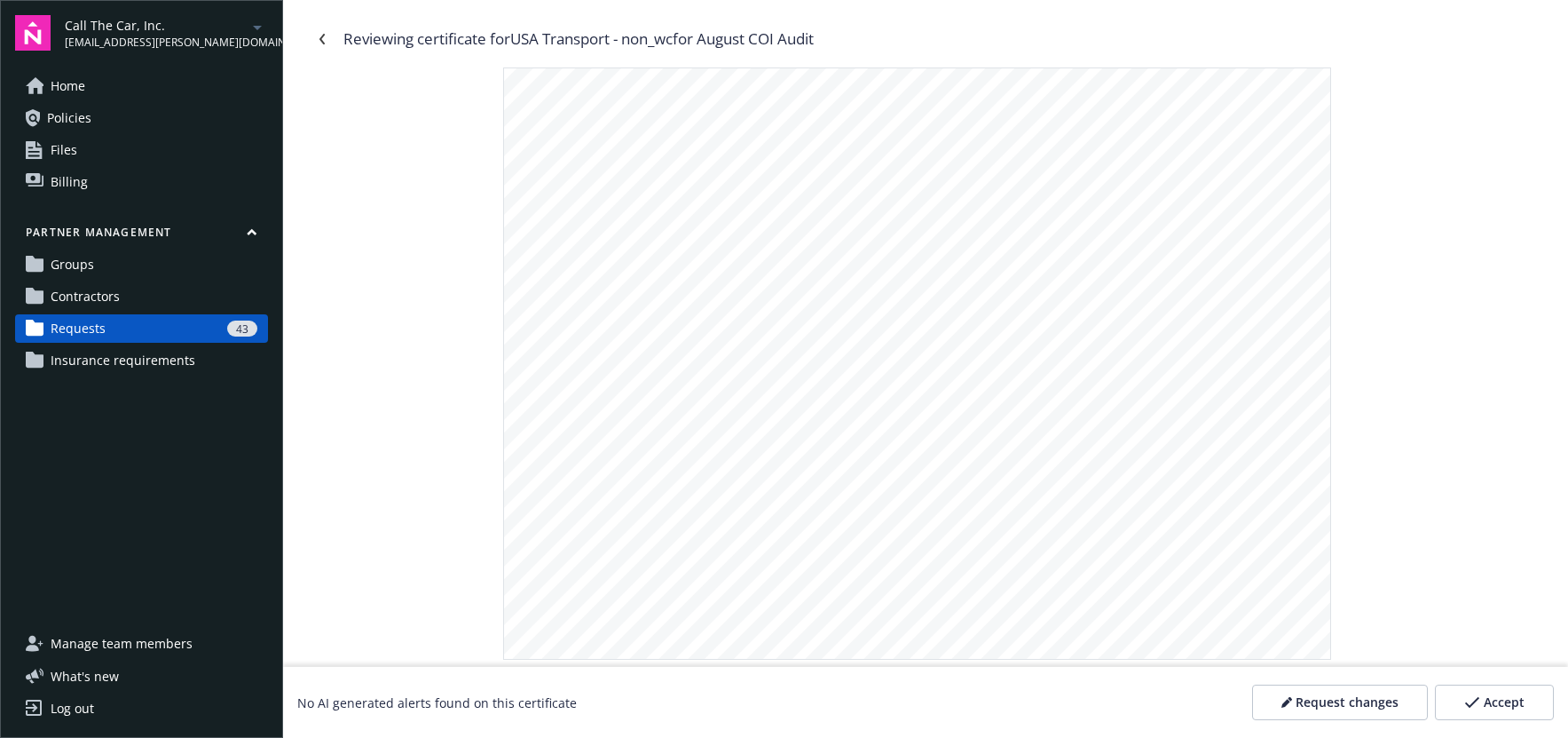
scroll to position [480, 0]
drag, startPoint x: 517, startPoint y: 38, endPoint x: 615, endPoint y: 41, distance: 98.0
click at [615, 41] on div "Reviewing certificate for USA Transport - non_wc for August COI Audit" at bounding box center [578, 38] width 470 height 23
copy div "USA Transport"
